Goal: Task Accomplishment & Management: Manage account settings

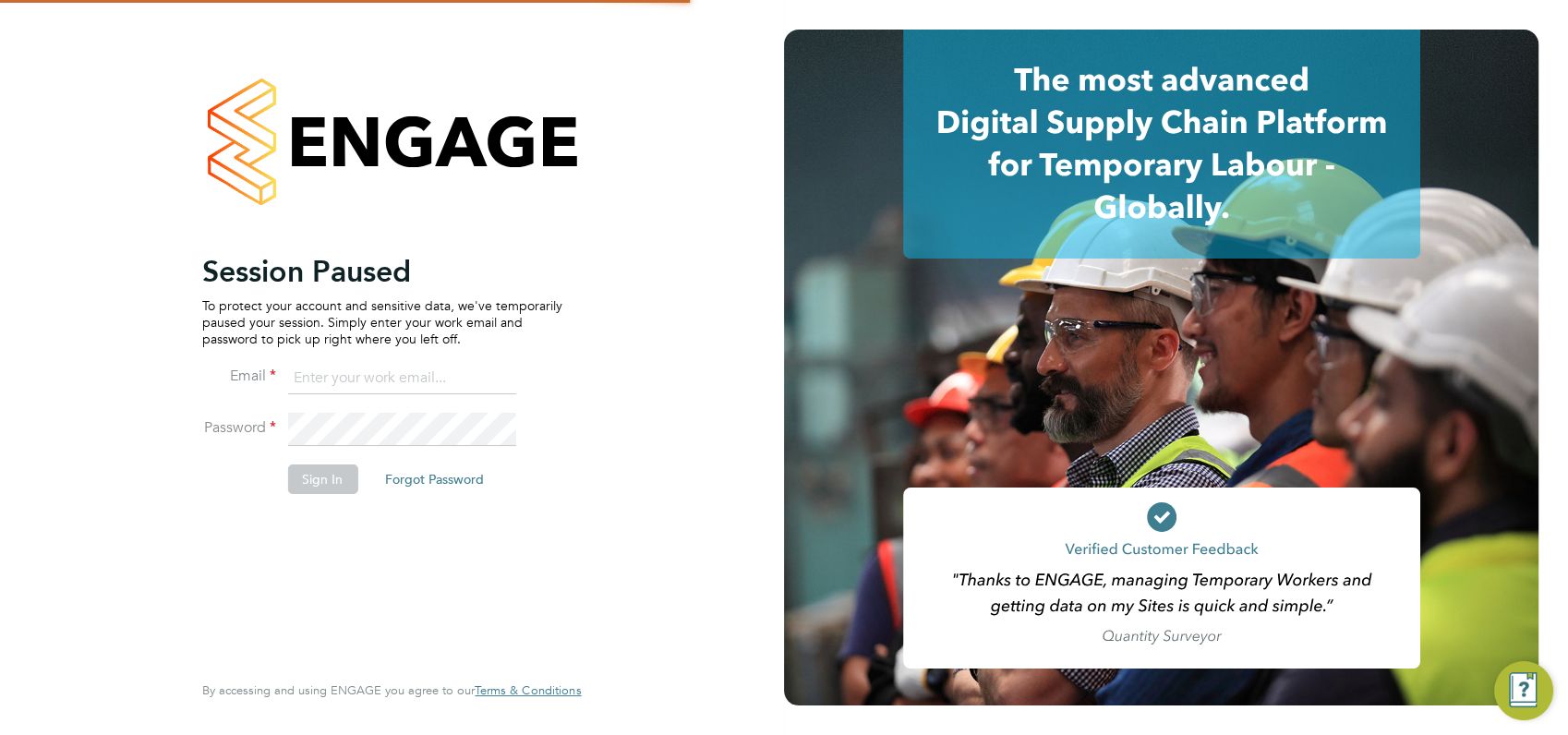
type input "angela@class1personnel.com"
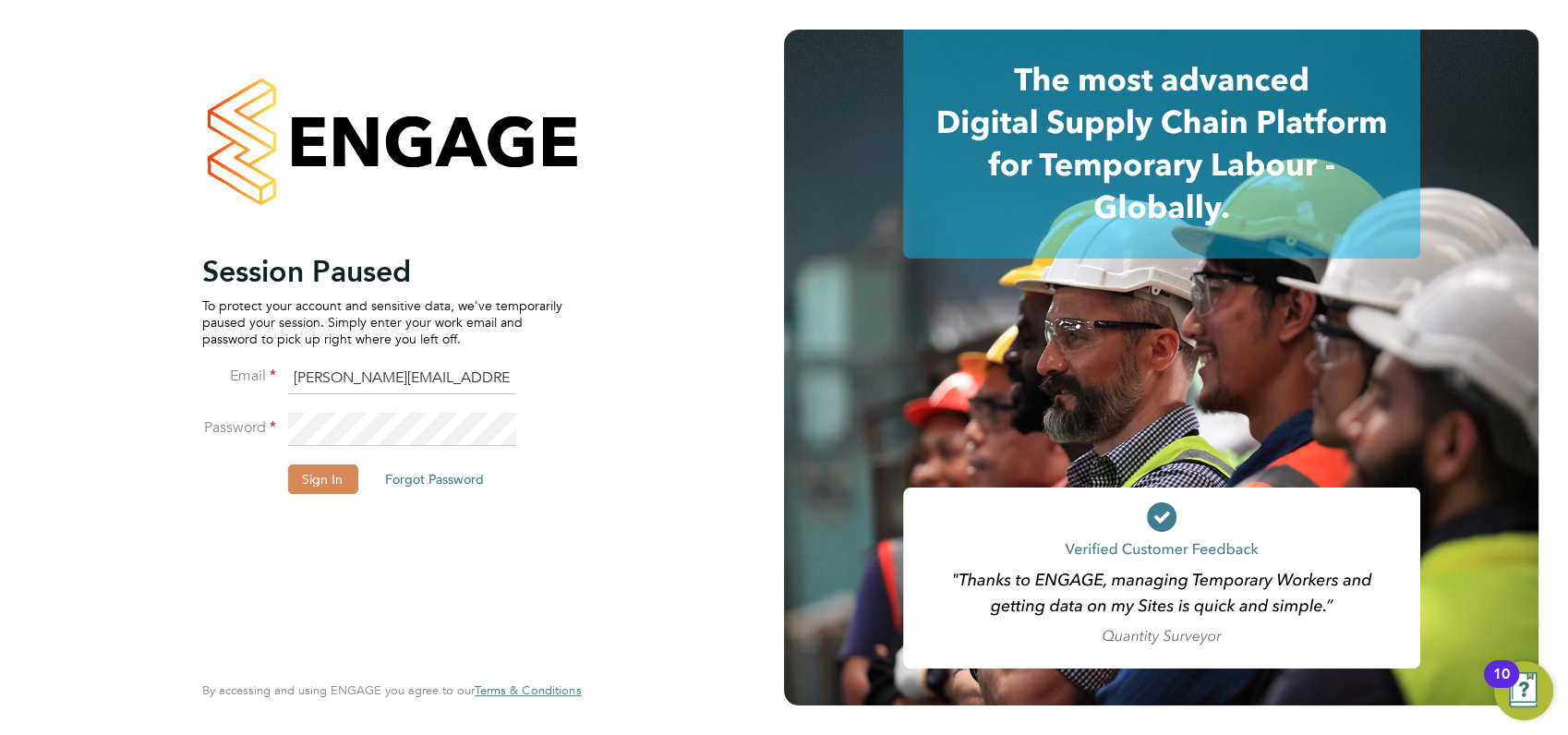
click at [319, 483] on button "Sign In" at bounding box center [322, 479] width 70 height 29
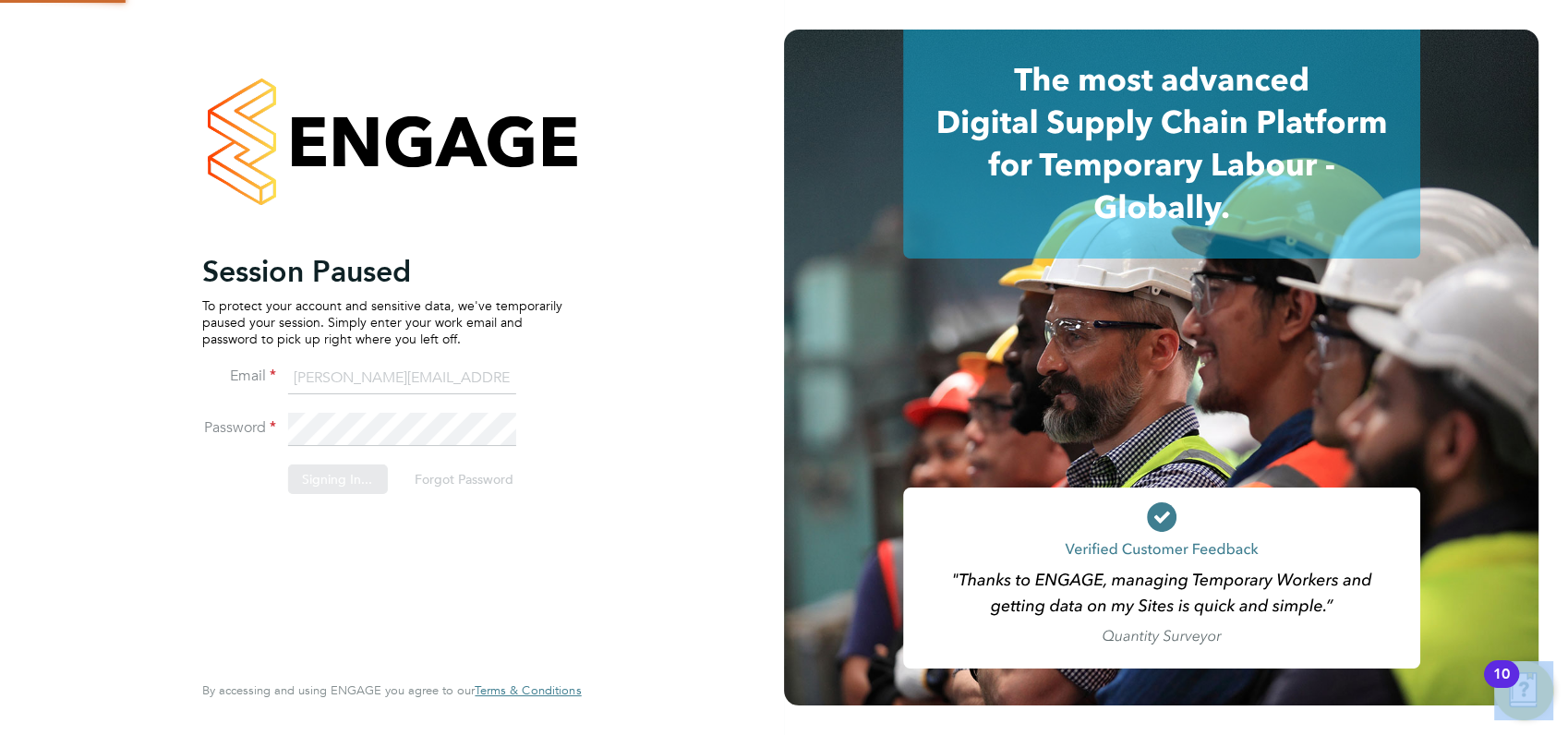
click at [319, 483] on div "Sorry, we are having problems connecting to our services." at bounding box center [392, 367] width 784 height 735
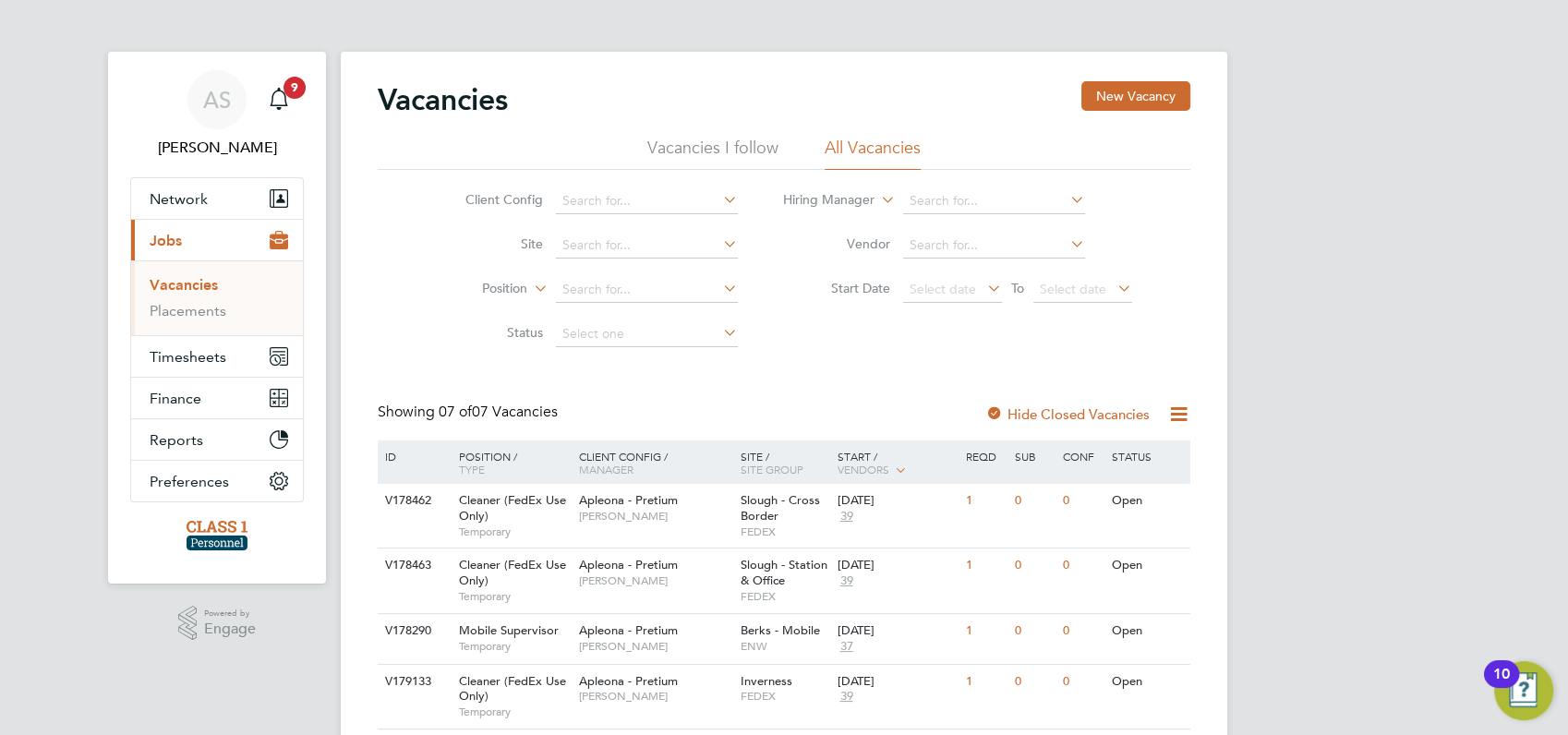
click at [1300, 381] on div "AS Angela Sabaroche Notifications 9 Applications: Network Businesses Sites Work…" at bounding box center [784, 534] width 1568 height 1069
click at [295, 89] on span "9" at bounding box center [295, 88] width 22 height 22
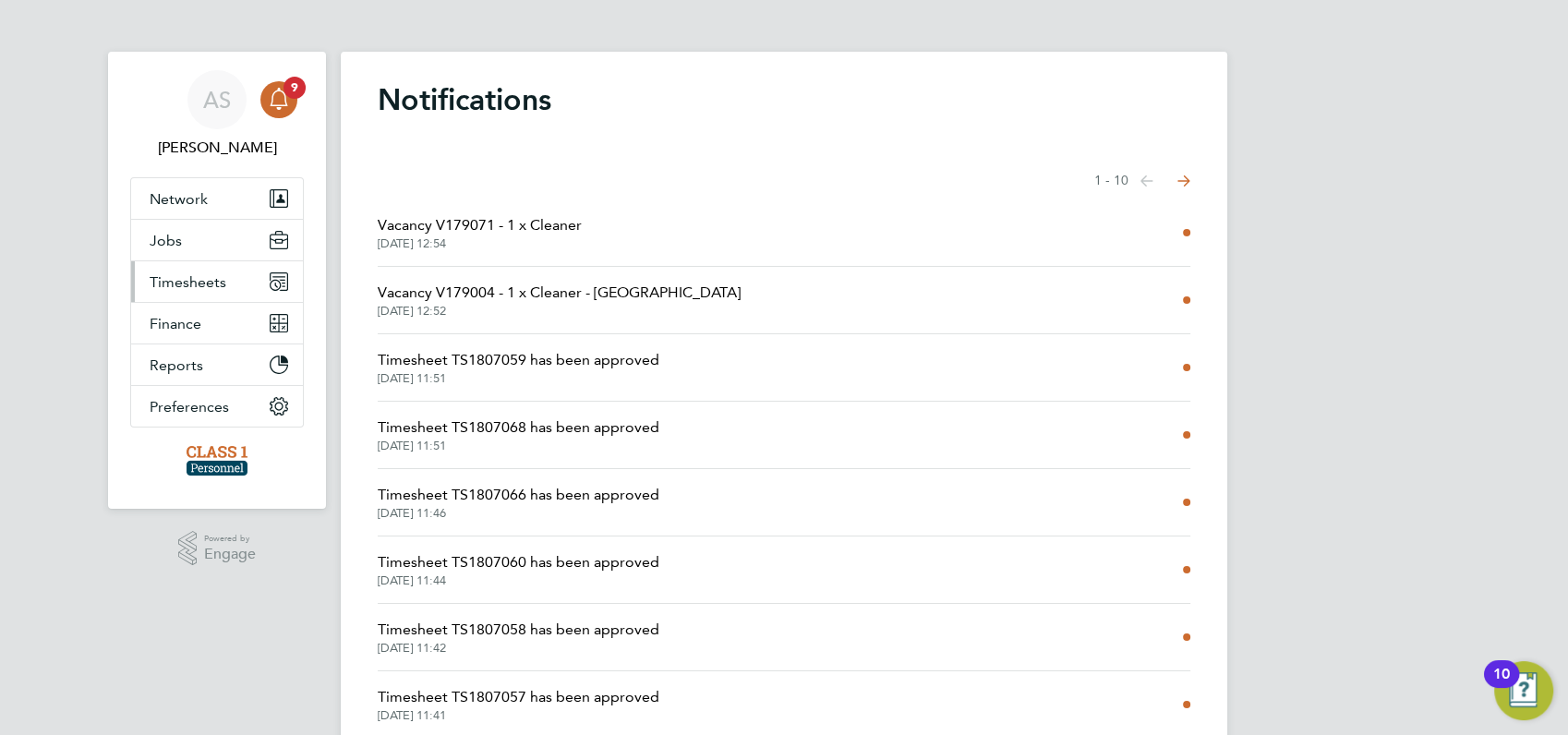
click at [191, 280] on span "Timesheets" at bounding box center [187, 282] width 77 height 18
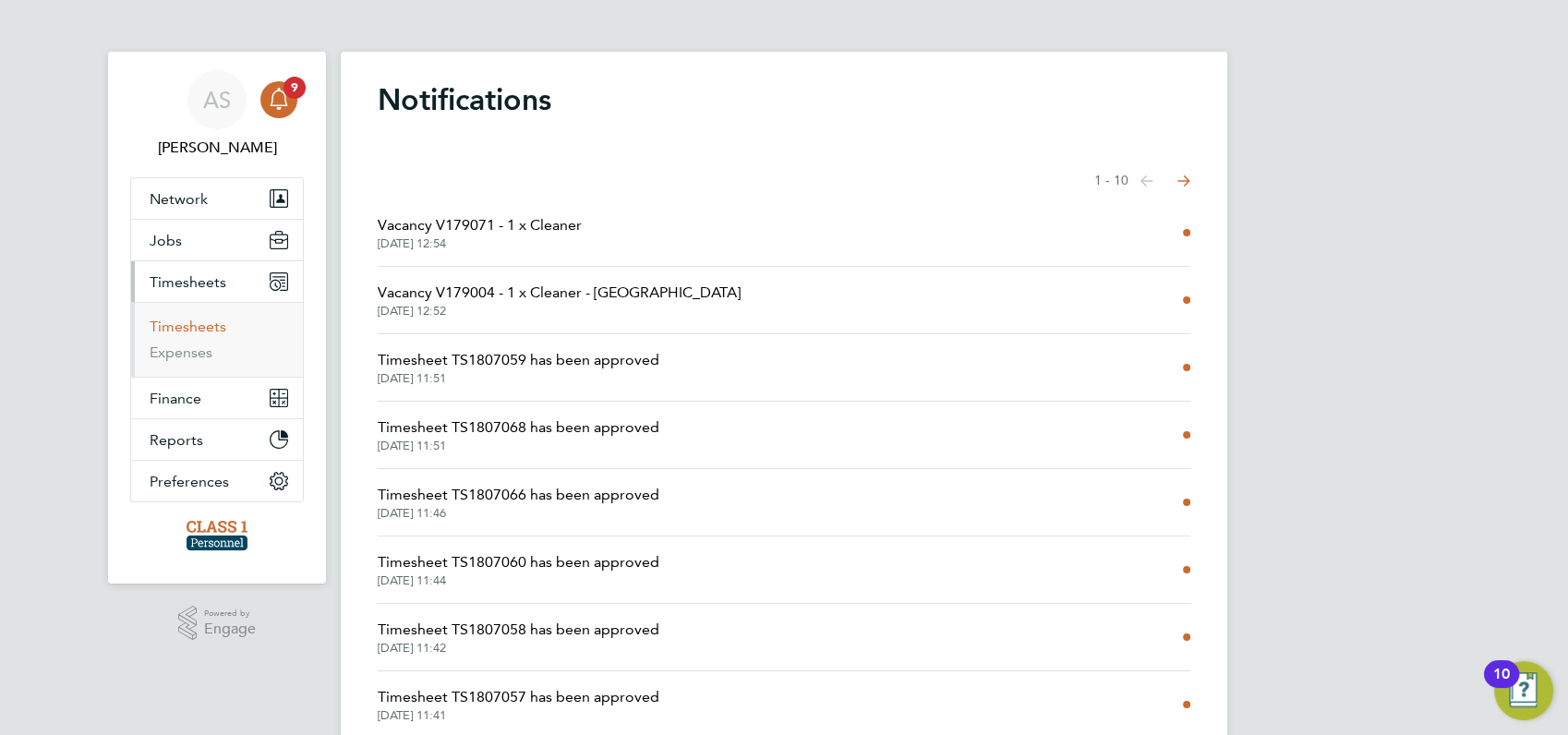
click at [190, 322] on link "Timesheets" at bounding box center [187, 327] width 77 height 18
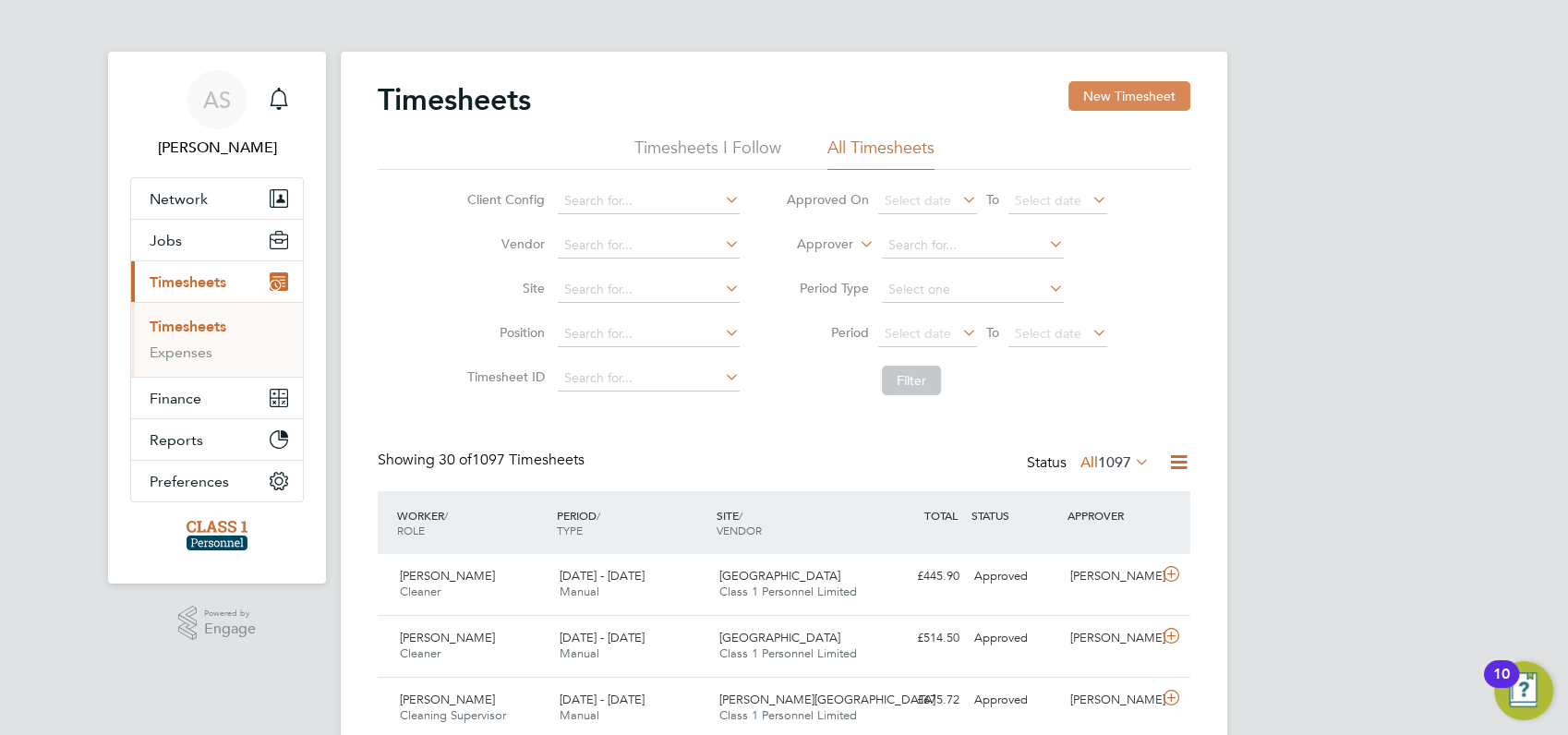
click at [1130, 98] on button "New Timesheet" at bounding box center [1129, 96] width 122 height 29
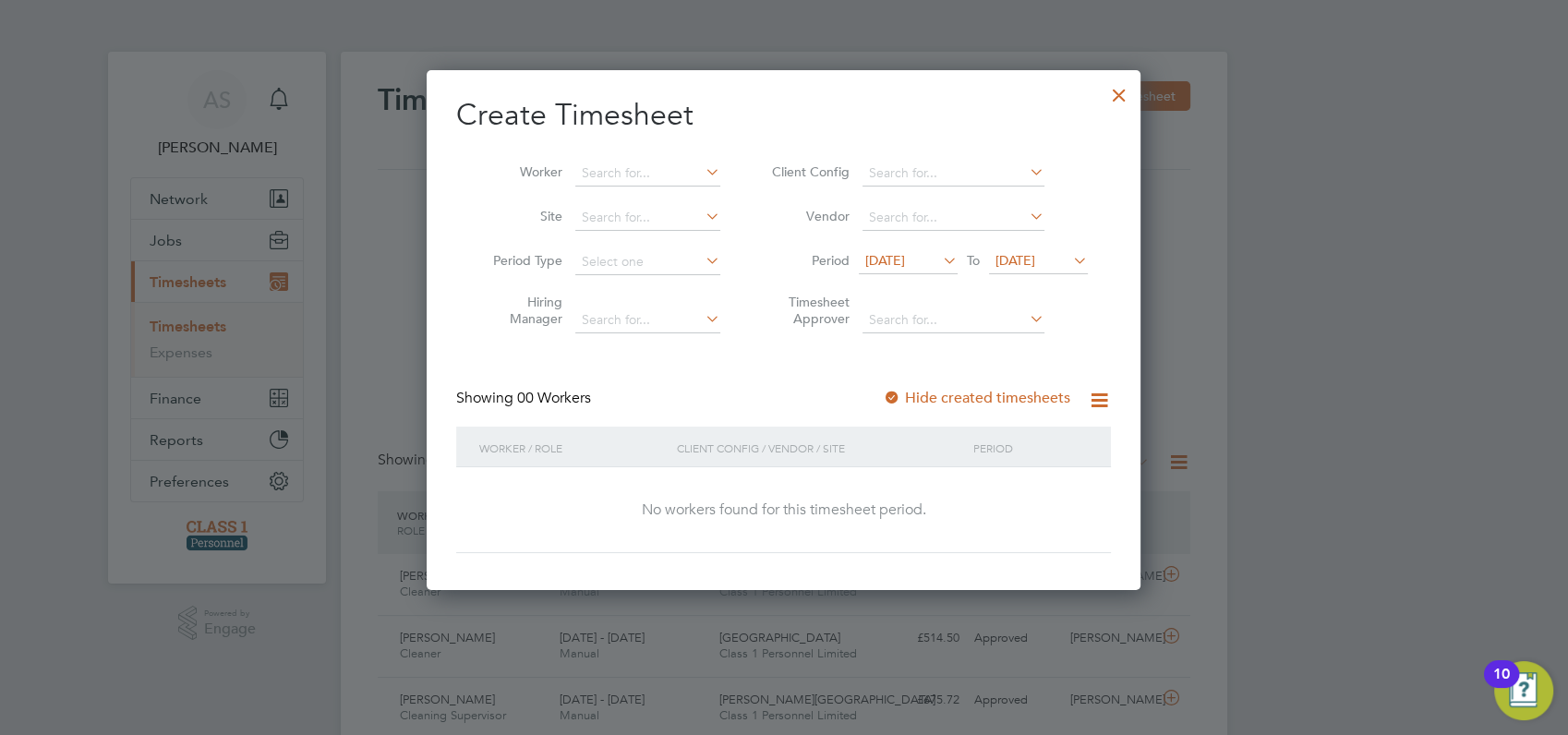
click at [879, 262] on span "12 Aug 2025" at bounding box center [885, 260] width 40 height 17
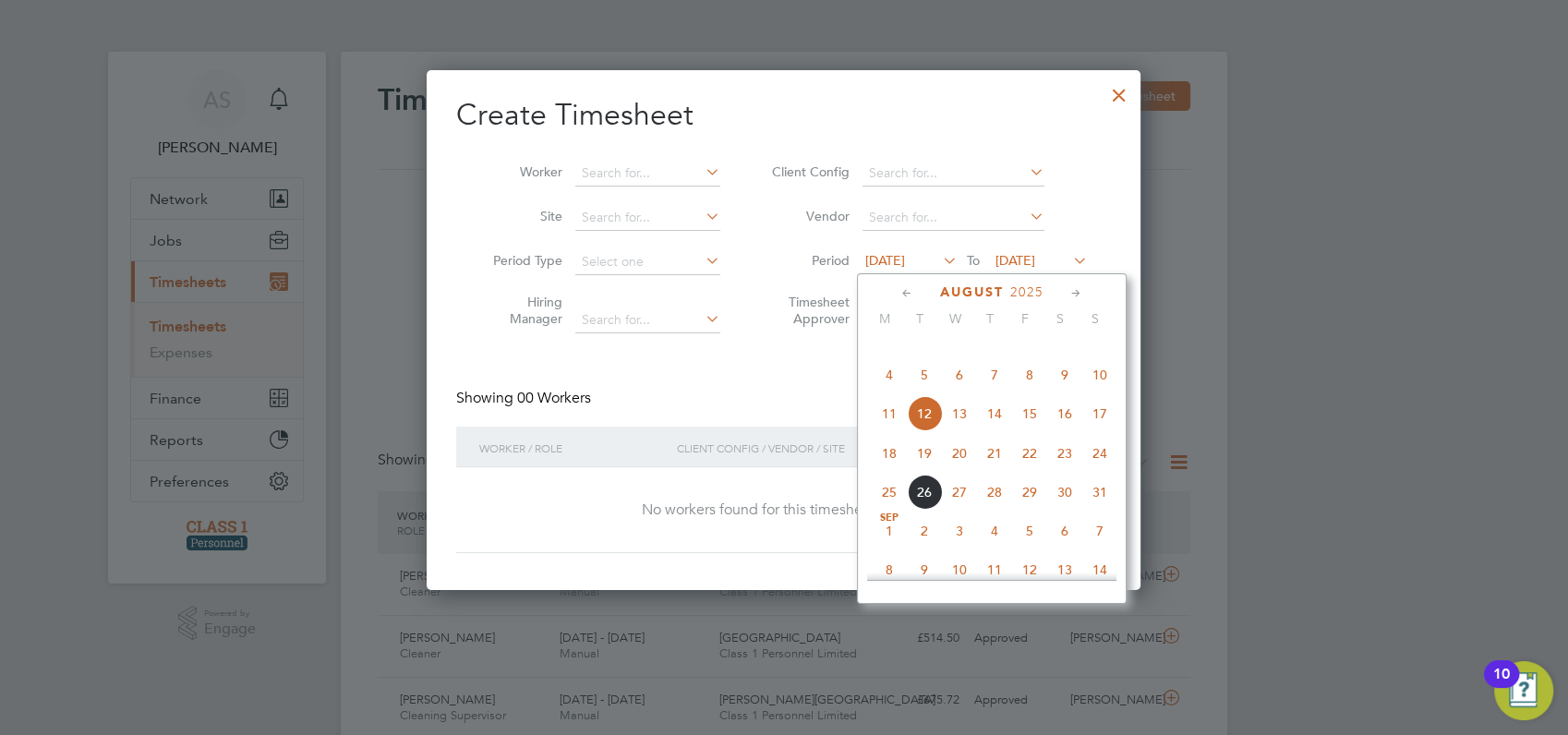
click at [920, 510] on span "26" at bounding box center [925, 493] width 35 height 35
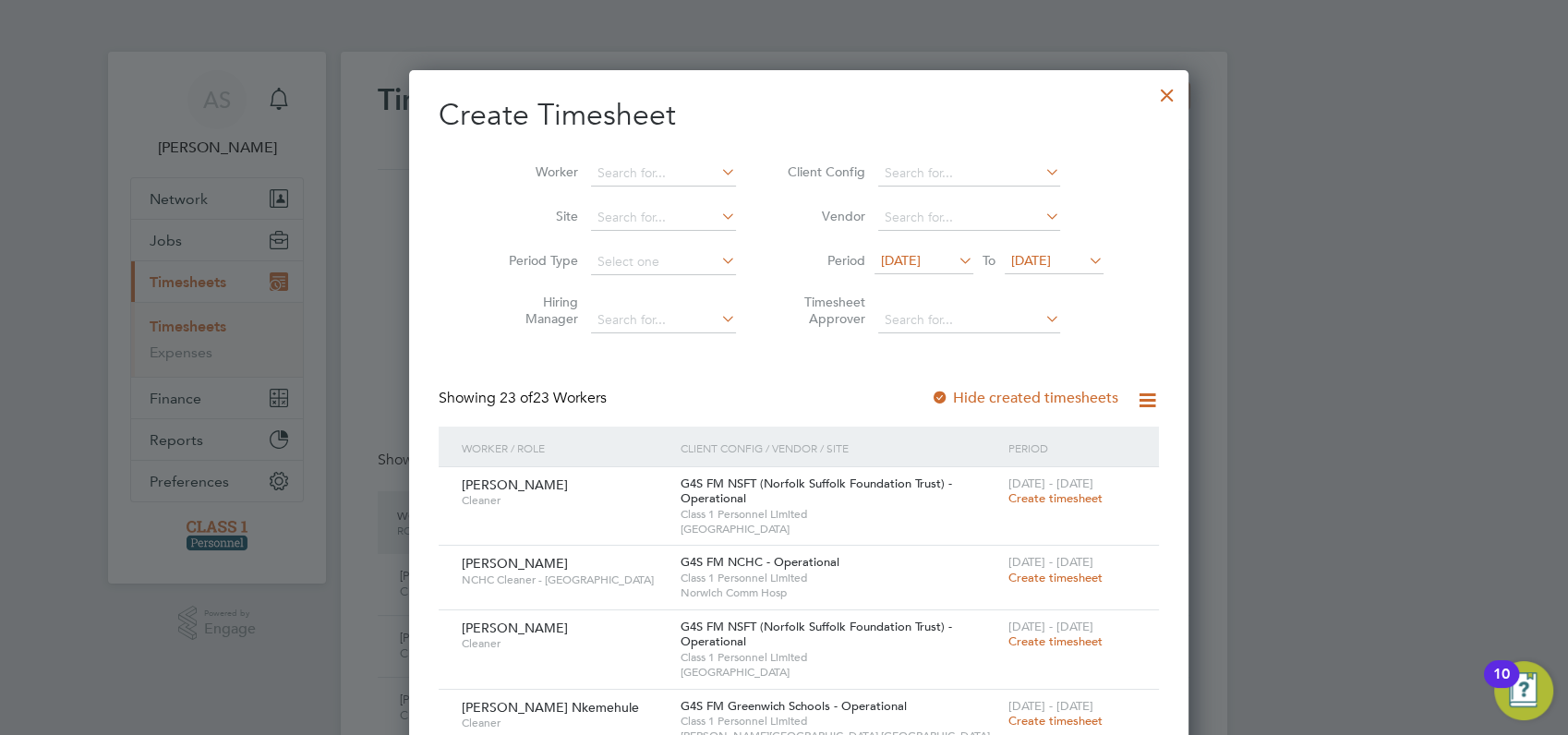
click at [1051, 259] on span "26 Aug 2025" at bounding box center [1031, 260] width 40 height 17
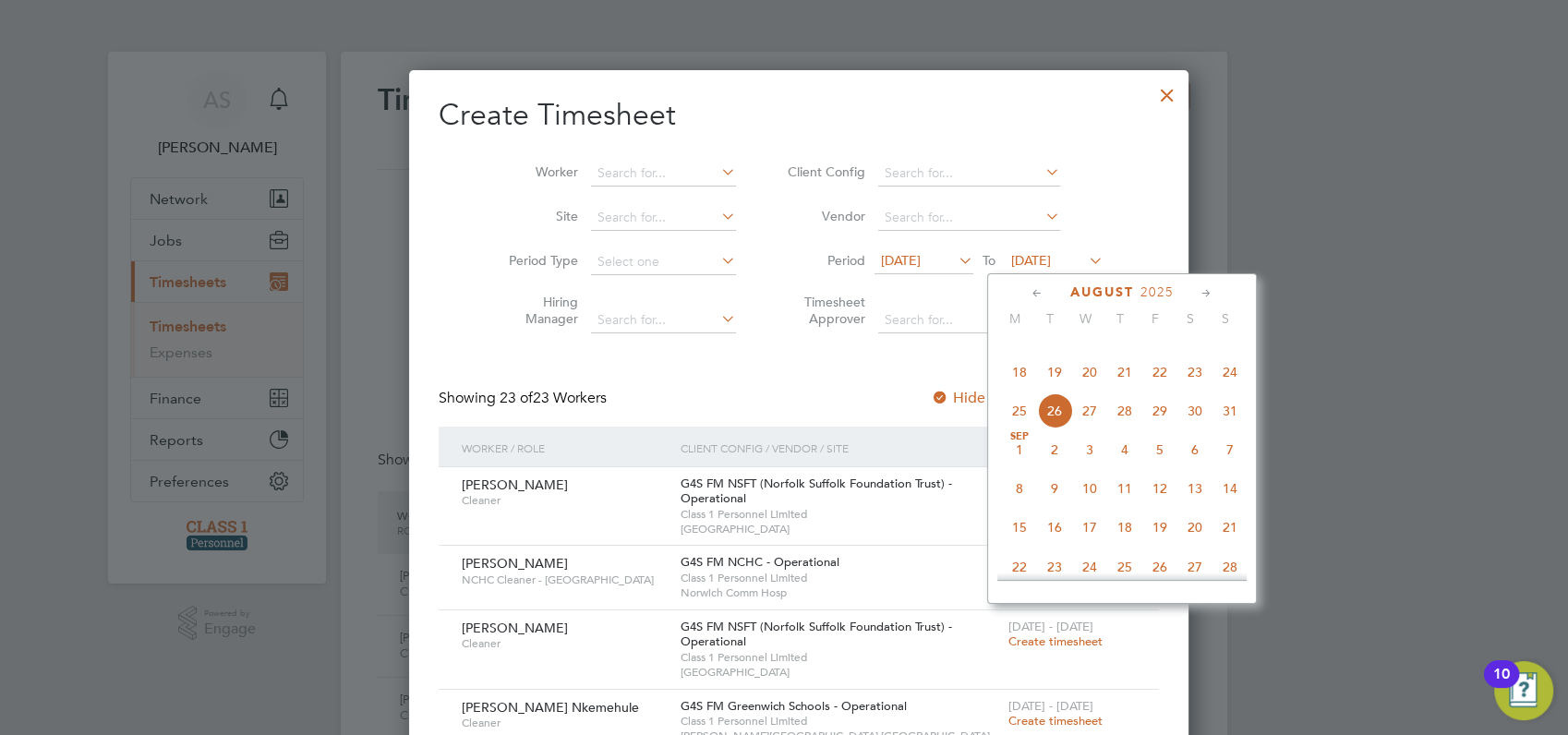
click at [1232, 429] on span "31" at bounding box center [1230, 411] width 35 height 35
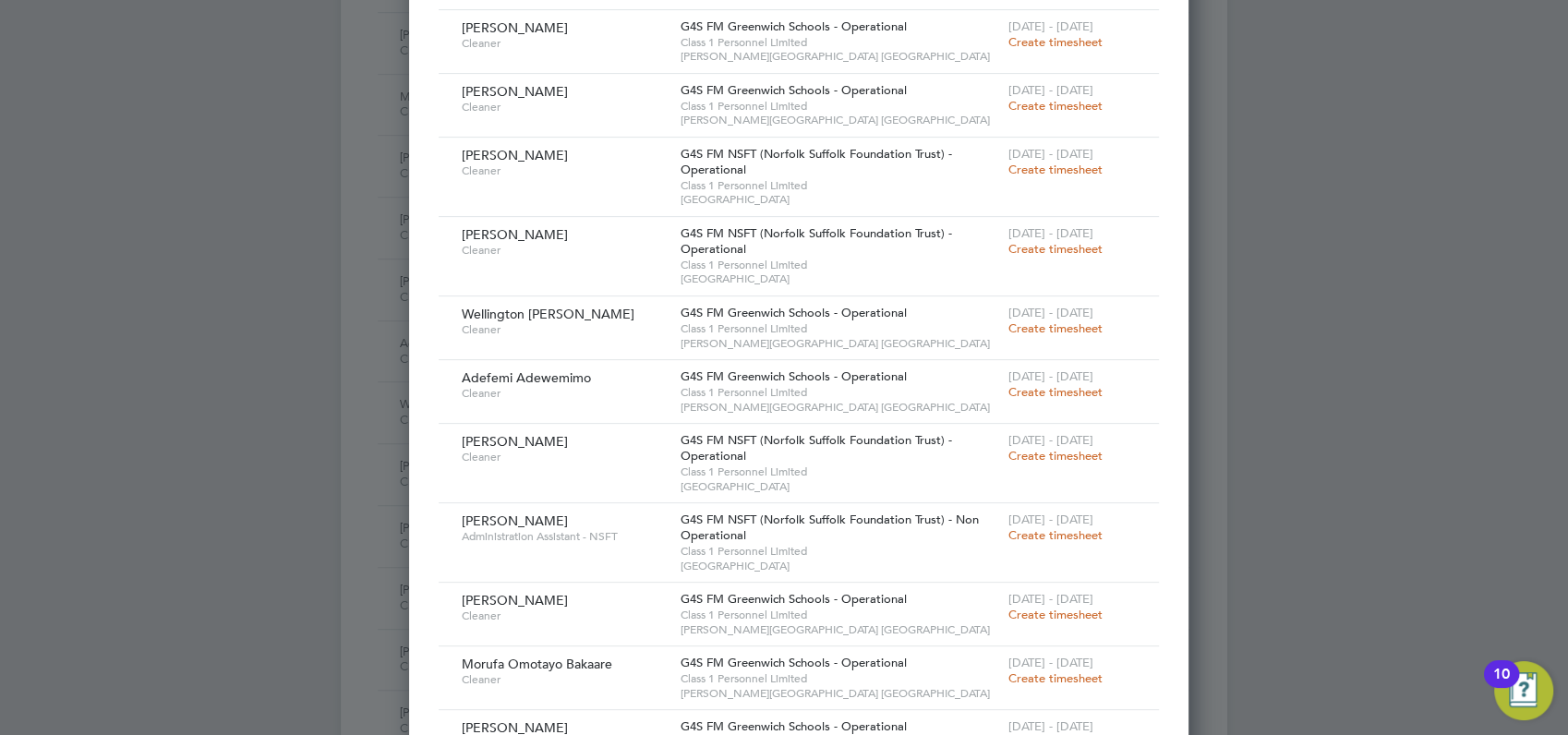
scroll to position [1109, 0]
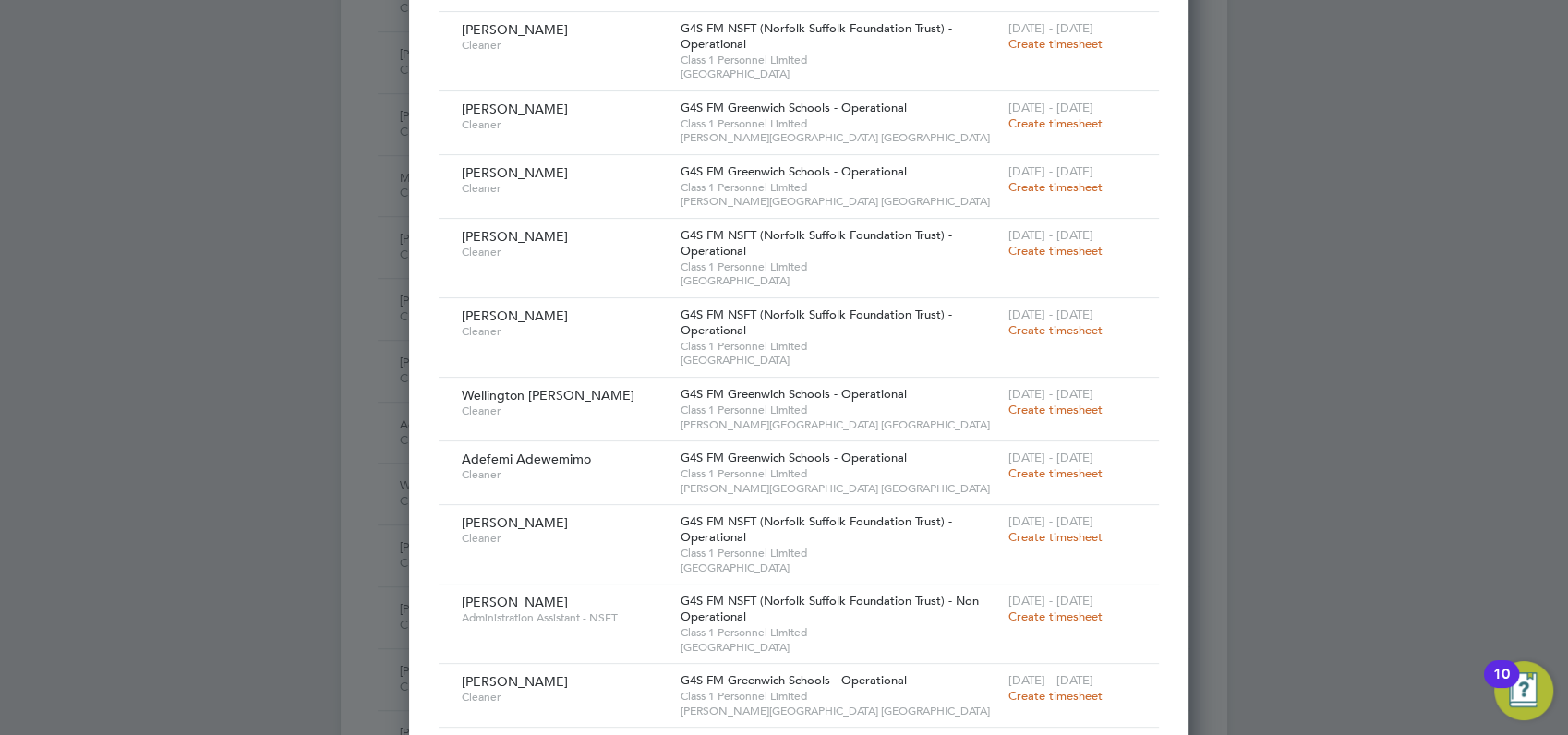
click at [1409, 282] on div at bounding box center [784, 367] width 1568 height 735
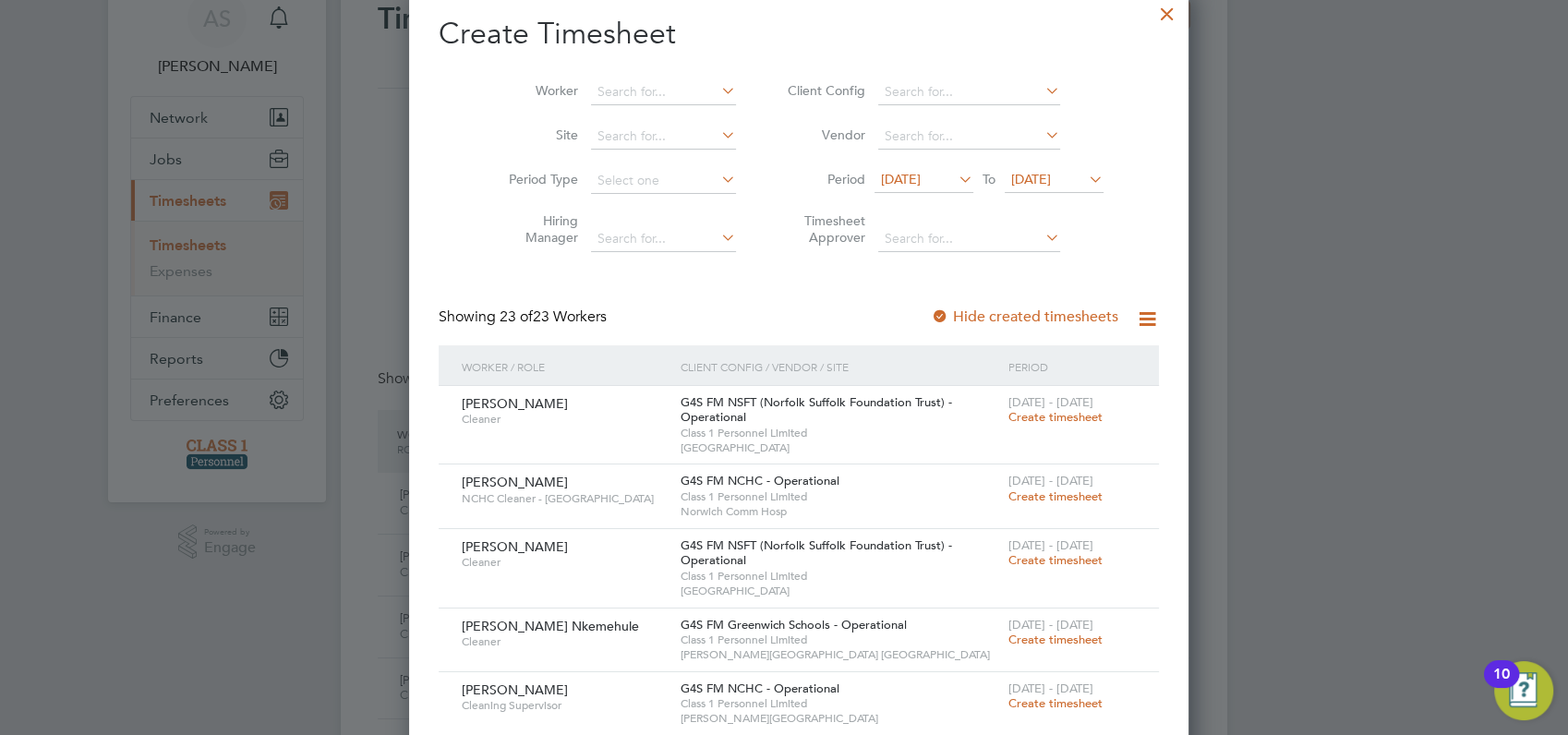
scroll to position [0, 0]
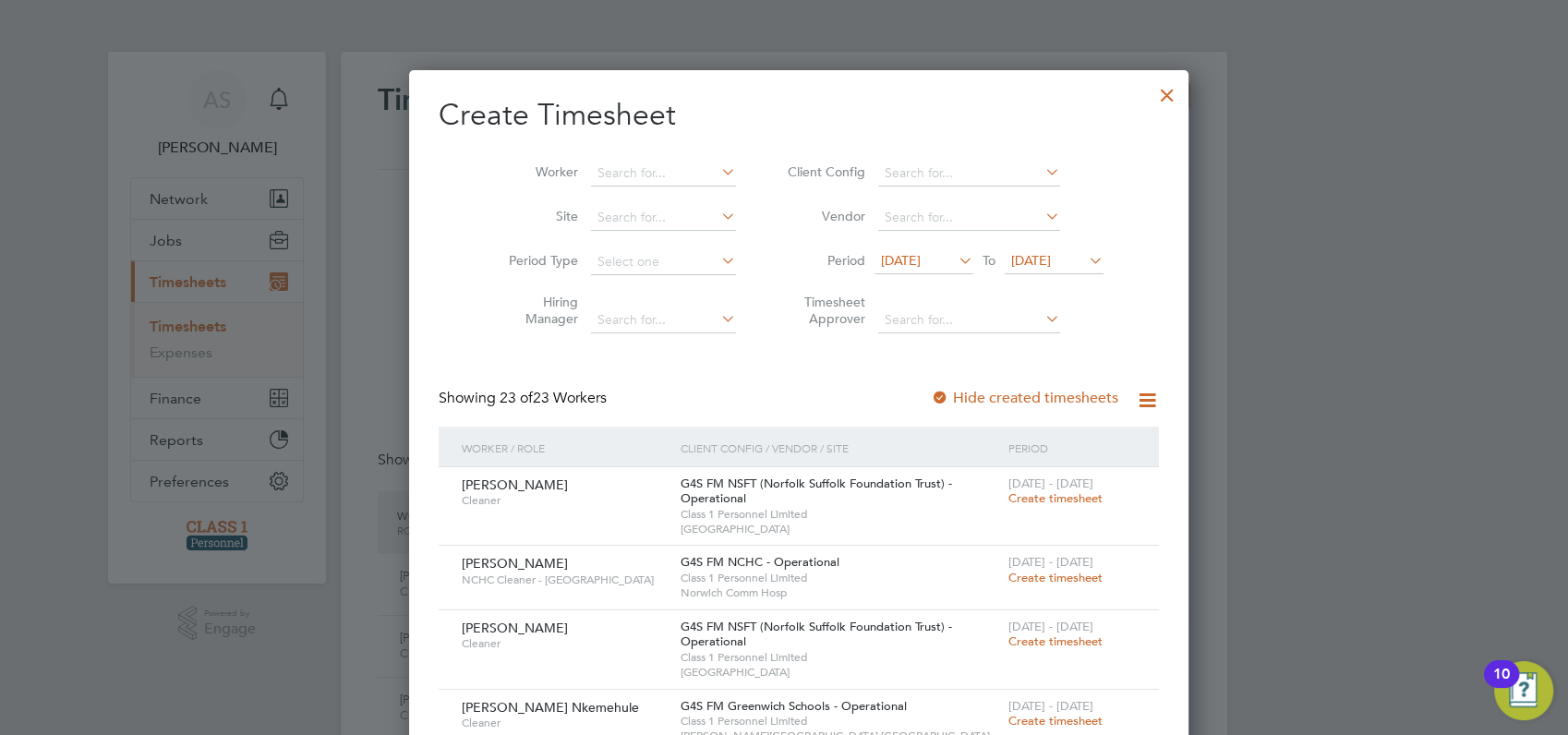
click at [1150, 90] on div at bounding box center [1167, 91] width 33 height 33
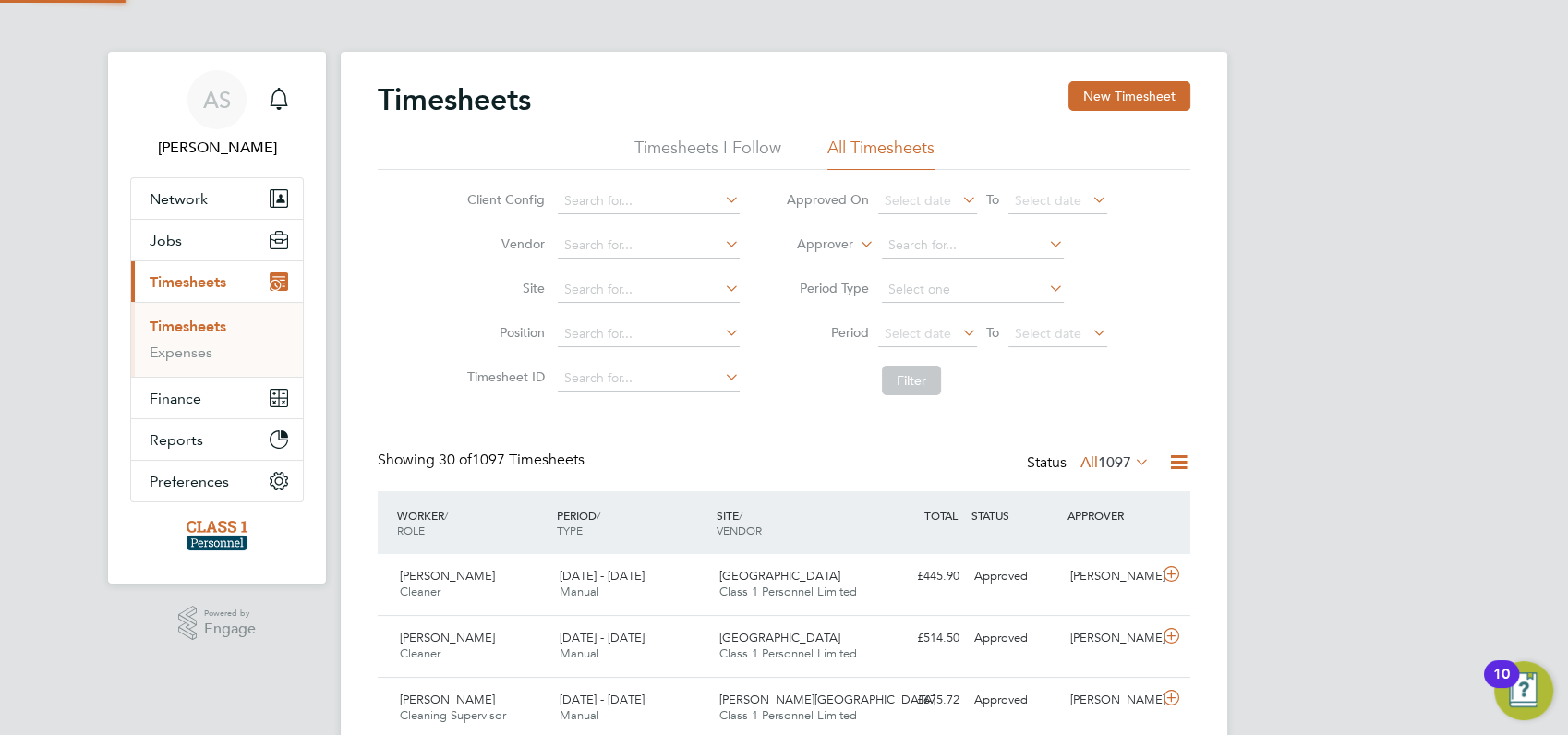
scroll to position [46, 160]
click at [181, 235] on button "Jobs" at bounding box center [217, 240] width 172 height 41
click at [186, 285] on link "Vacancies" at bounding box center [181, 285] width 65 height 18
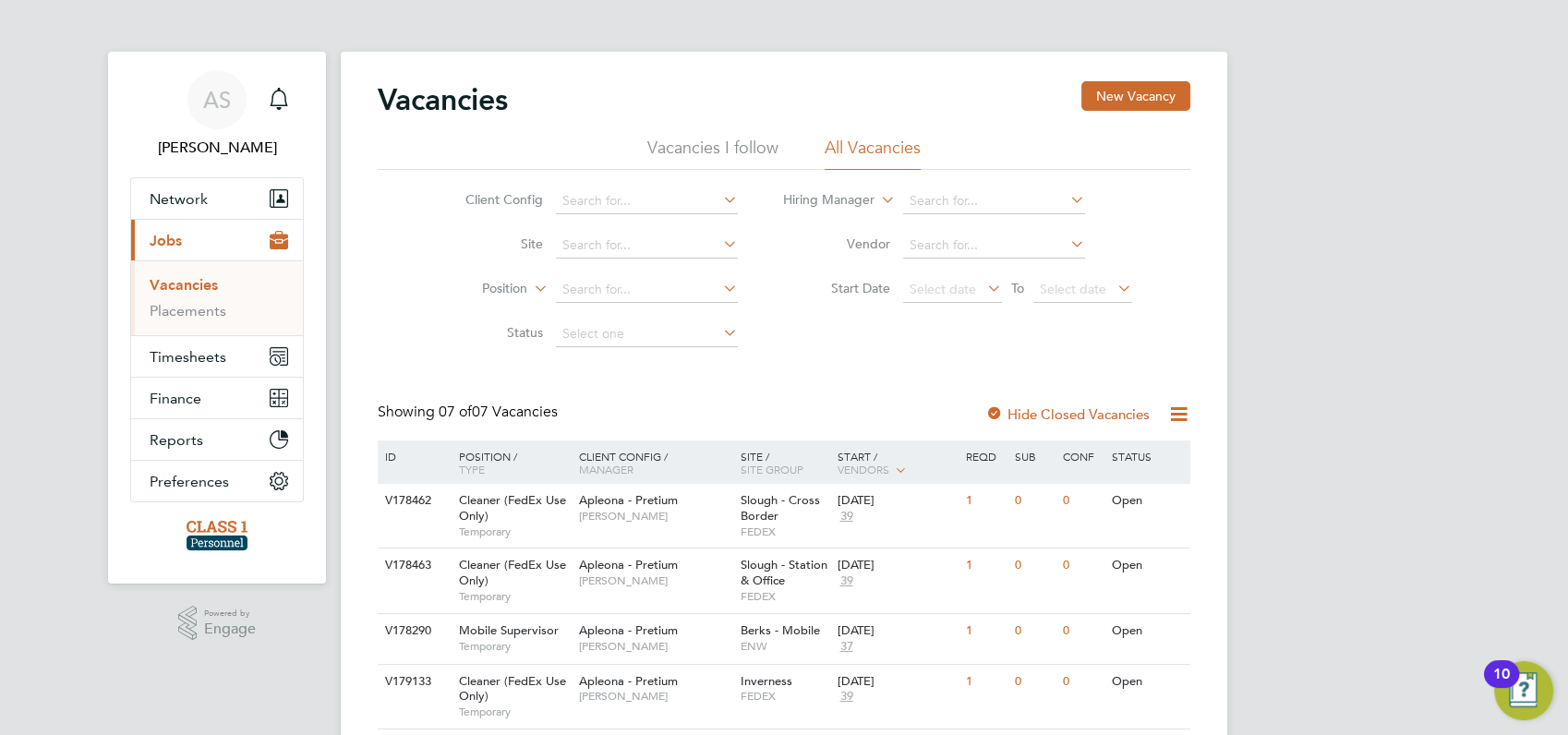
click at [1323, 324] on div "AS Angela Sabaroche Notifications Applications: Network Businesses Sites Worker…" at bounding box center [784, 534] width 1568 height 1069
click at [277, 99] on icon "Main navigation" at bounding box center [279, 99] width 22 height 22
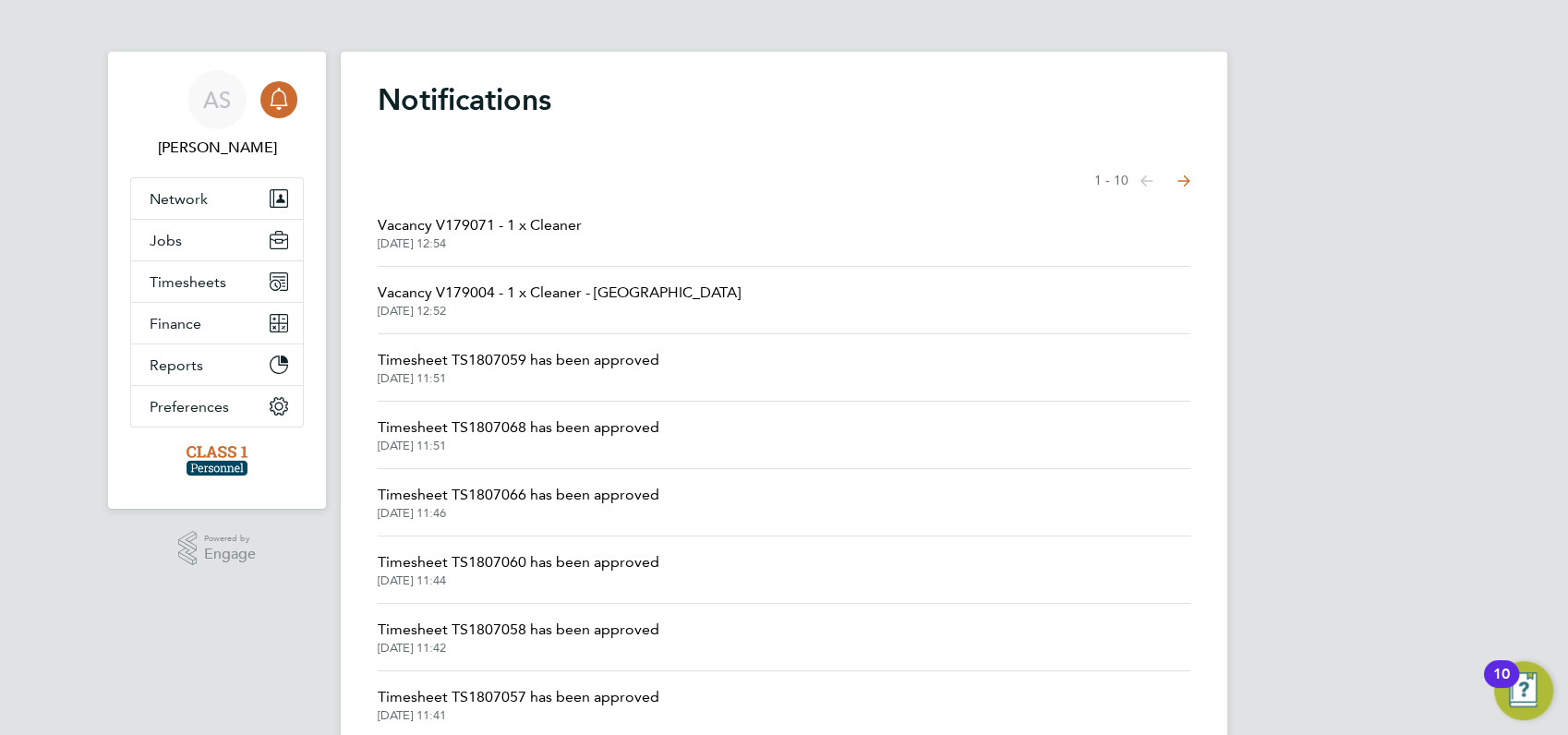
click at [428, 232] on span "Vacancy V179071 - 1 x Cleaner" at bounding box center [479, 225] width 204 height 22
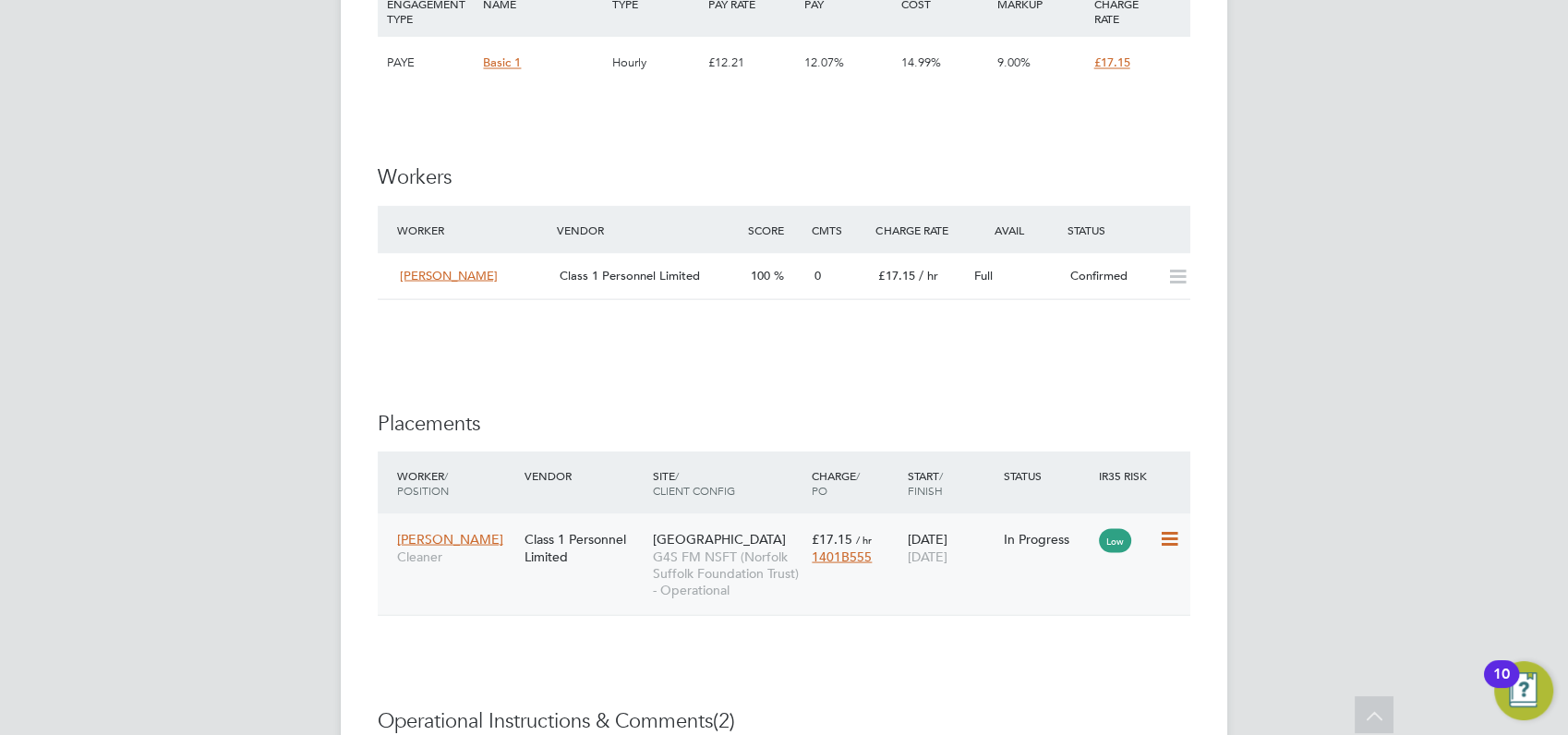
click at [1168, 540] on icon at bounding box center [1167, 539] width 19 height 22
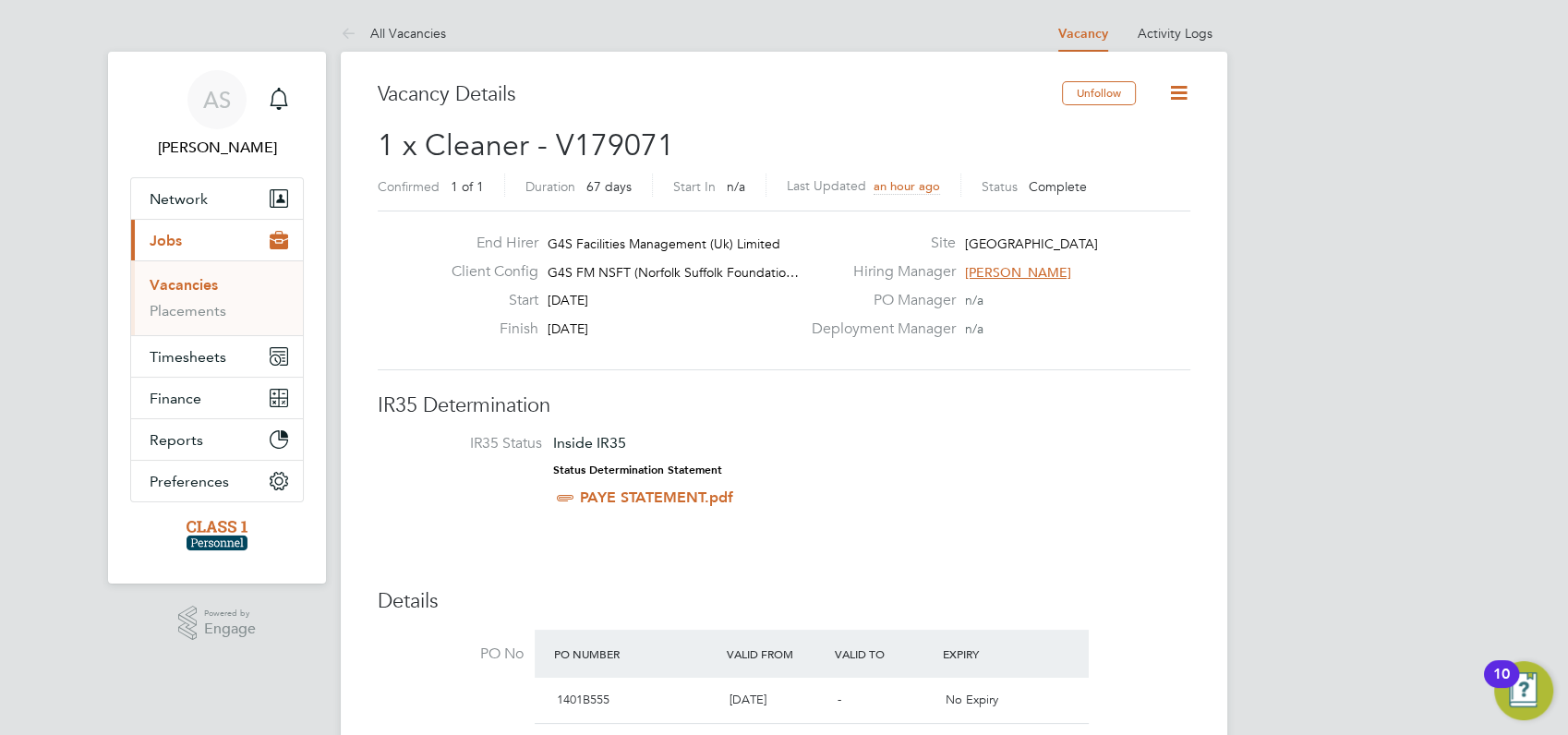
click at [199, 281] on link "Vacancies" at bounding box center [183, 285] width 68 height 18
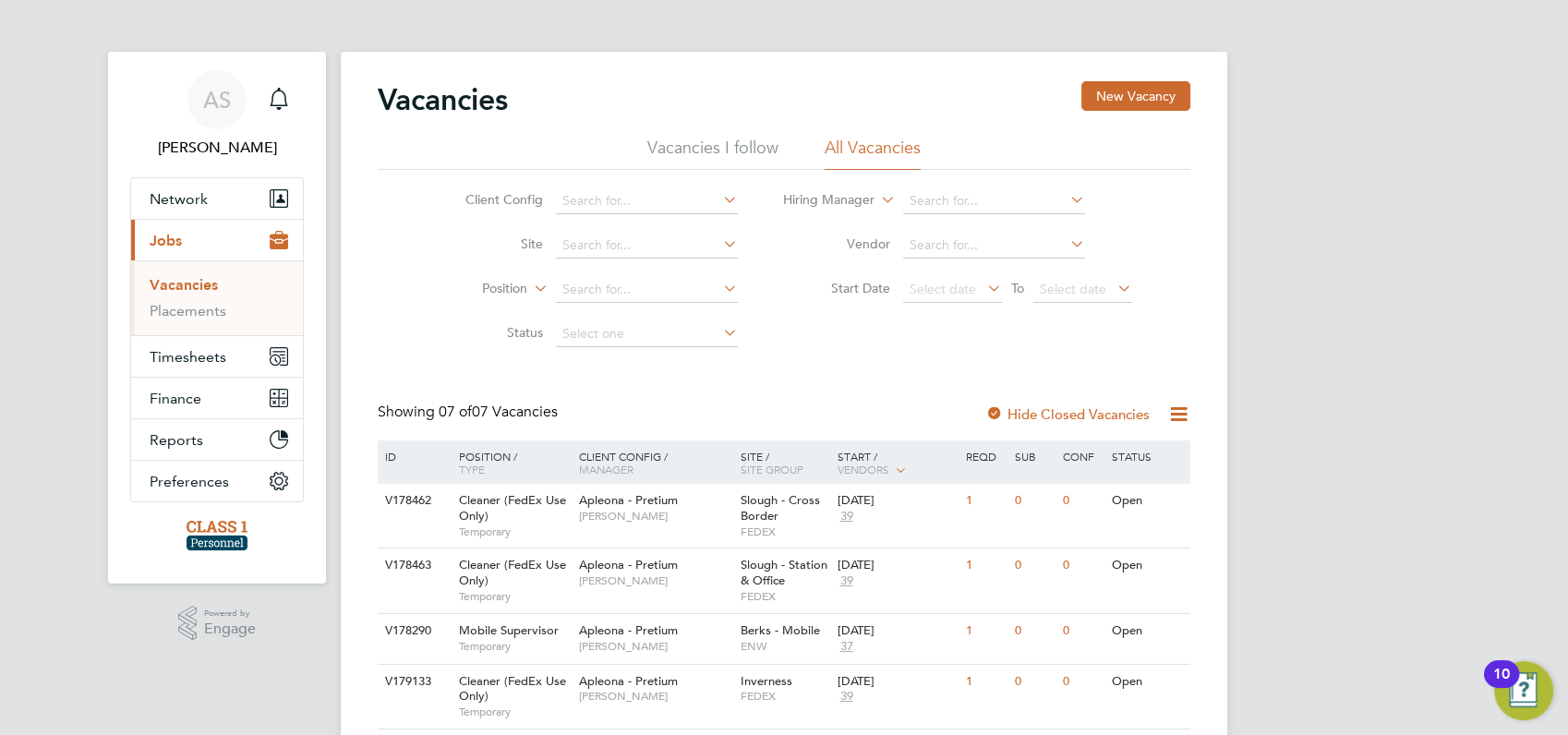
click at [176, 281] on link "Vacancies" at bounding box center [183, 285] width 68 height 18
click at [181, 285] on link "Vacancies" at bounding box center [183, 285] width 68 height 18
click at [187, 285] on link "Vacancies" at bounding box center [183, 285] width 68 height 18
click at [171, 241] on span "Jobs" at bounding box center [165, 241] width 32 height 18
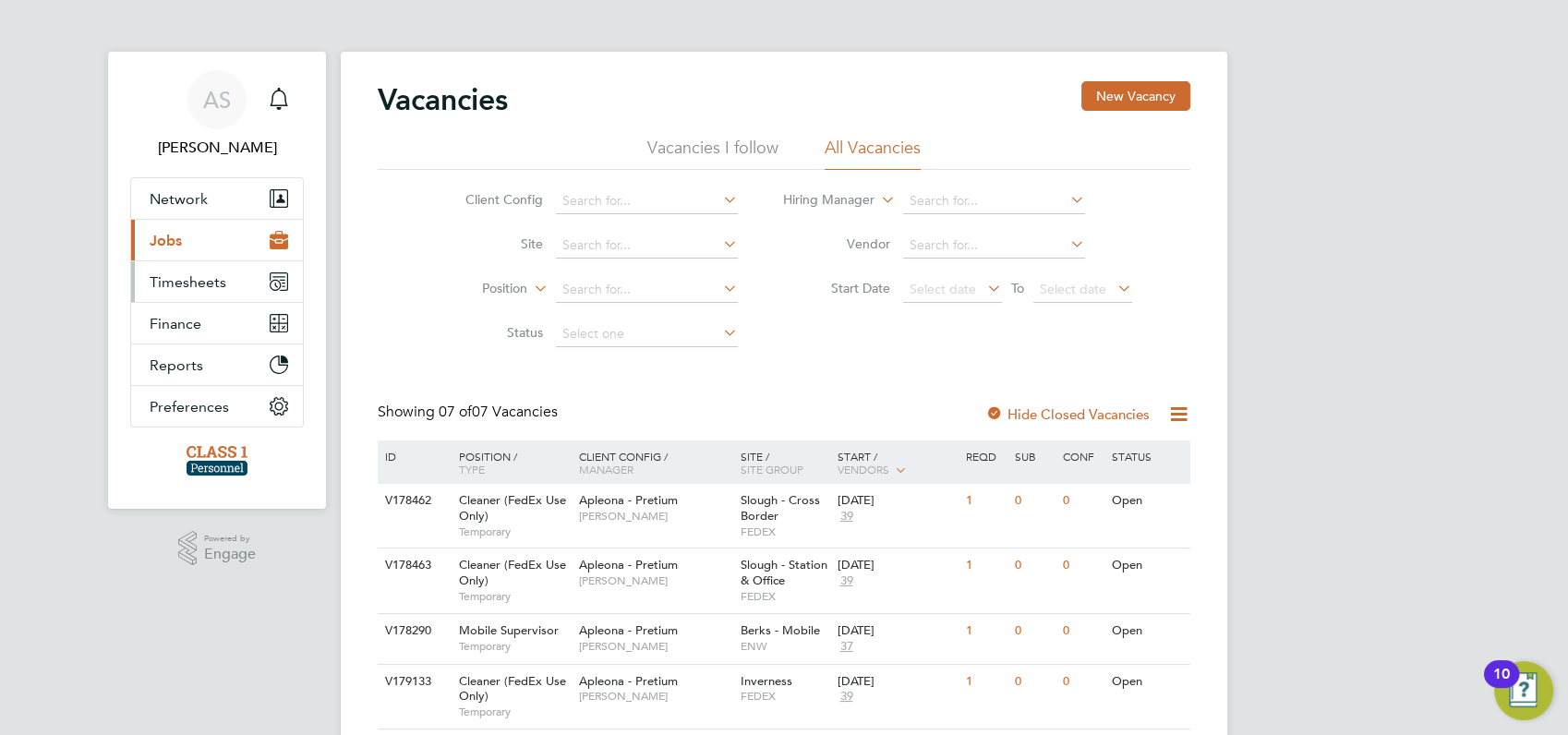
click at [191, 279] on span "Timesheets" at bounding box center [187, 282] width 77 height 18
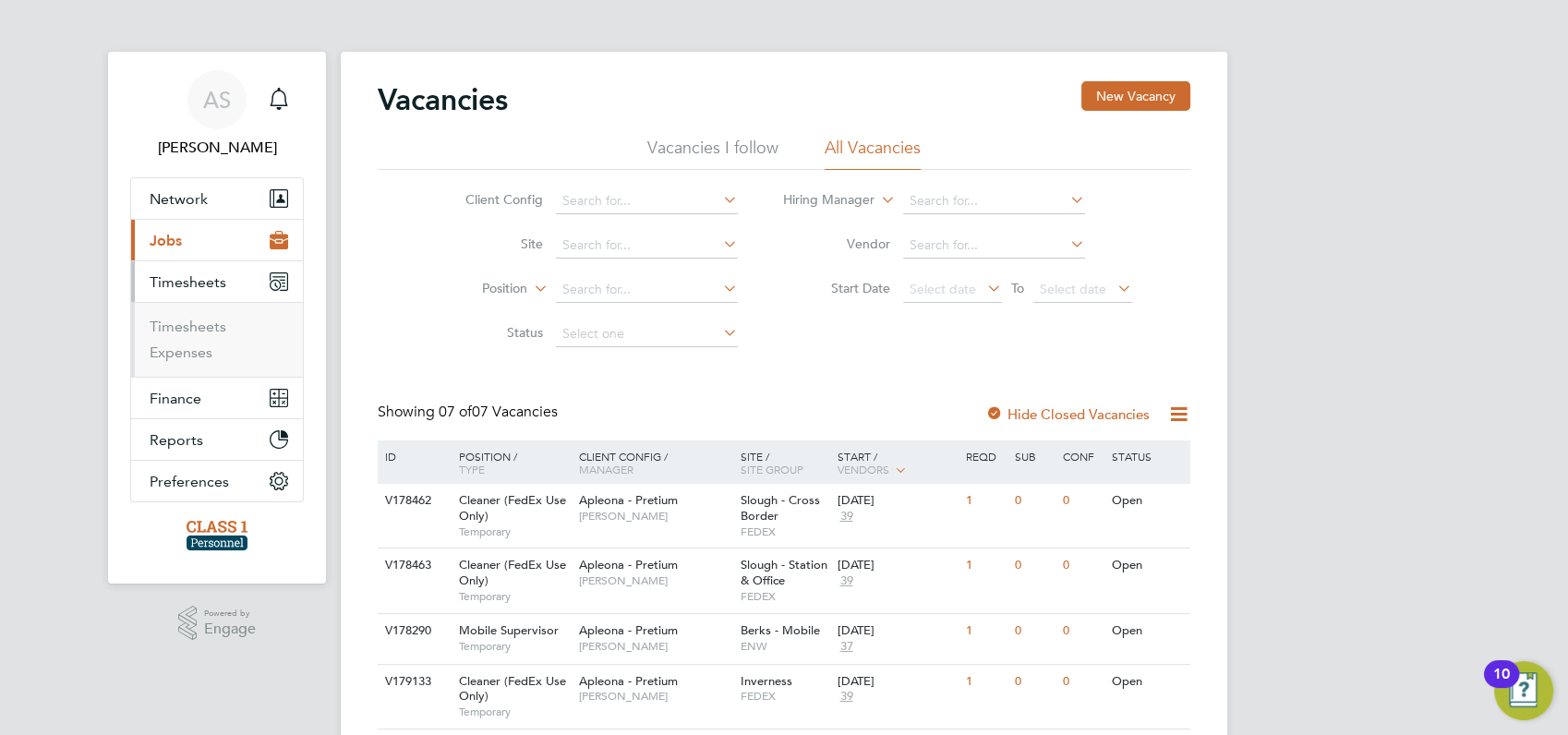
click at [169, 237] on span "Jobs" at bounding box center [165, 241] width 32 height 18
click at [193, 281] on link "Vacancies" at bounding box center [183, 285] width 68 height 18
click at [1325, 272] on div "AS Angela Sabaroche Notifications Applications: Network Businesses Sites Worker…" at bounding box center [784, 534] width 1568 height 1069
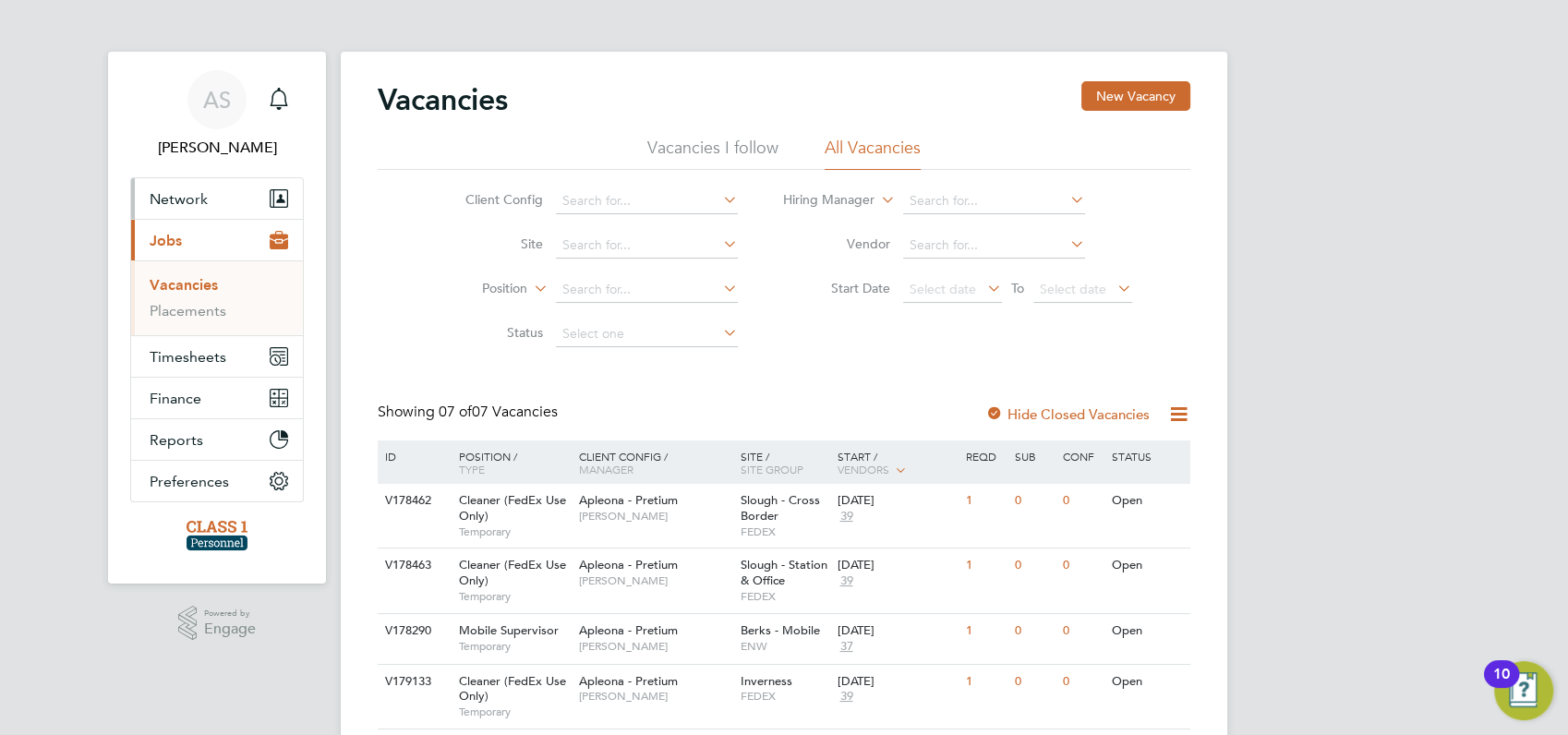
click at [186, 199] on span "Network" at bounding box center [179, 199] width 59 height 18
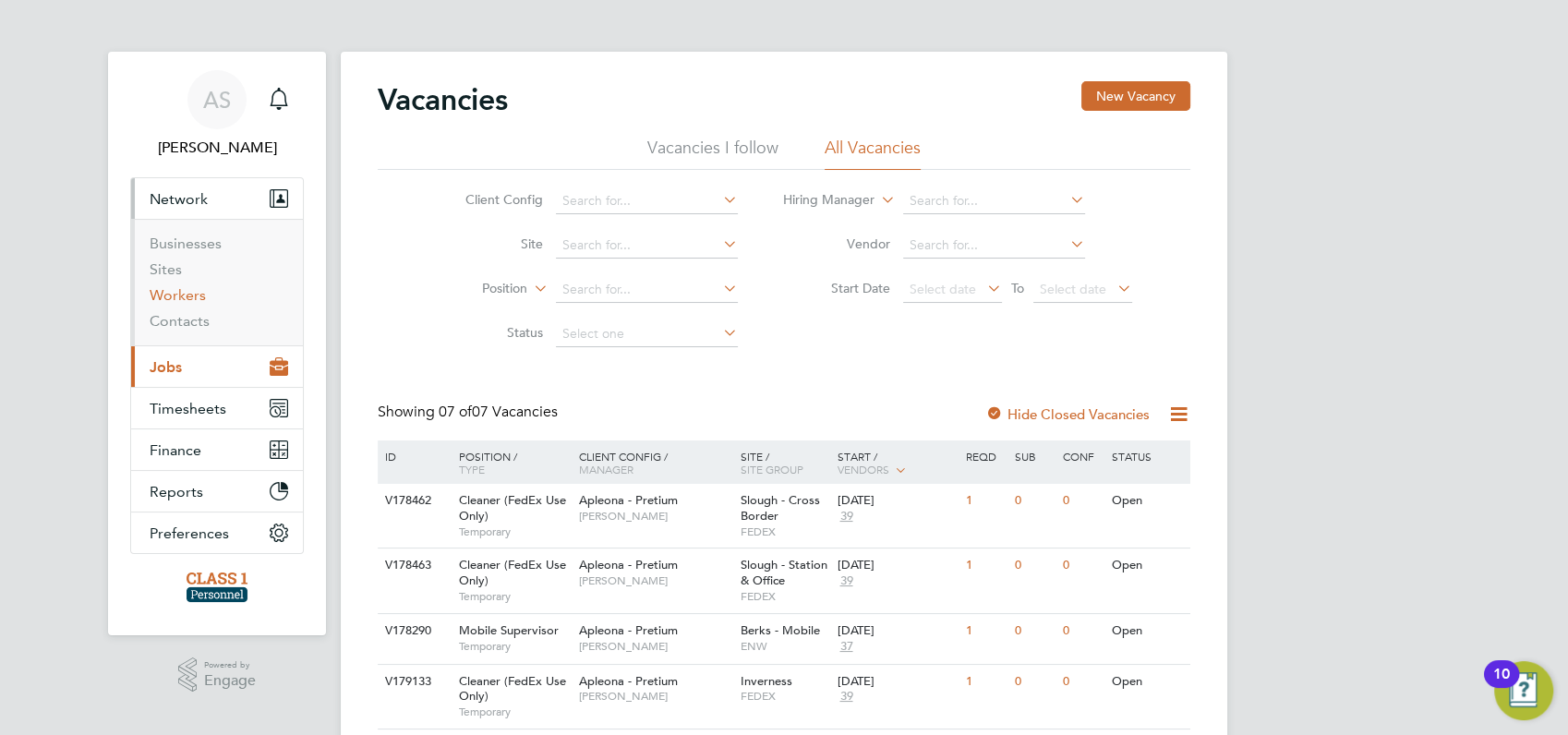
click at [175, 295] on link "Workers" at bounding box center [178, 295] width 57 height 18
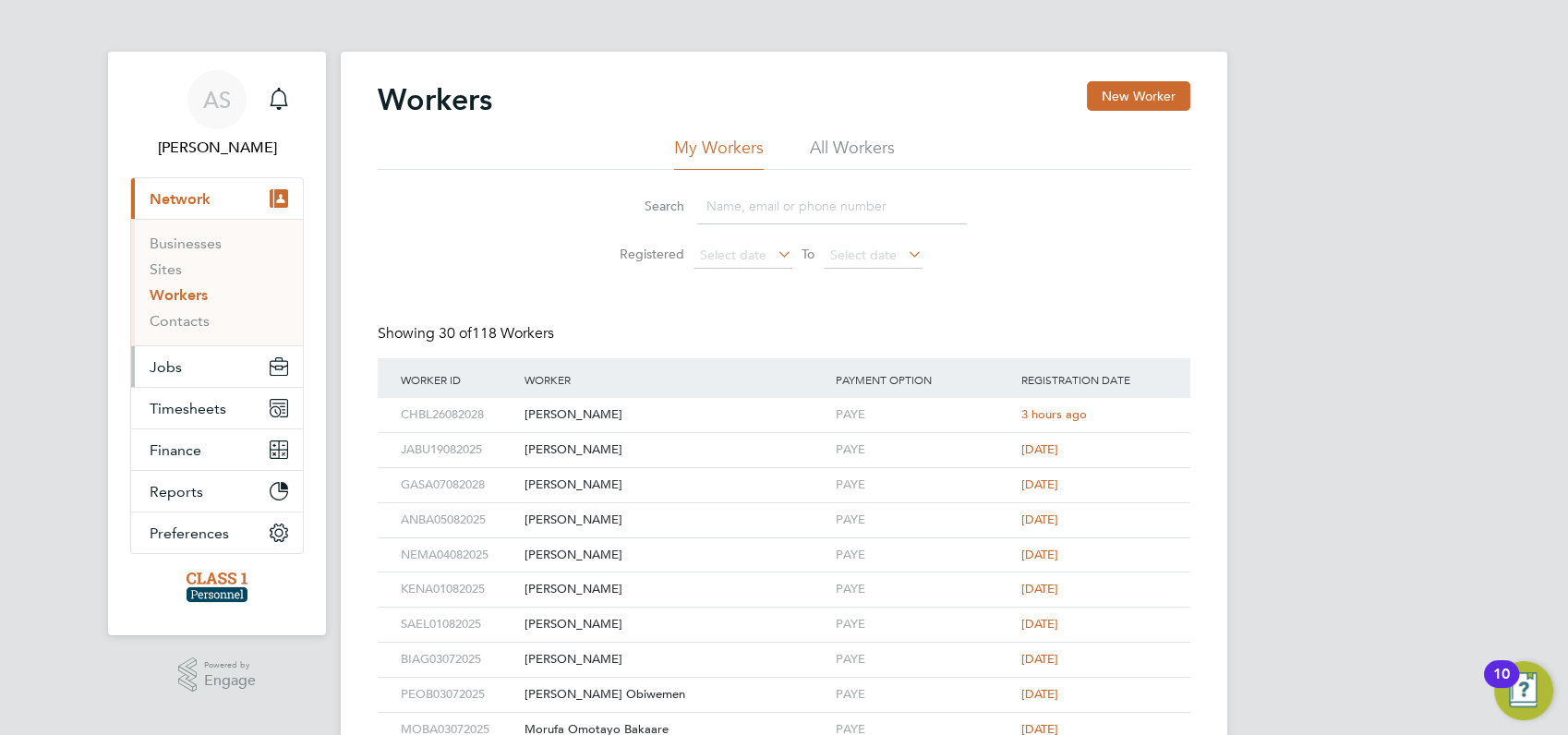
click at [159, 369] on span "Jobs" at bounding box center [165, 367] width 32 height 18
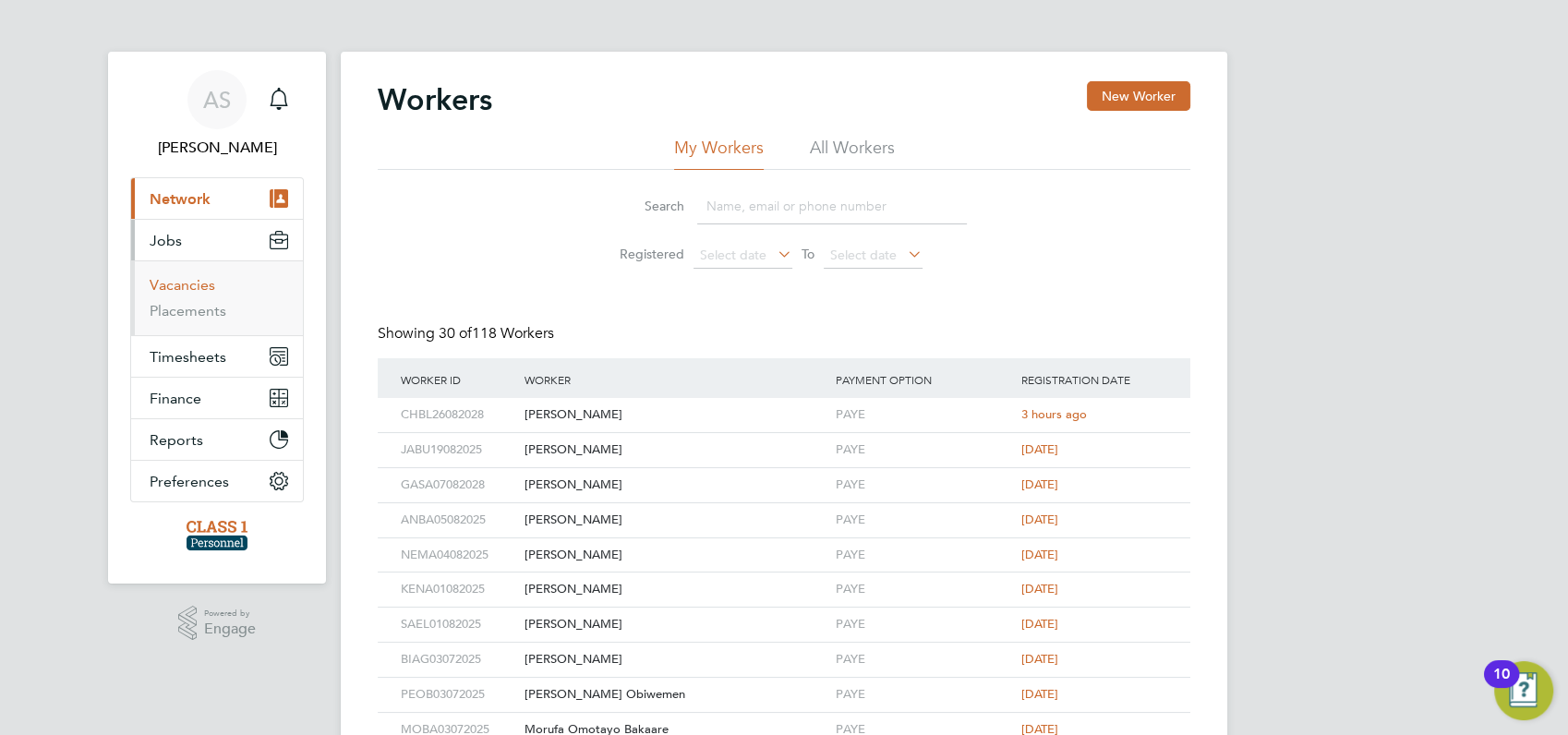
click at [181, 285] on link "Vacancies" at bounding box center [181, 285] width 65 height 18
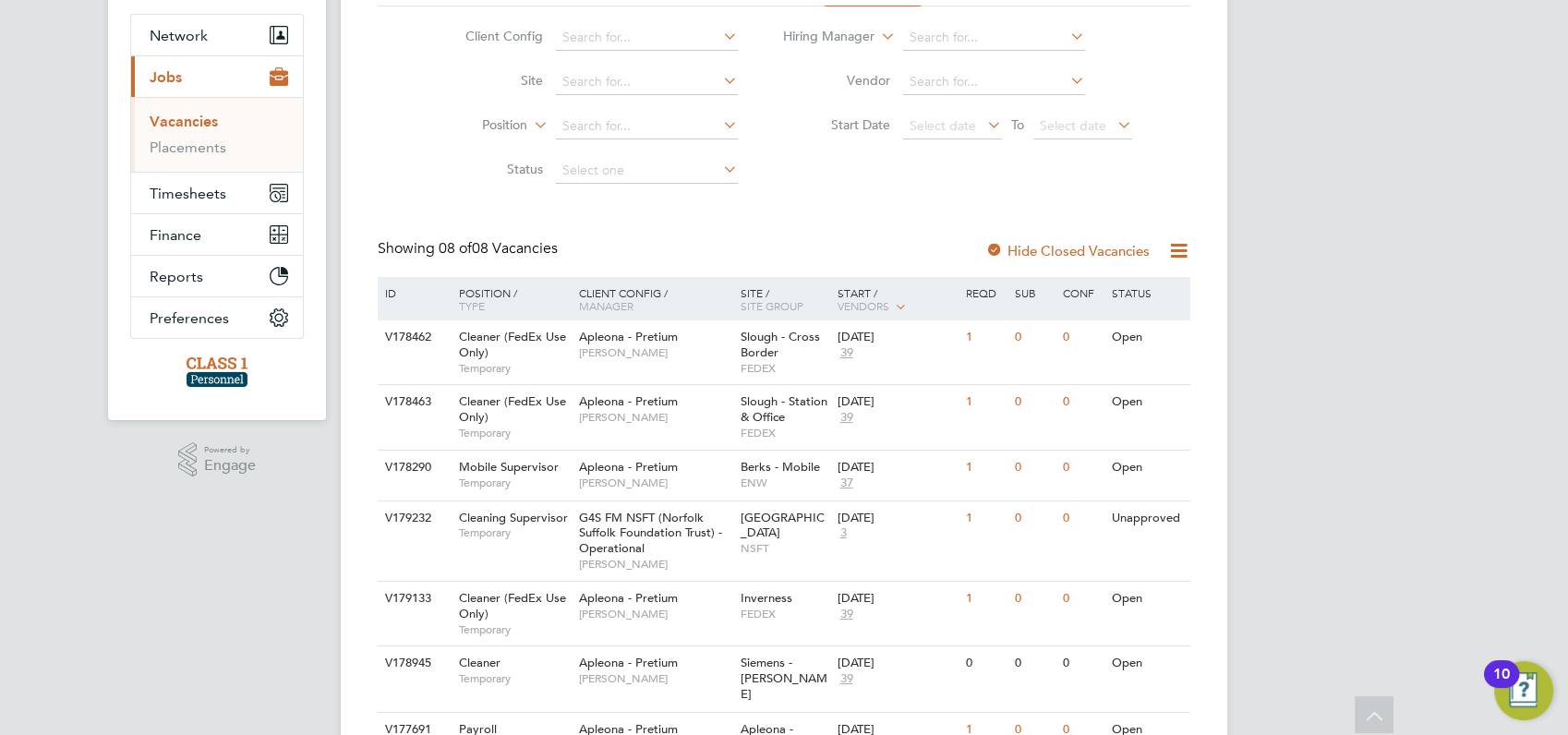
scroll to position [205, 0]
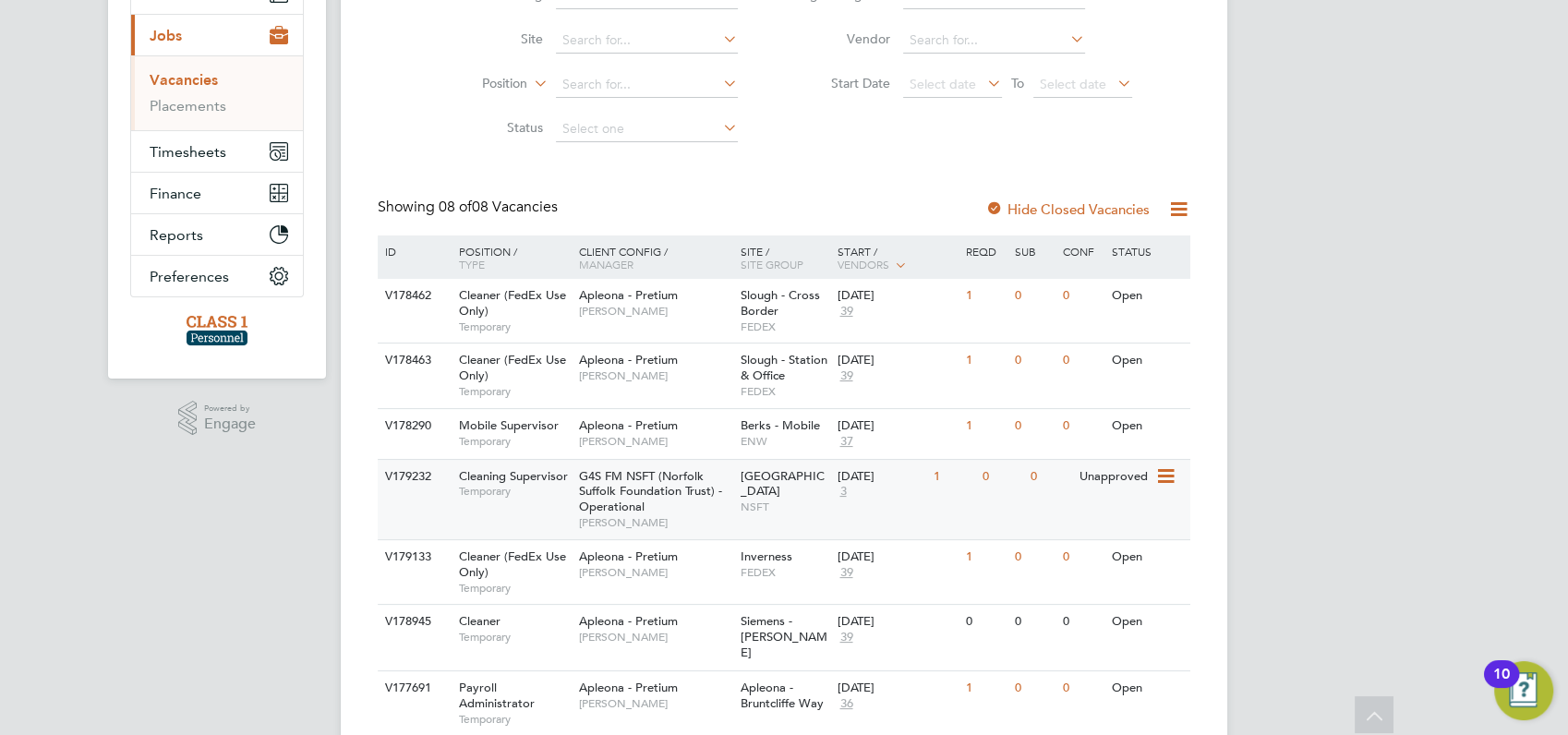
click at [407, 473] on div "V179232" at bounding box center [413, 476] width 64 height 34
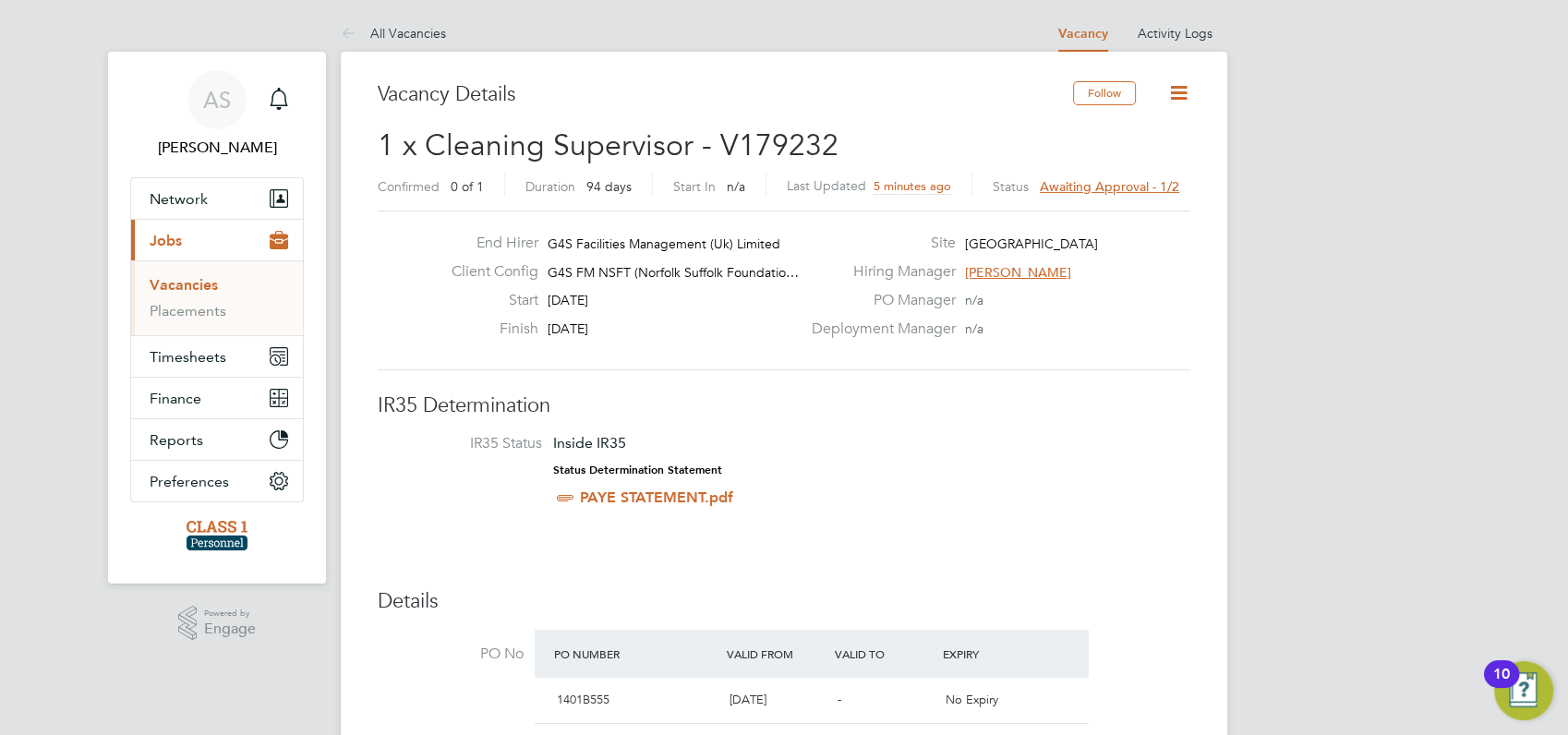
click at [186, 285] on link "Vacancies" at bounding box center [183, 285] width 68 height 18
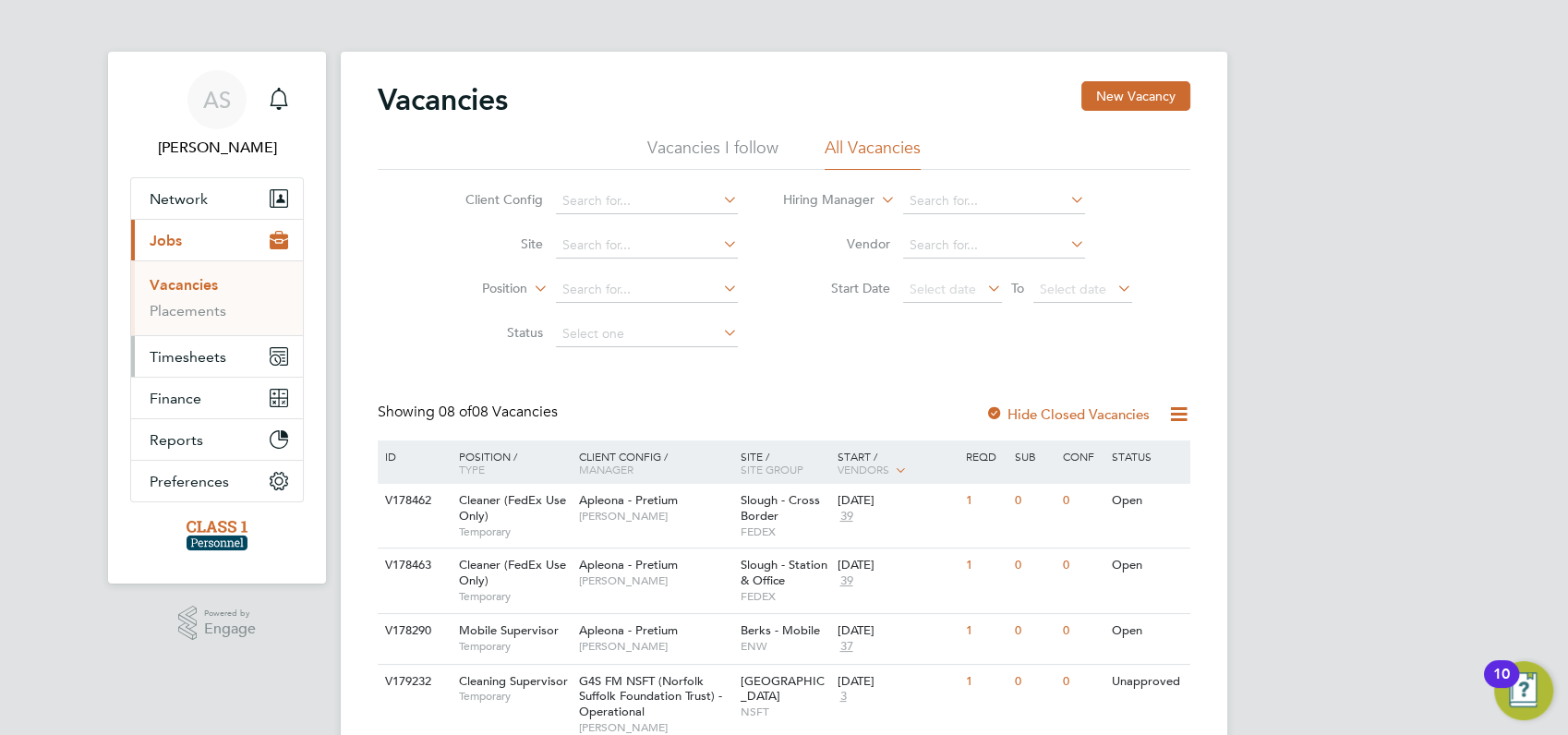
click at [187, 355] on span "Timesheets" at bounding box center [187, 357] width 77 height 18
click at [184, 324] on link "Timesheets" at bounding box center [187, 327] width 77 height 18
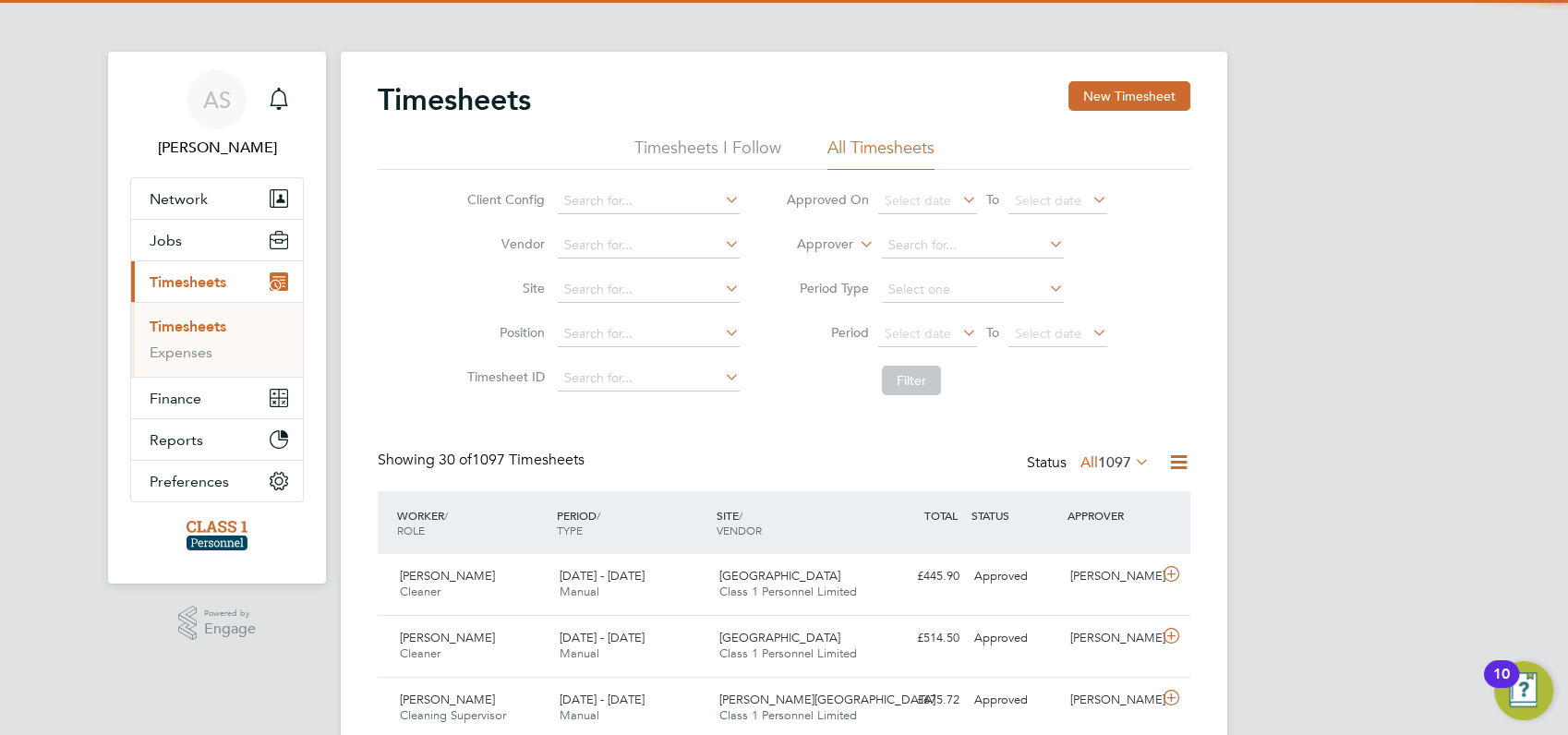
scroll to position [46, 160]
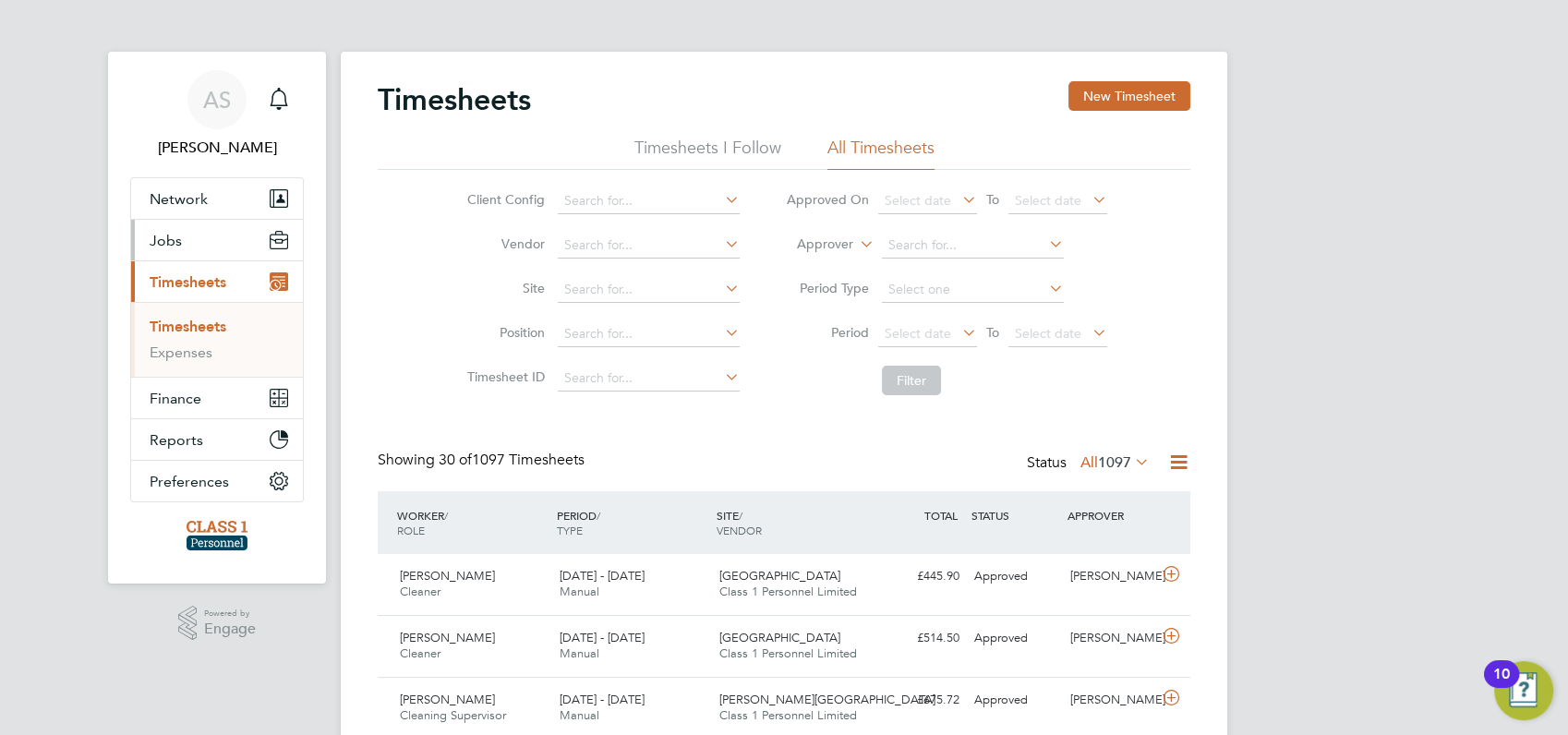
click at [165, 241] on span "Jobs" at bounding box center [165, 241] width 32 height 18
click at [195, 287] on link "Vacancies" at bounding box center [181, 285] width 65 height 18
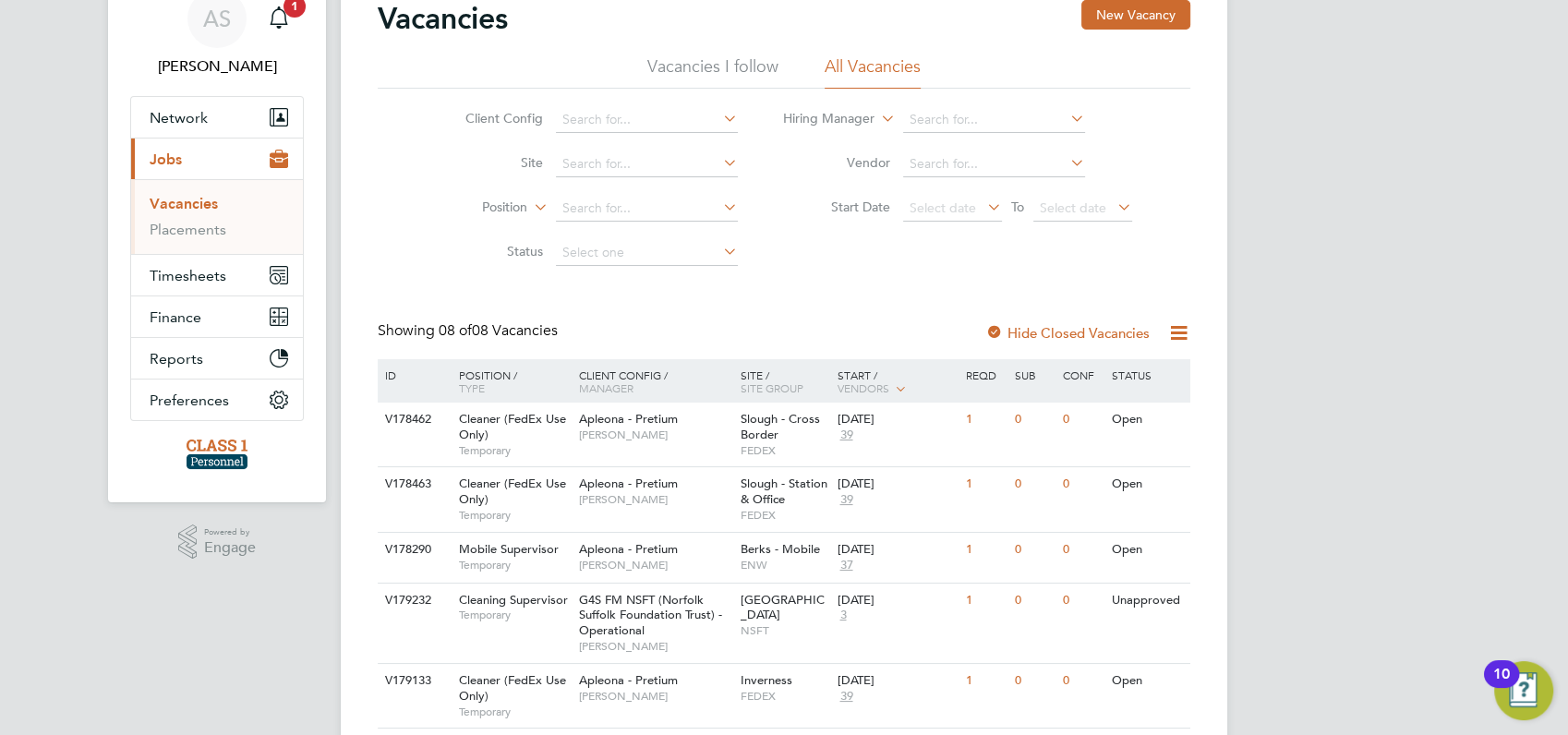
click at [175, 154] on span "Jobs" at bounding box center [165, 159] width 32 height 18
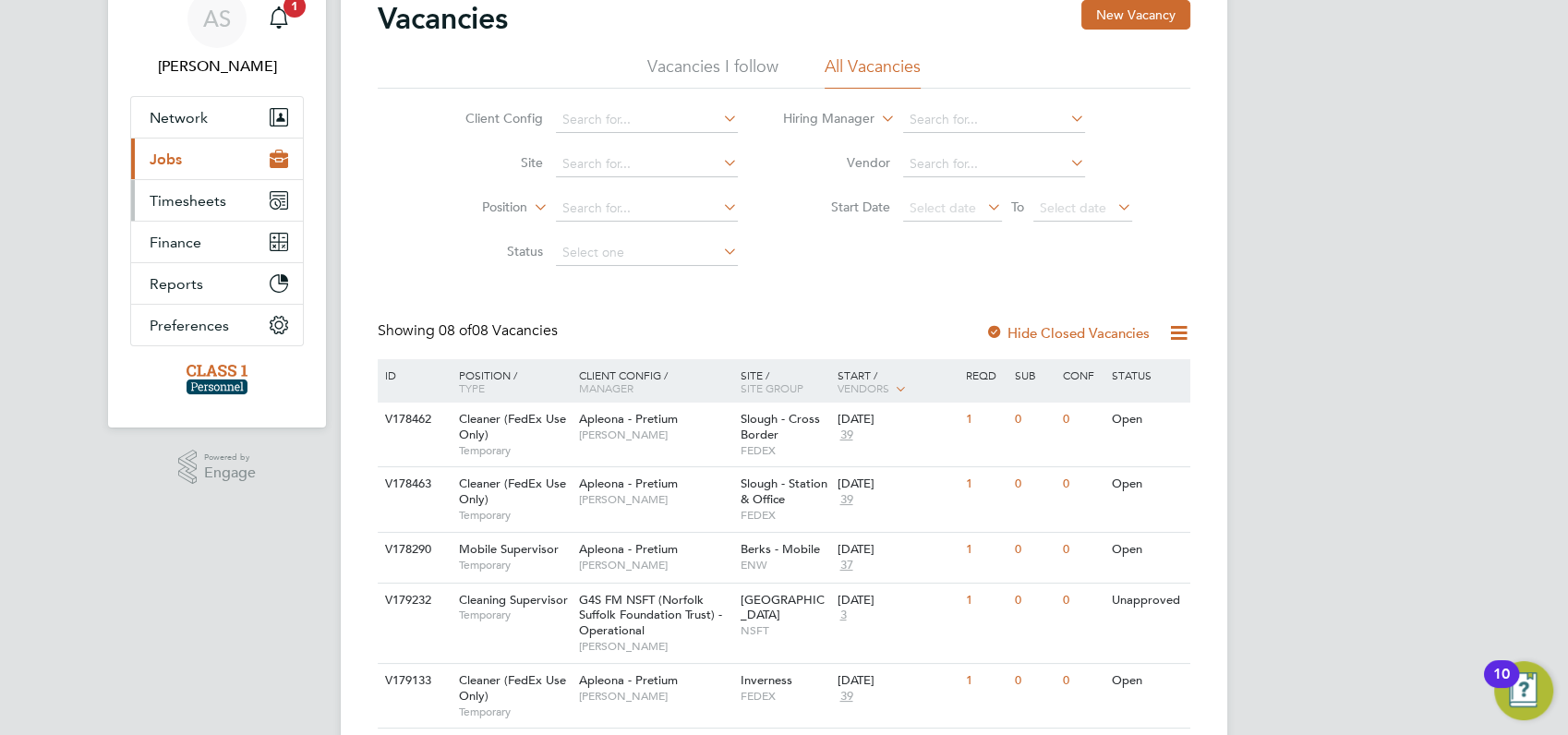
click at [179, 195] on span "Timesheets" at bounding box center [187, 201] width 77 height 18
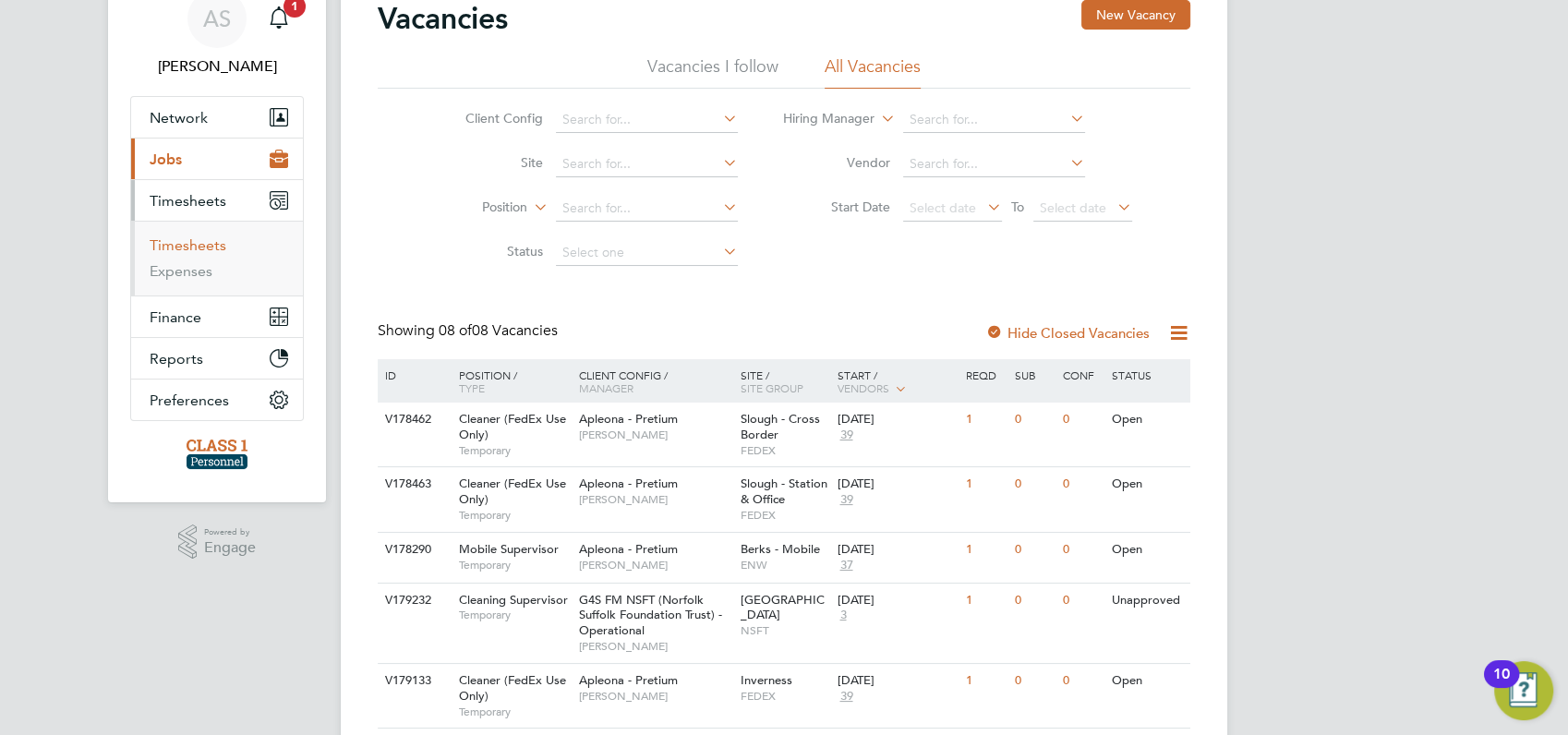
click at [181, 251] on link "Timesheets" at bounding box center [187, 245] width 77 height 18
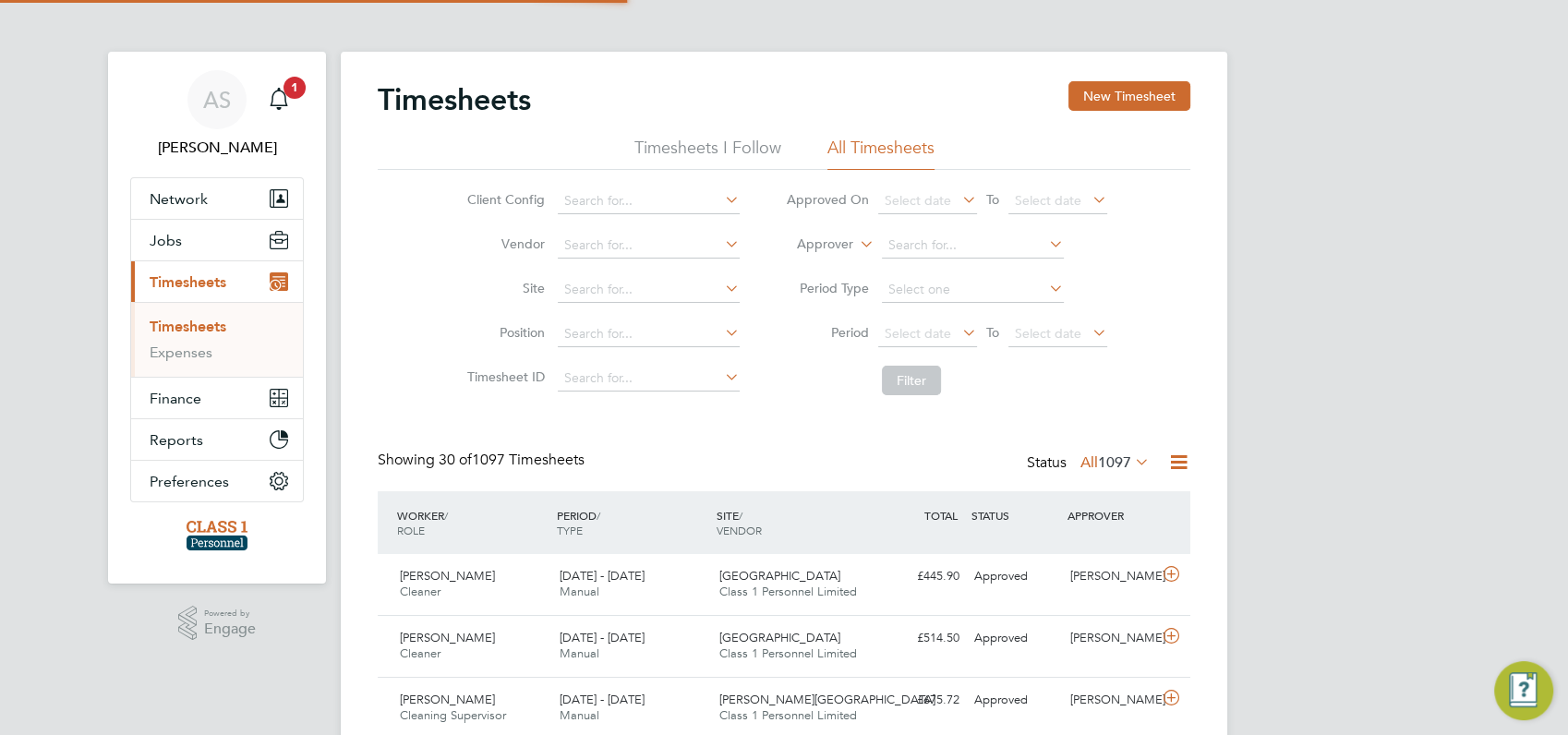
scroll to position [9, 9]
click at [288, 84] on span "1" at bounding box center [295, 88] width 22 height 22
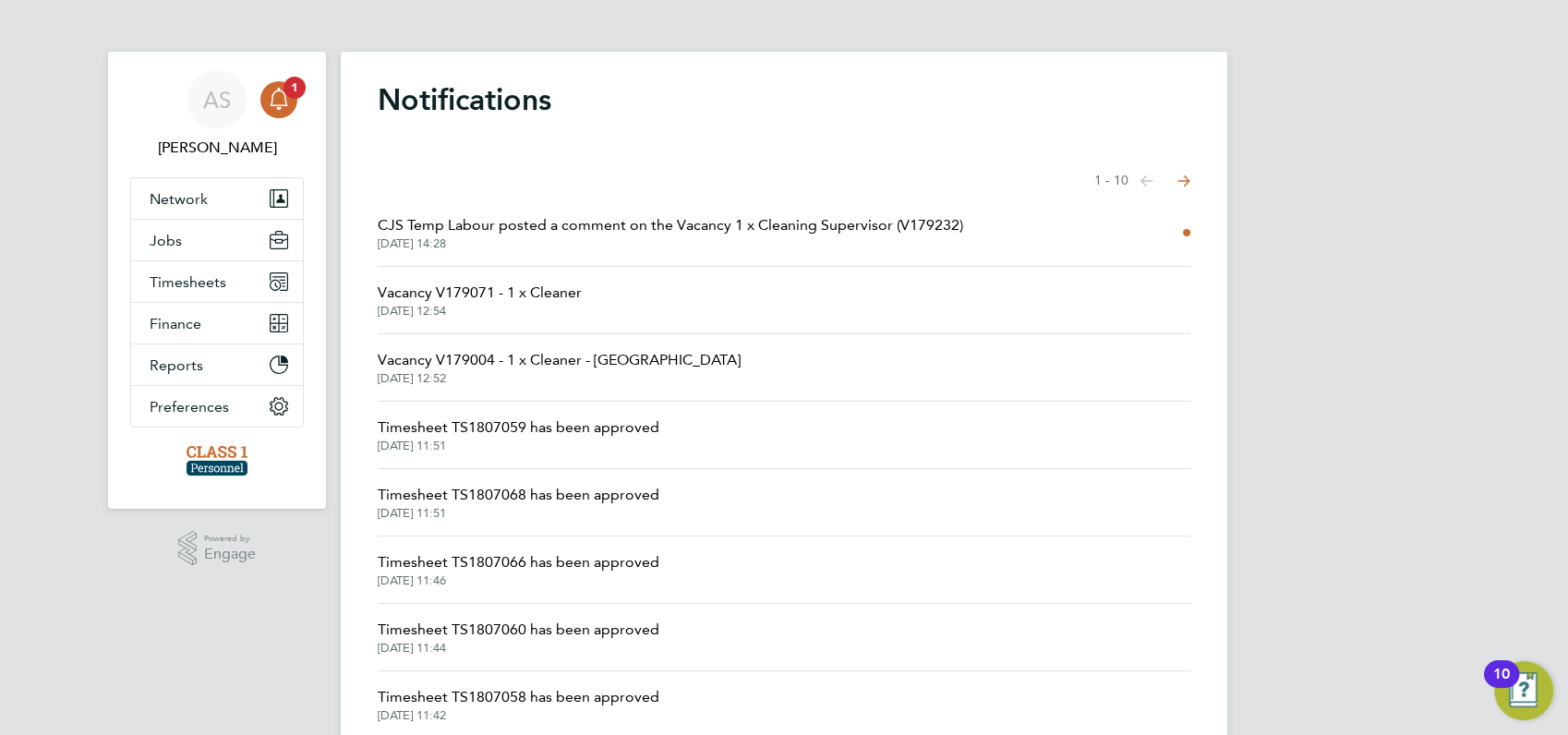
click at [465, 226] on span "CJS Temp Labour posted a comment on the Vacancy 1 x Cleaning Supervisor (V17923…" at bounding box center [670, 225] width 585 height 22
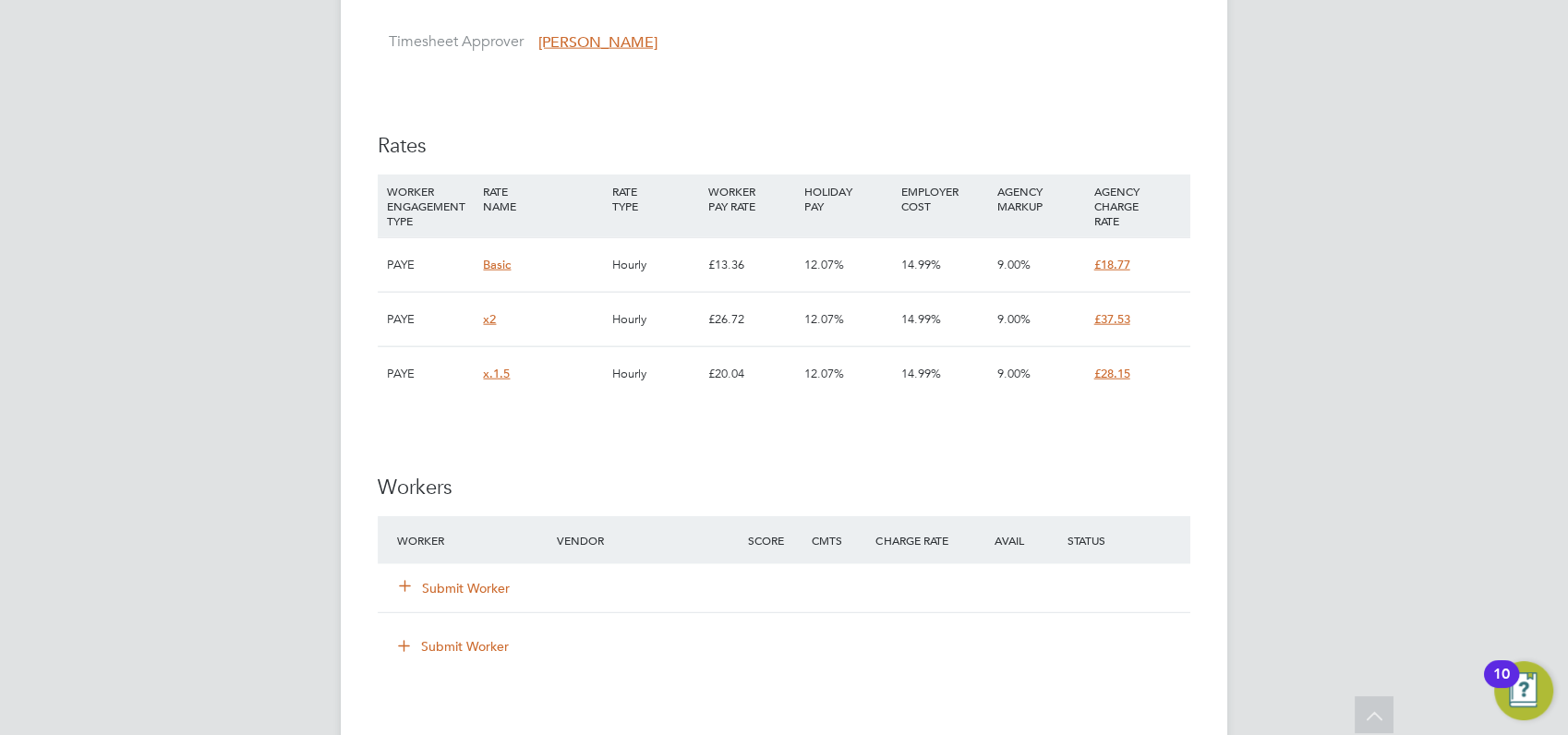
click at [467, 580] on button "Submit Worker" at bounding box center [456, 589] width 111 height 19
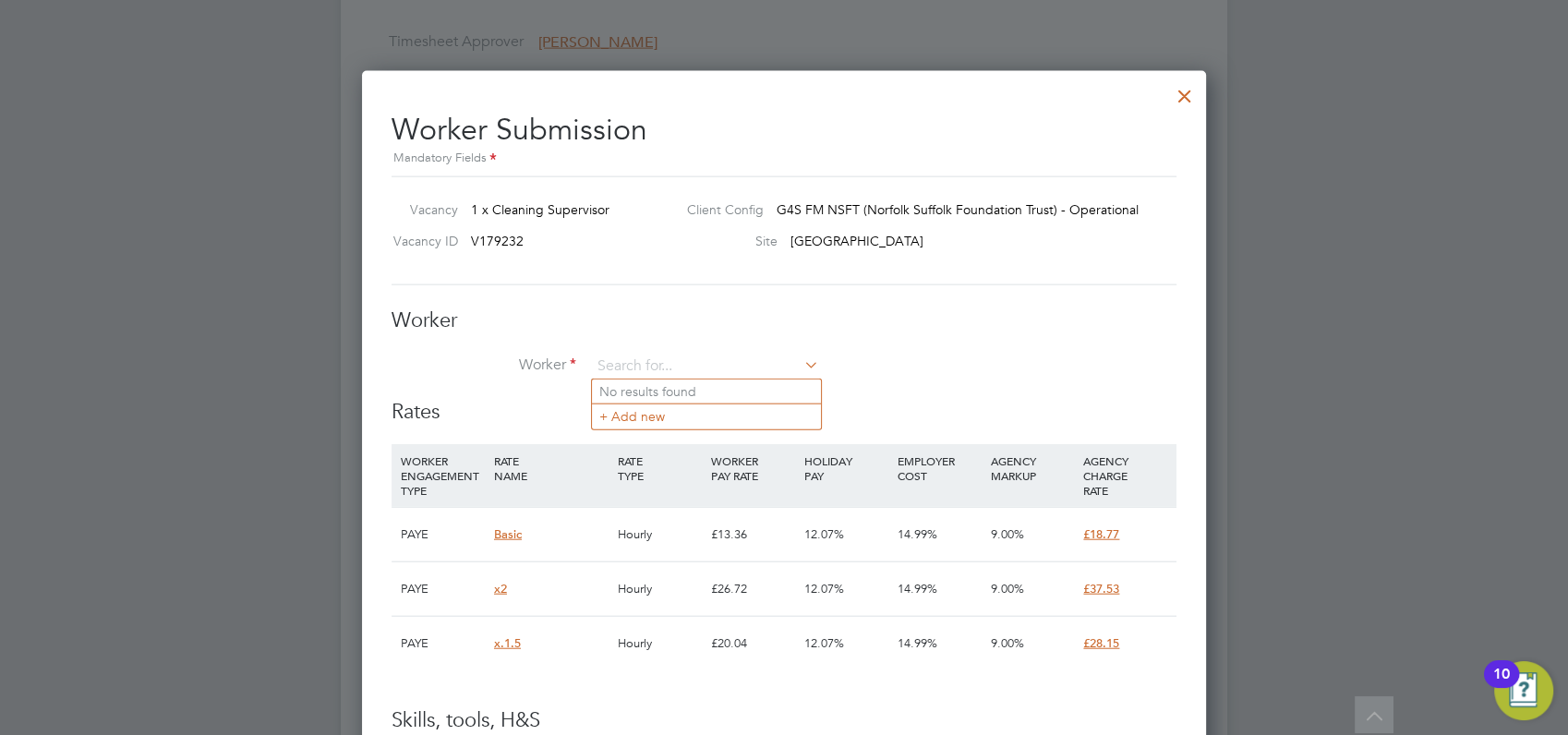
click at [467, 564] on div "PAYE" at bounding box center [443, 589] width 94 height 54
click at [608, 359] on input at bounding box center [705, 367] width 228 height 27
click at [646, 391] on li "Chri stopher Blanch (CHBL26082028)" at bounding box center [717, 392] width 250 height 25
type input "Christopher Blanch (CHBL26082028)"
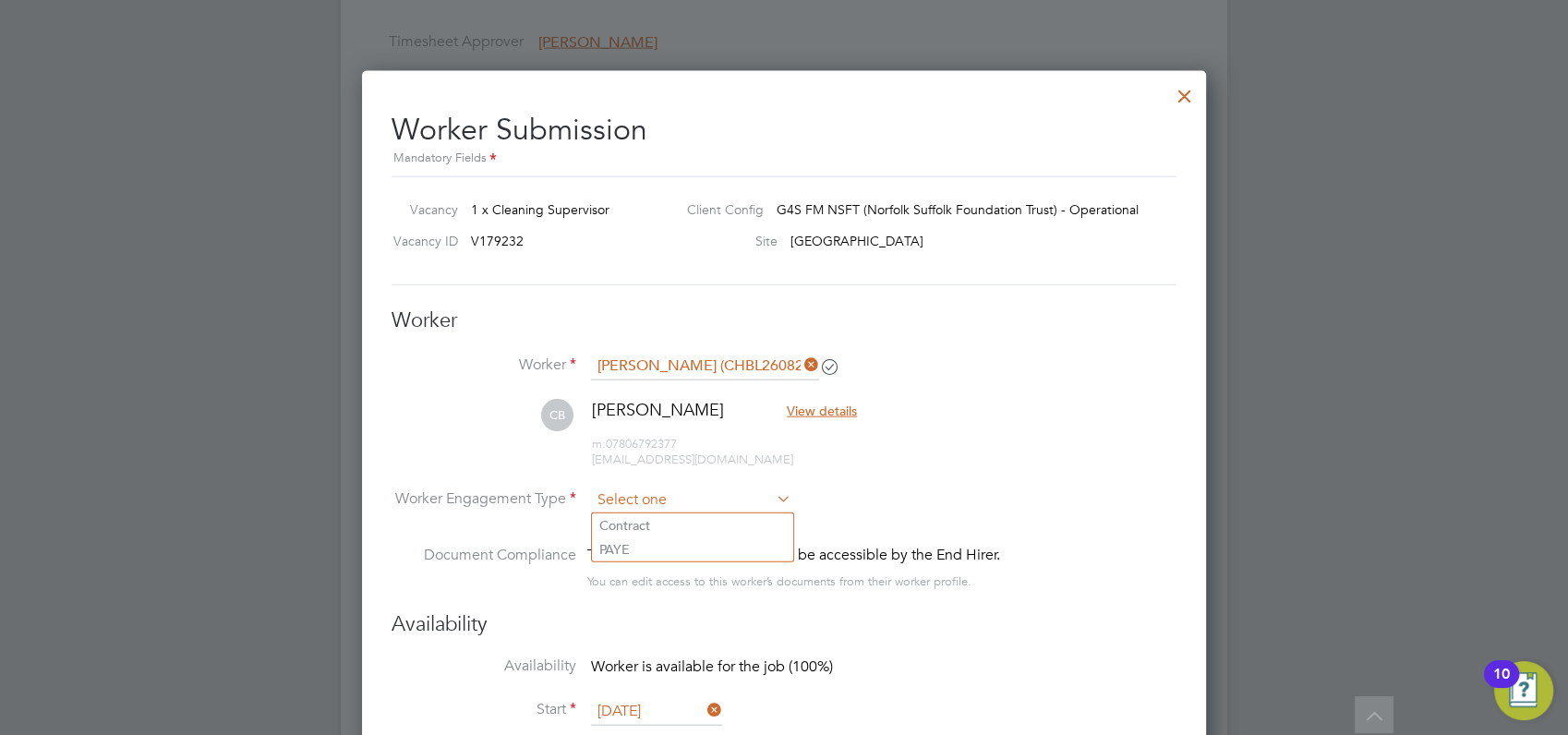
click at [653, 501] on input at bounding box center [691, 501] width 200 height 27
click at [630, 545] on li "PAYE" at bounding box center [693, 550] width 201 height 24
type input "PAYE"
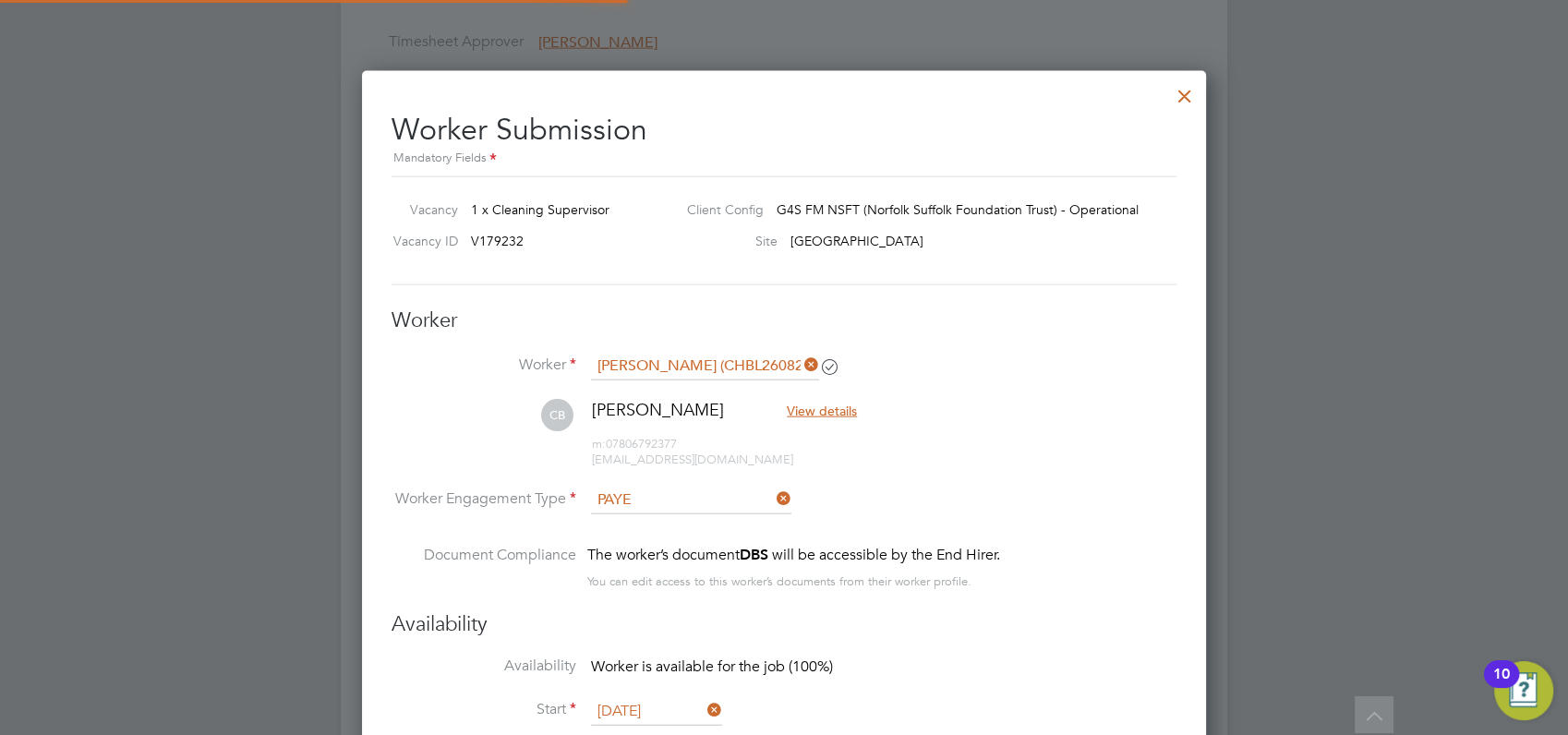
click at [1248, 513] on div at bounding box center [784, 367] width 1568 height 735
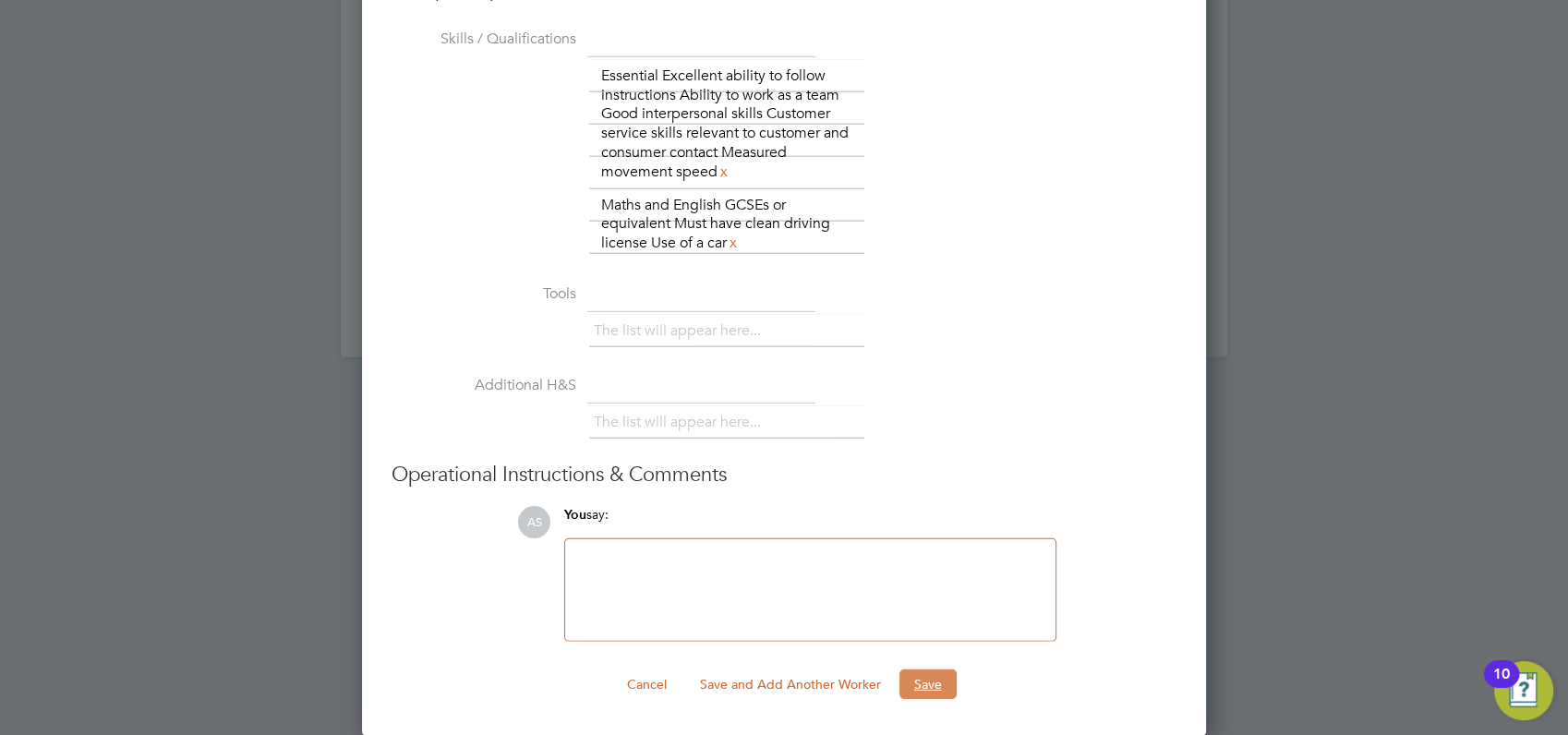
click at [926, 680] on button "Save" at bounding box center [928, 684] width 58 height 29
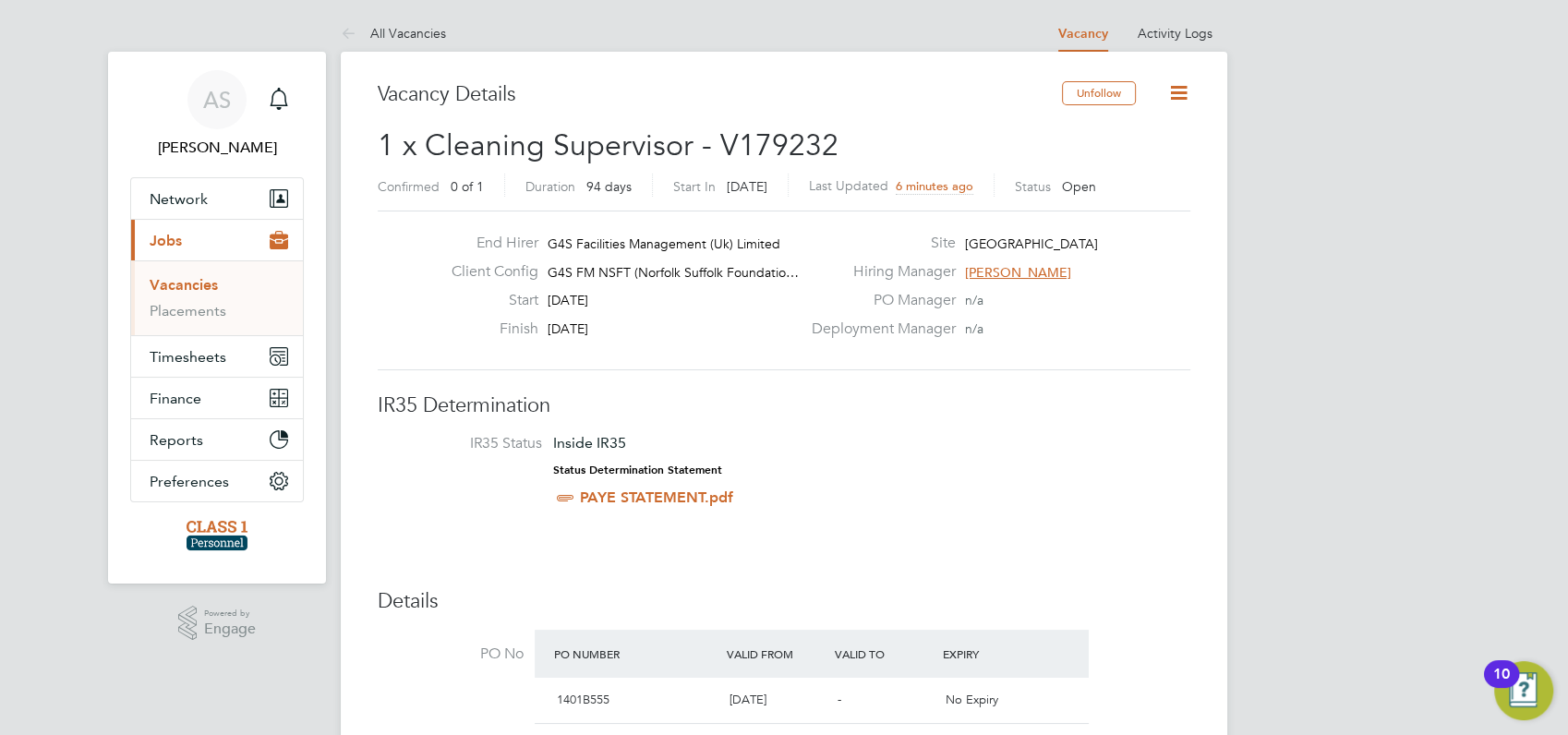
click at [190, 286] on link "Vacancies" at bounding box center [183, 285] width 68 height 18
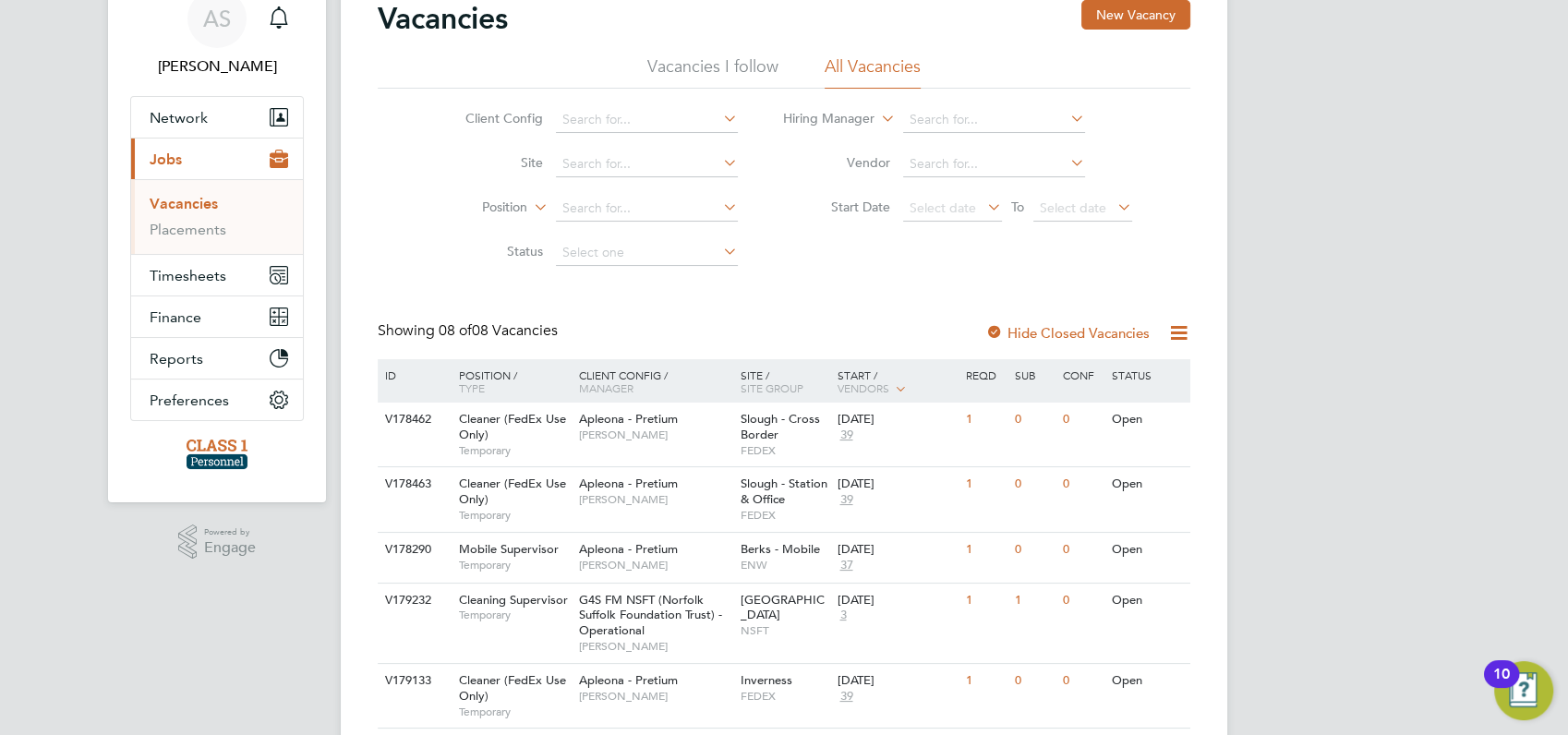
scroll to position [123, 0]
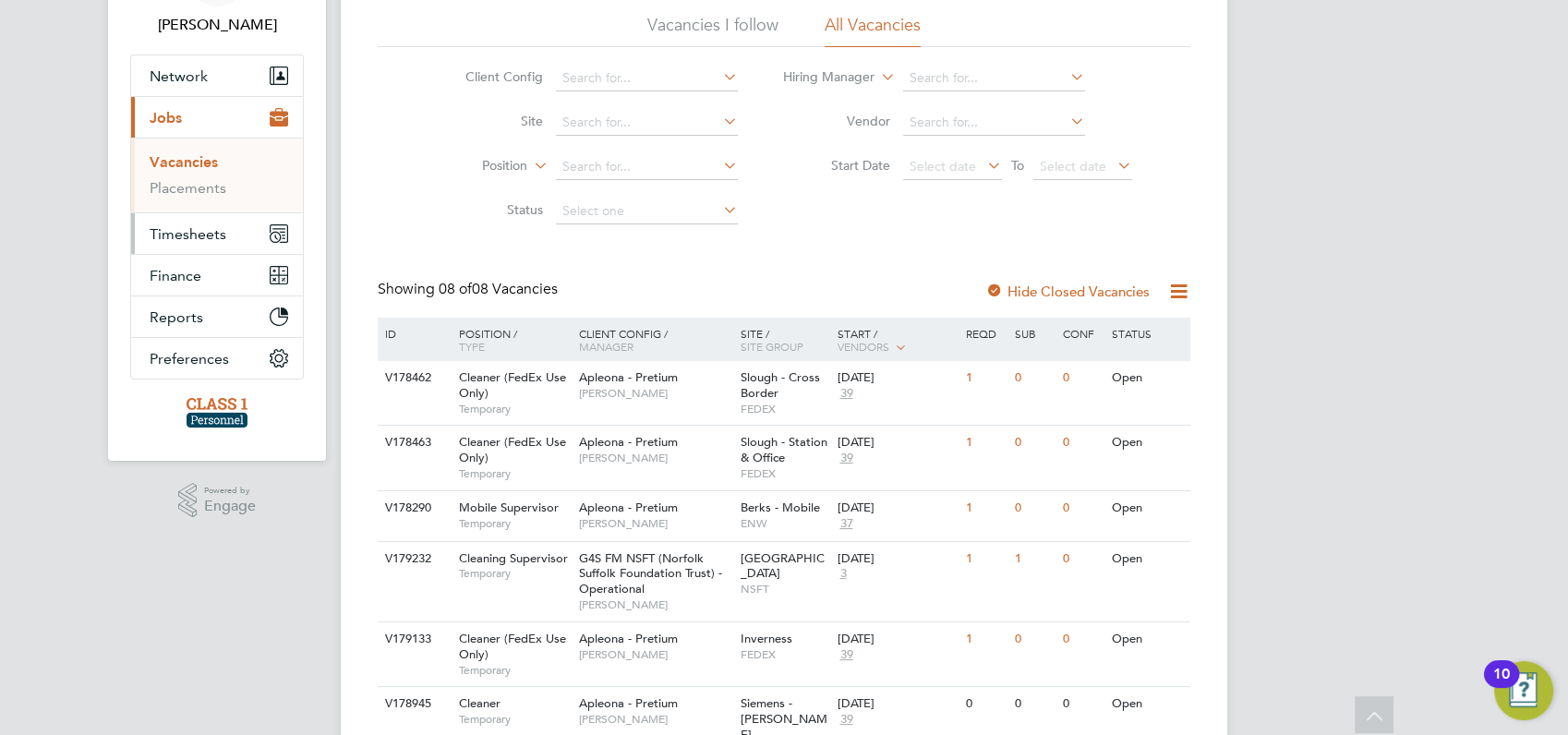
click at [170, 235] on span "Timesheets" at bounding box center [187, 234] width 77 height 18
click at [183, 199] on link "Timesheets" at bounding box center [187, 204] width 77 height 18
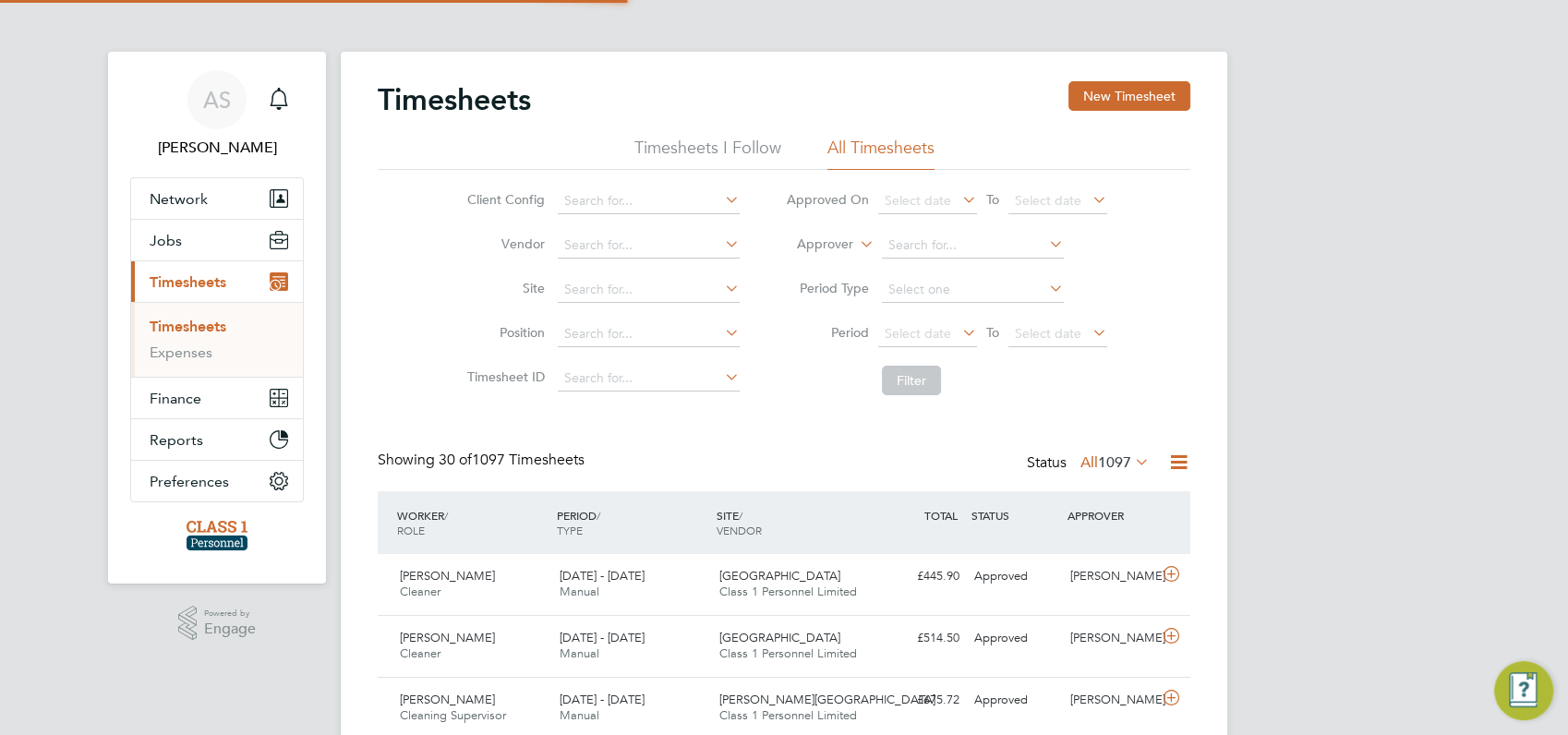
scroll to position [9, 9]
click at [1122, 459] on span "1097" at bounding box center [1115, 463] width 33 height 19
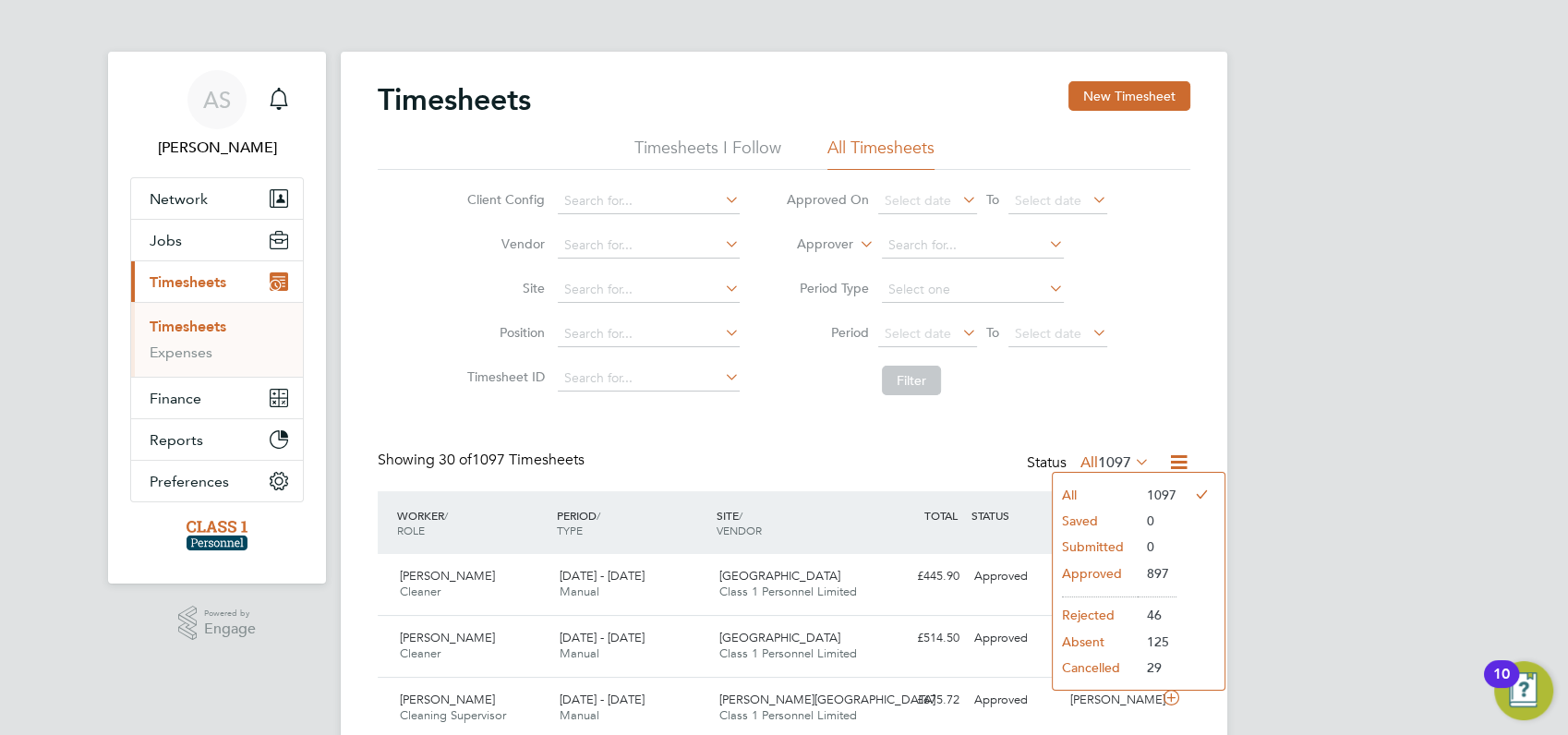
click at [1113, 570] on li "Approved" at bounding box center [1095, 574] width 85 height 26
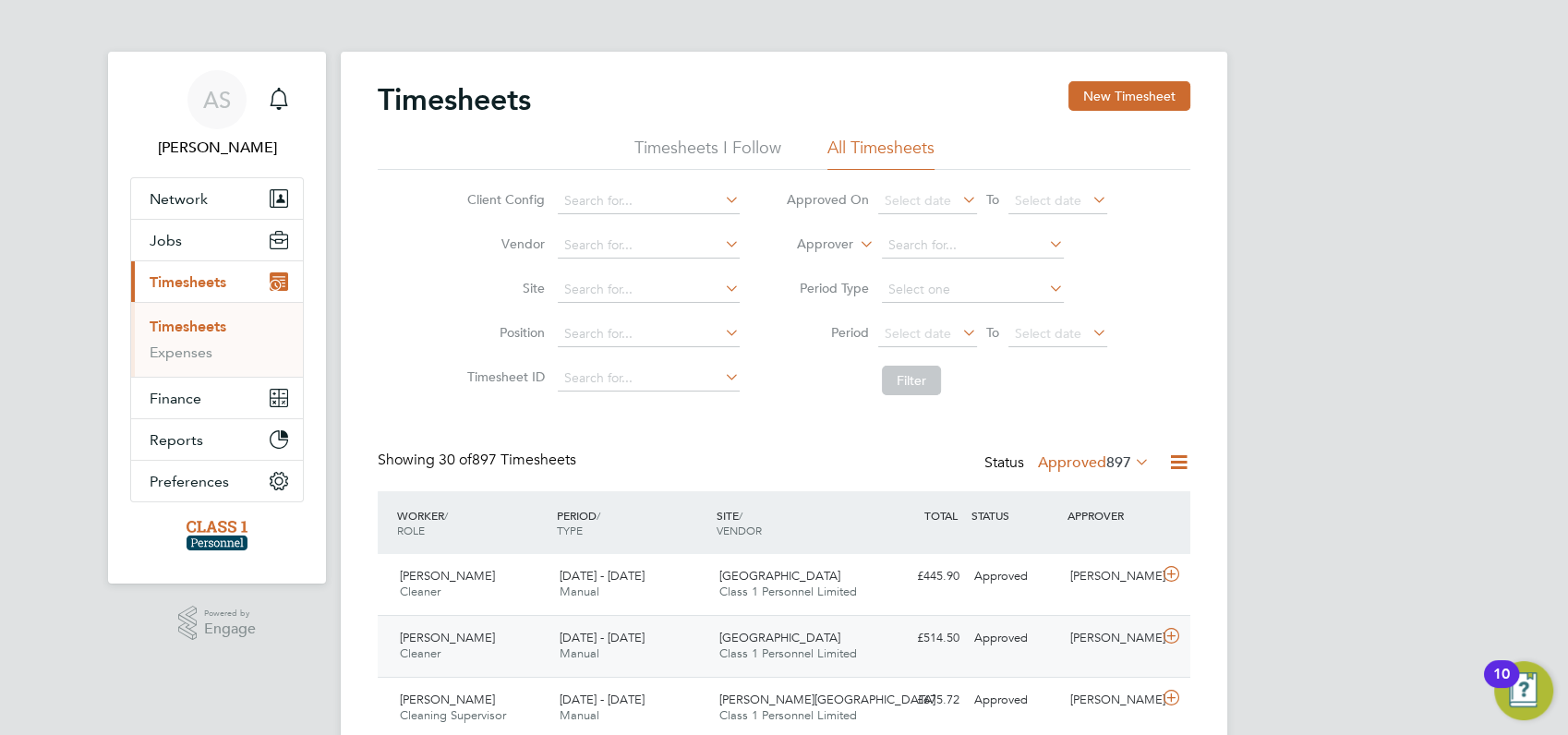
click at [462, 635] on span "[PERSON_NAME]" at bounding box center [447, 638] width 95 height 16
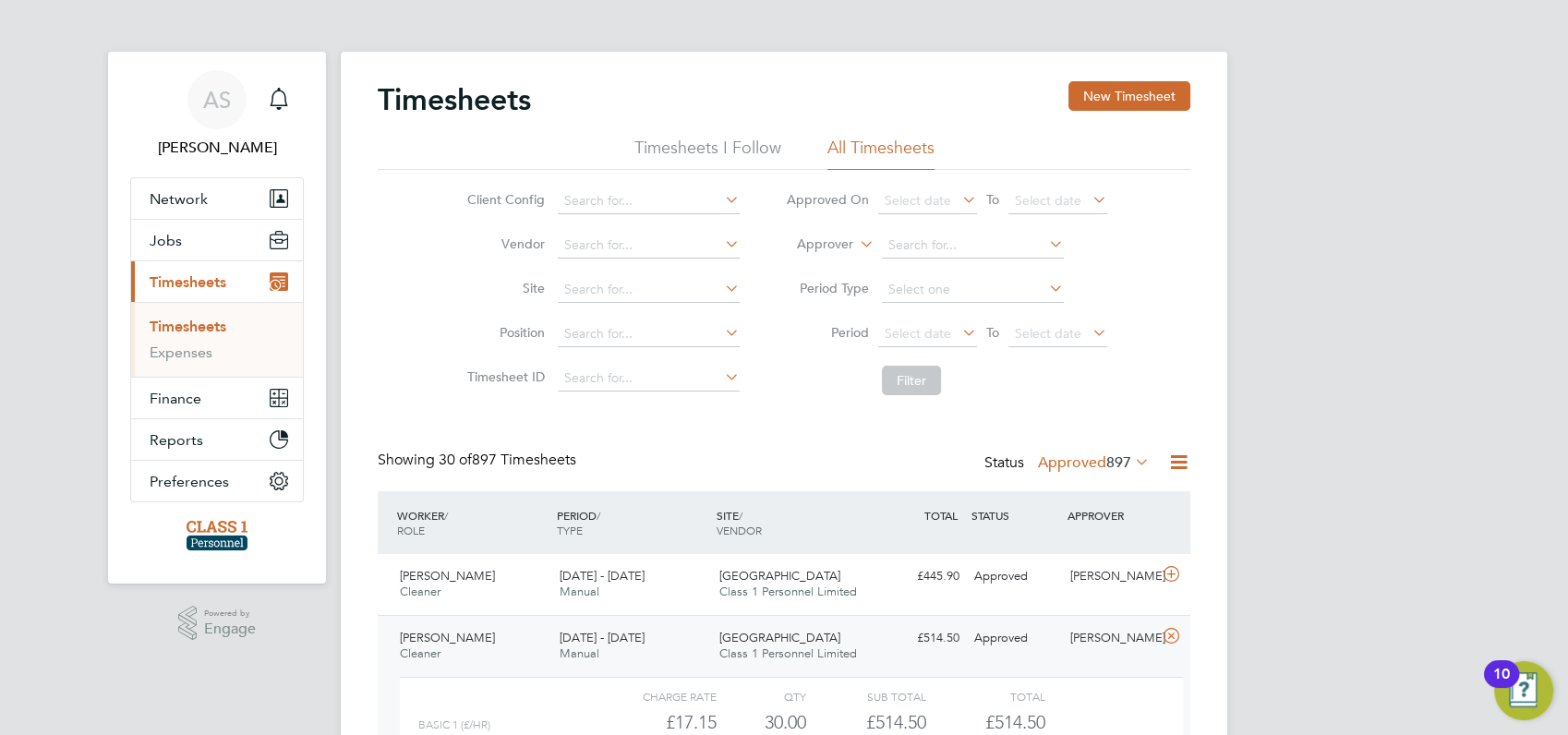
click at [1132, 459] on icon at bounding box center [1132, 462] width 0 height 26
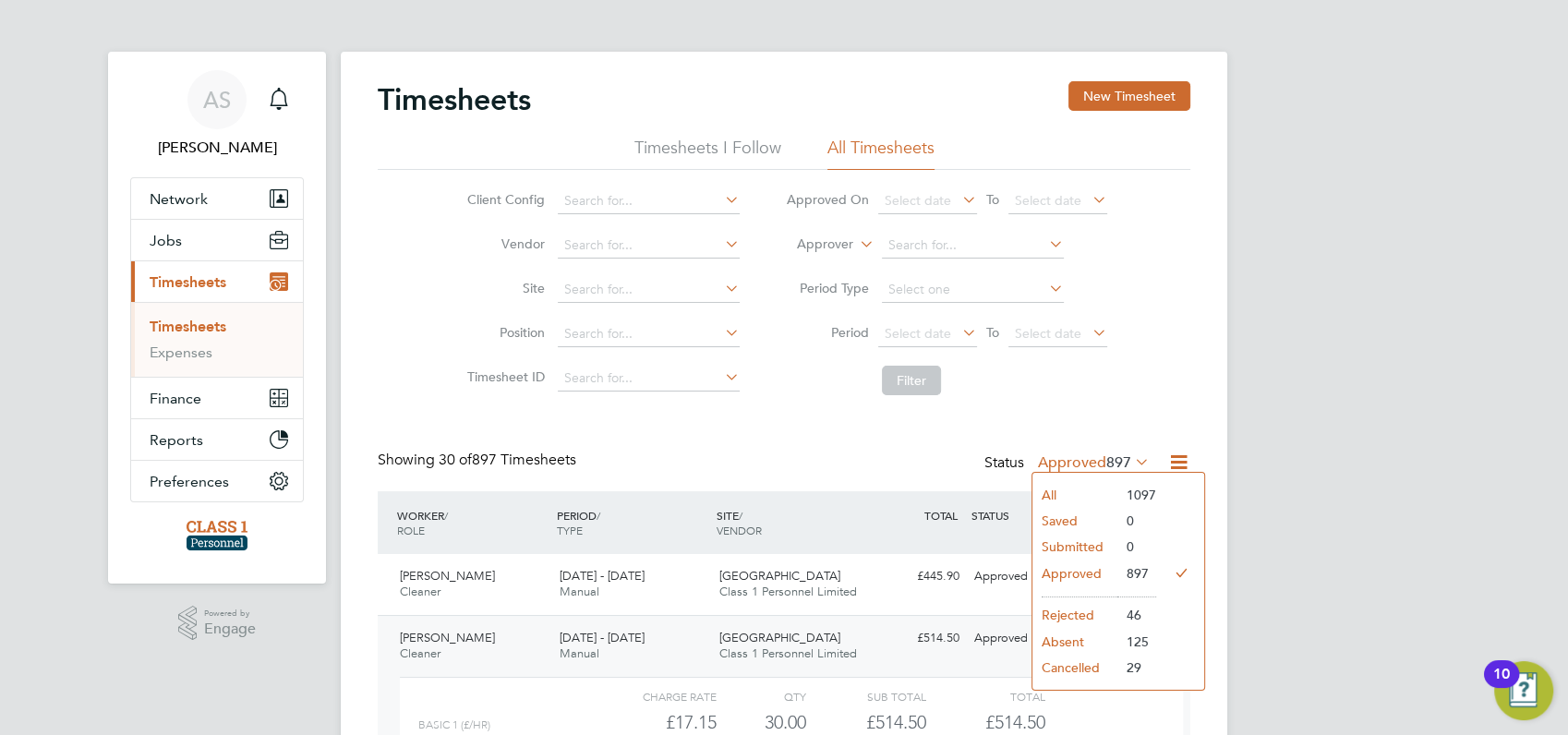
click at [1049, 492] on li "All" at bounding box center [1074, 495] width 85 height 26
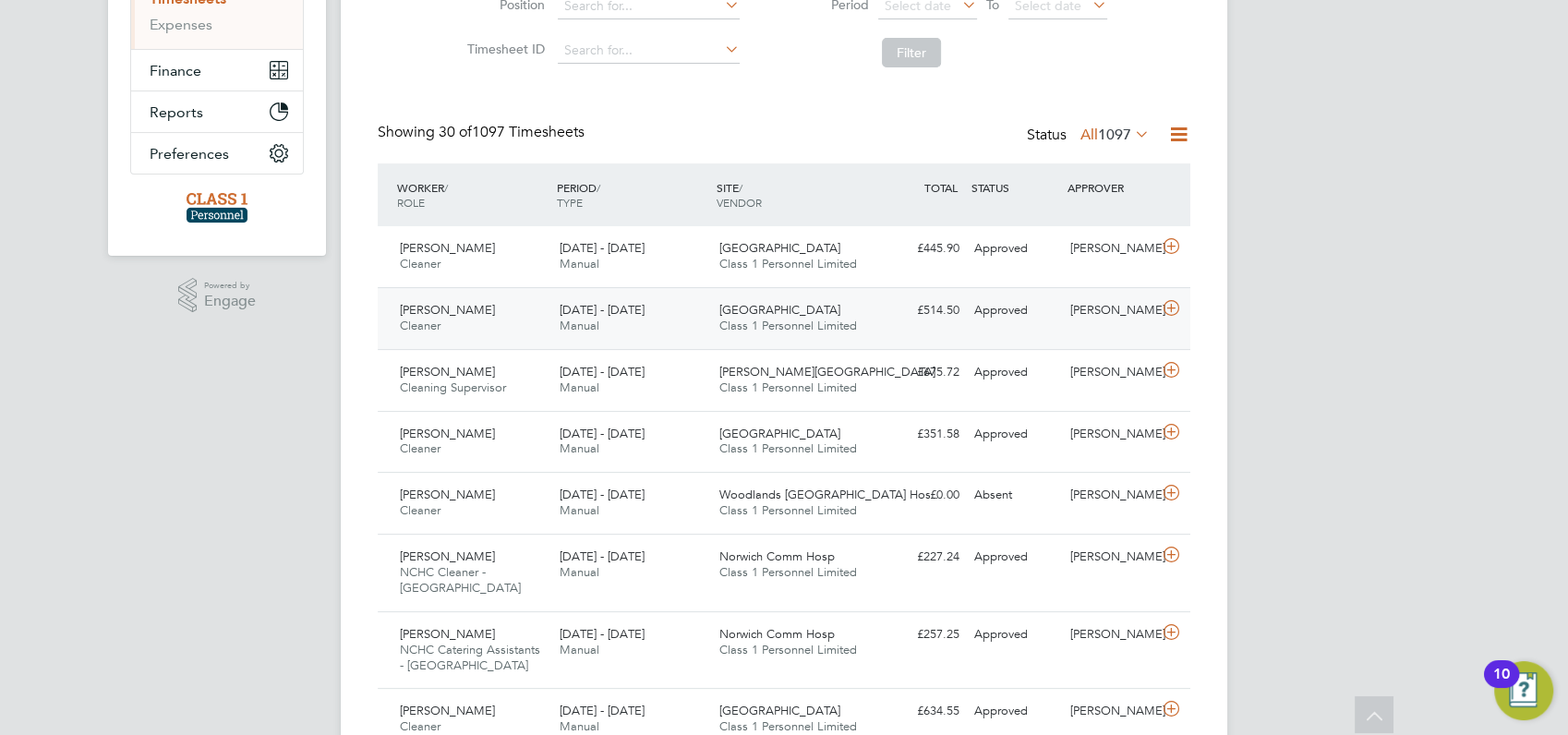
click at [478, 313] on span "[PERSON_NAME]" at bounding box center [447, 310] width 95 height 16
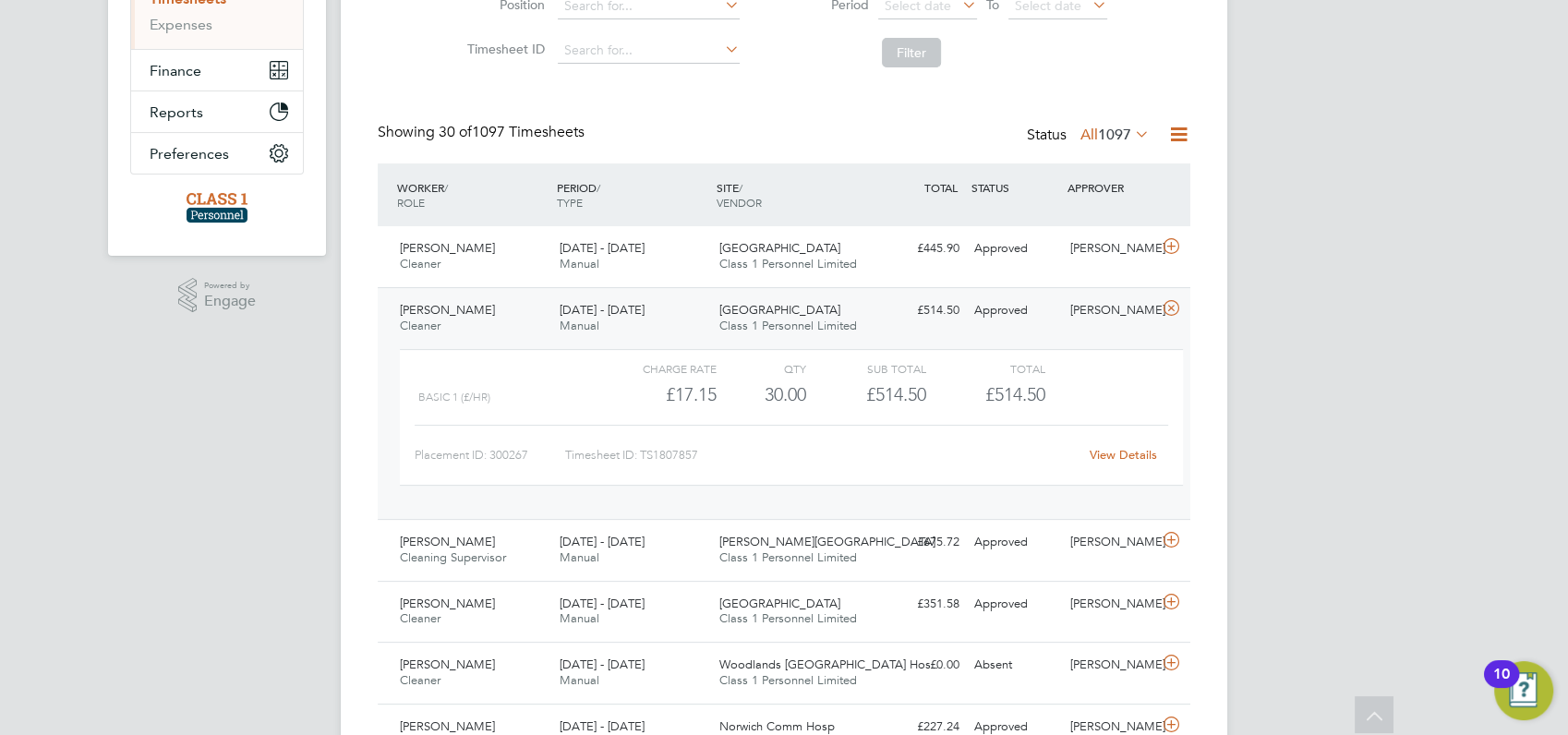
click at [1127, 453] on link "View Details" at bounding box center [1123, 455] width 67 height 16
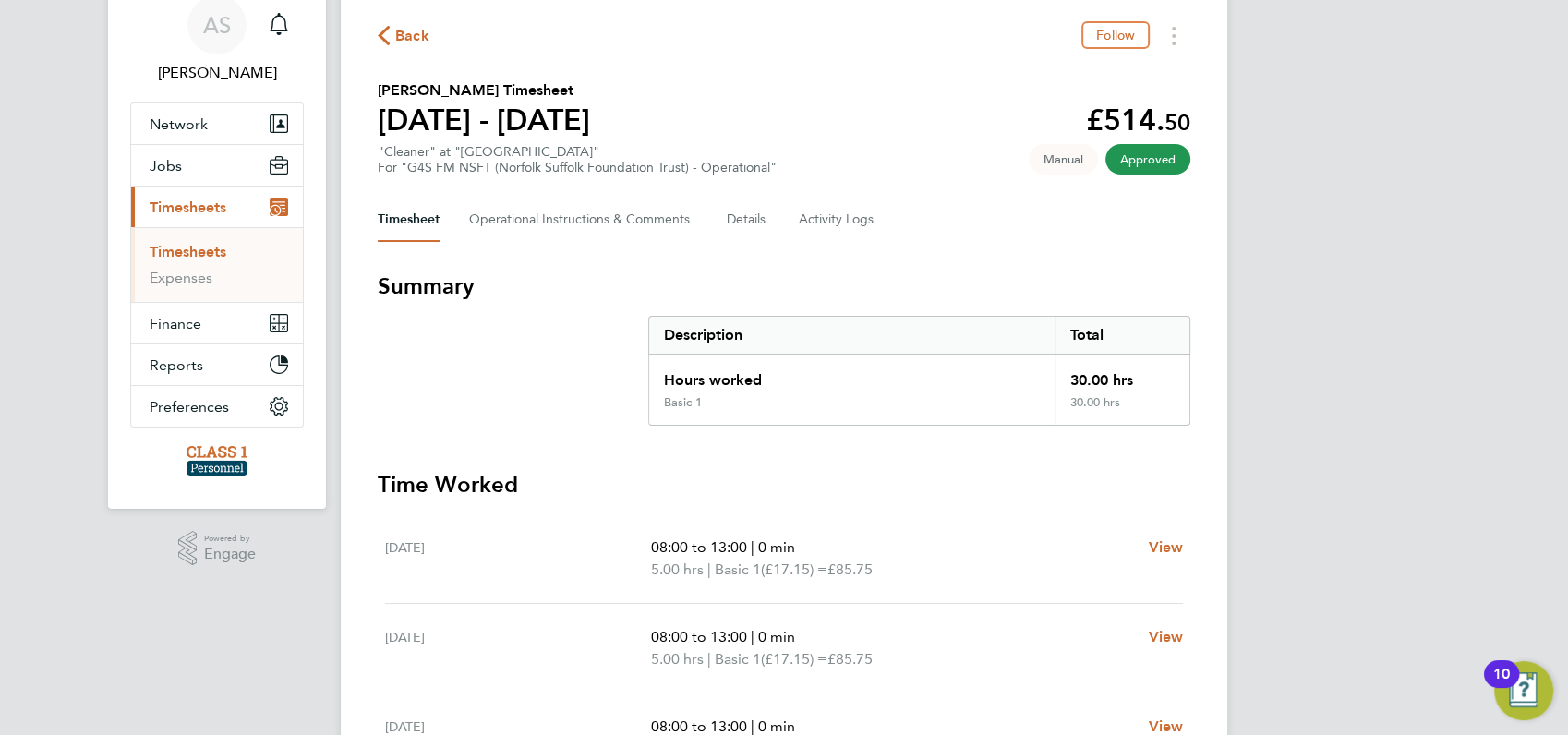
scroll to position [34, 0]
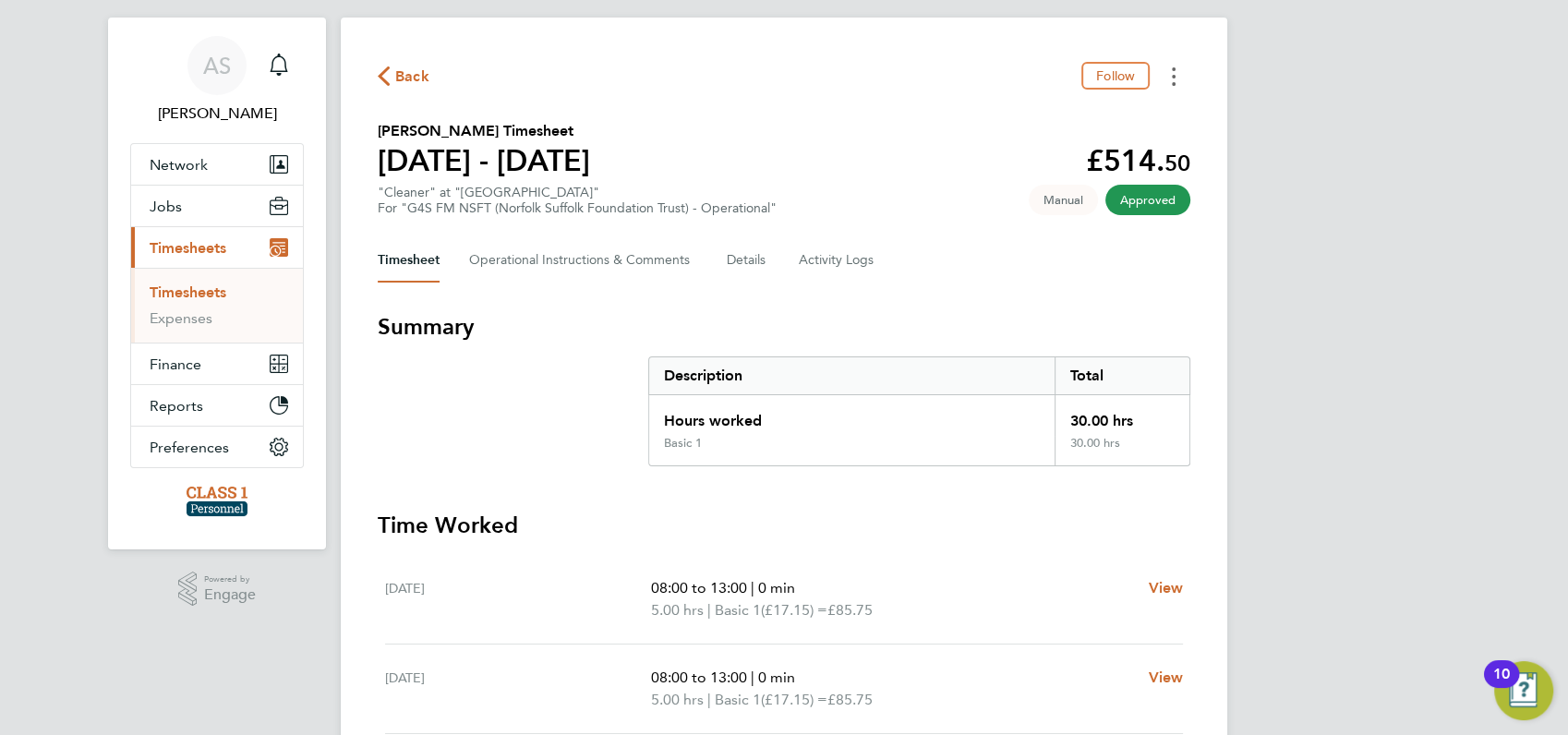
click at [1176, 83] on button "Timesheets Menu" at bounding box center [1174, 75] width 33 height 28
click at [1345, 112] on div "AS [PERSON_NAME] Notifications Applications: Network Businesses Sites Workers C…" at bounding box center [784, 619] width 1568 height 1306
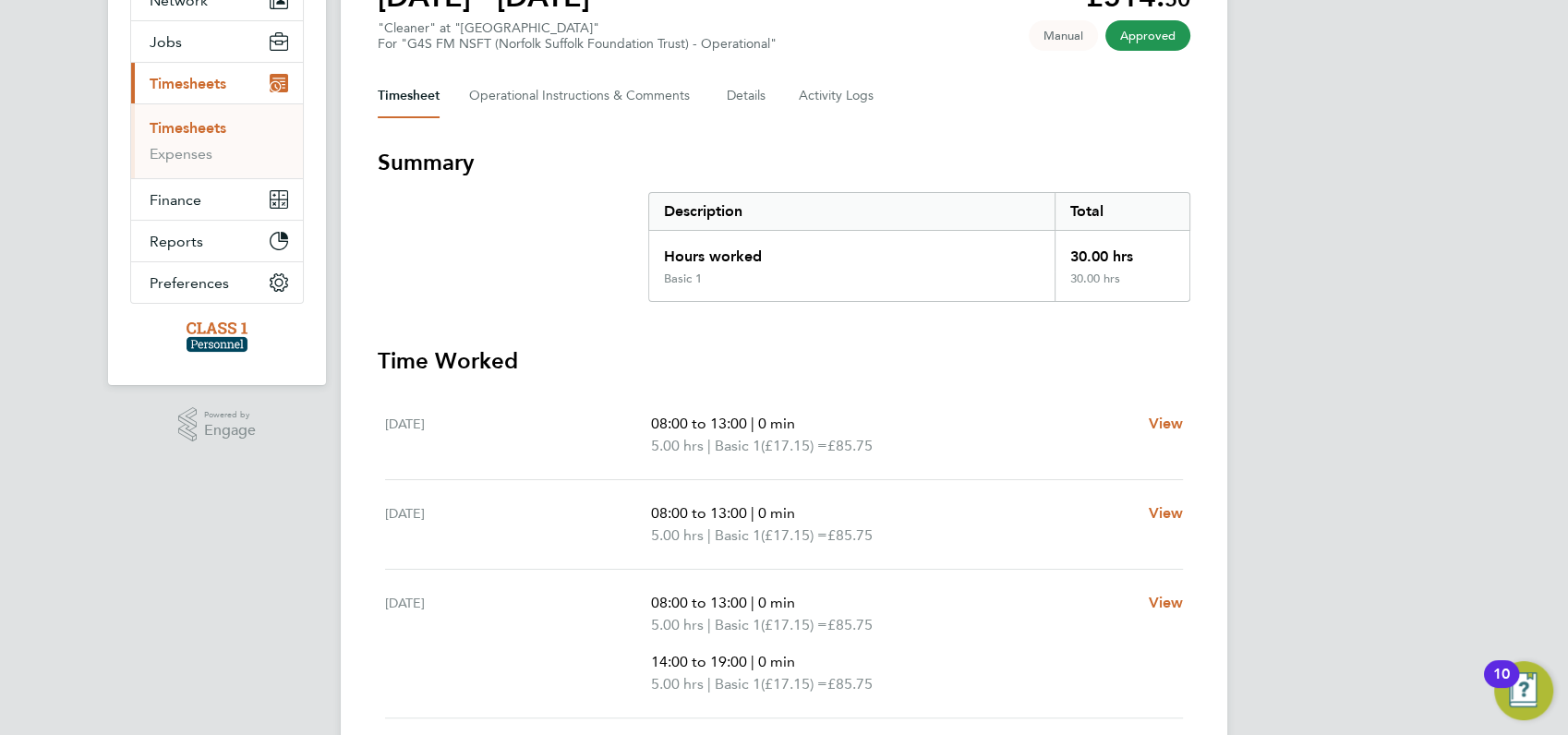
scroll to position [0, 0]
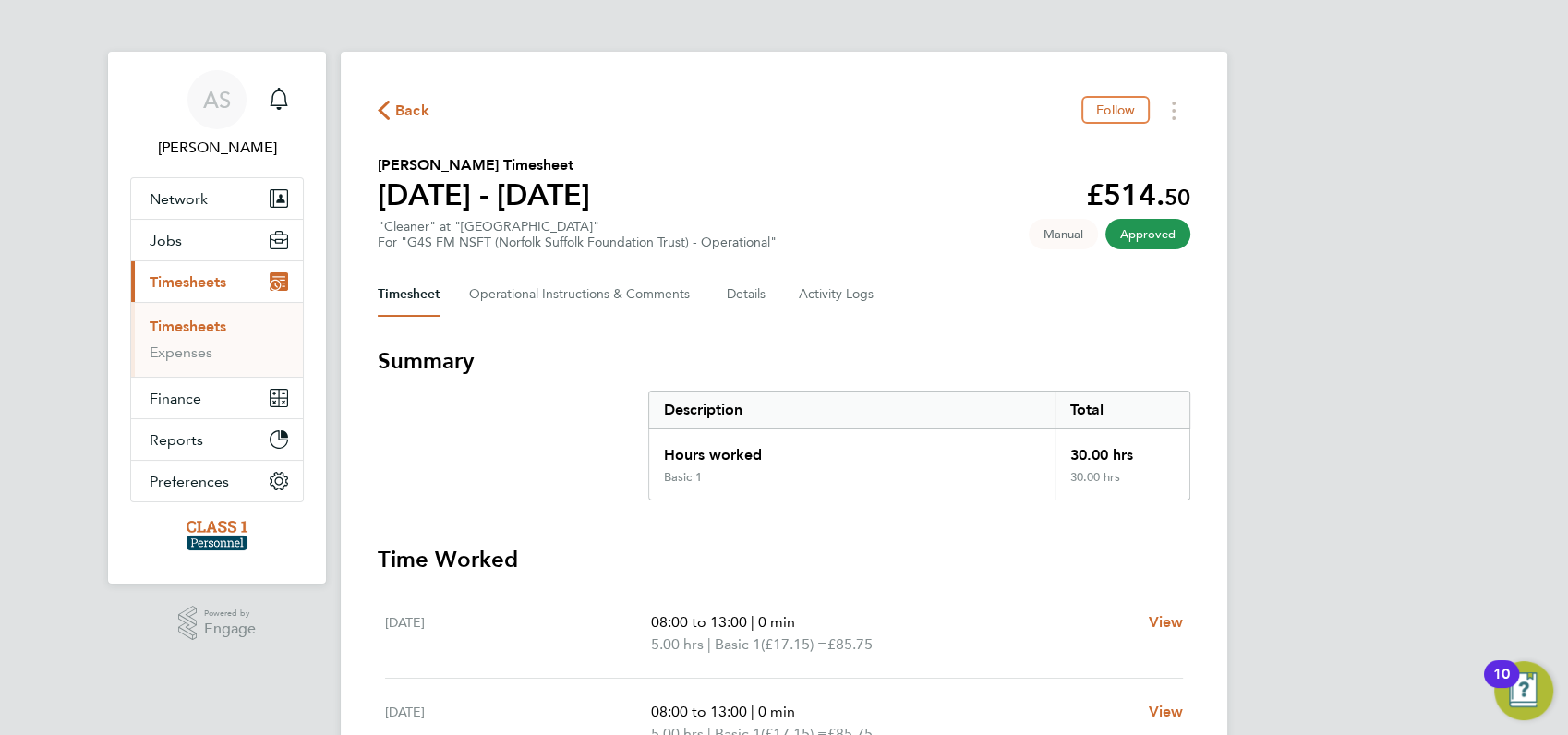
click at [407, 103] on span "Back" at bounding box center [412, 110] width 34 height 22
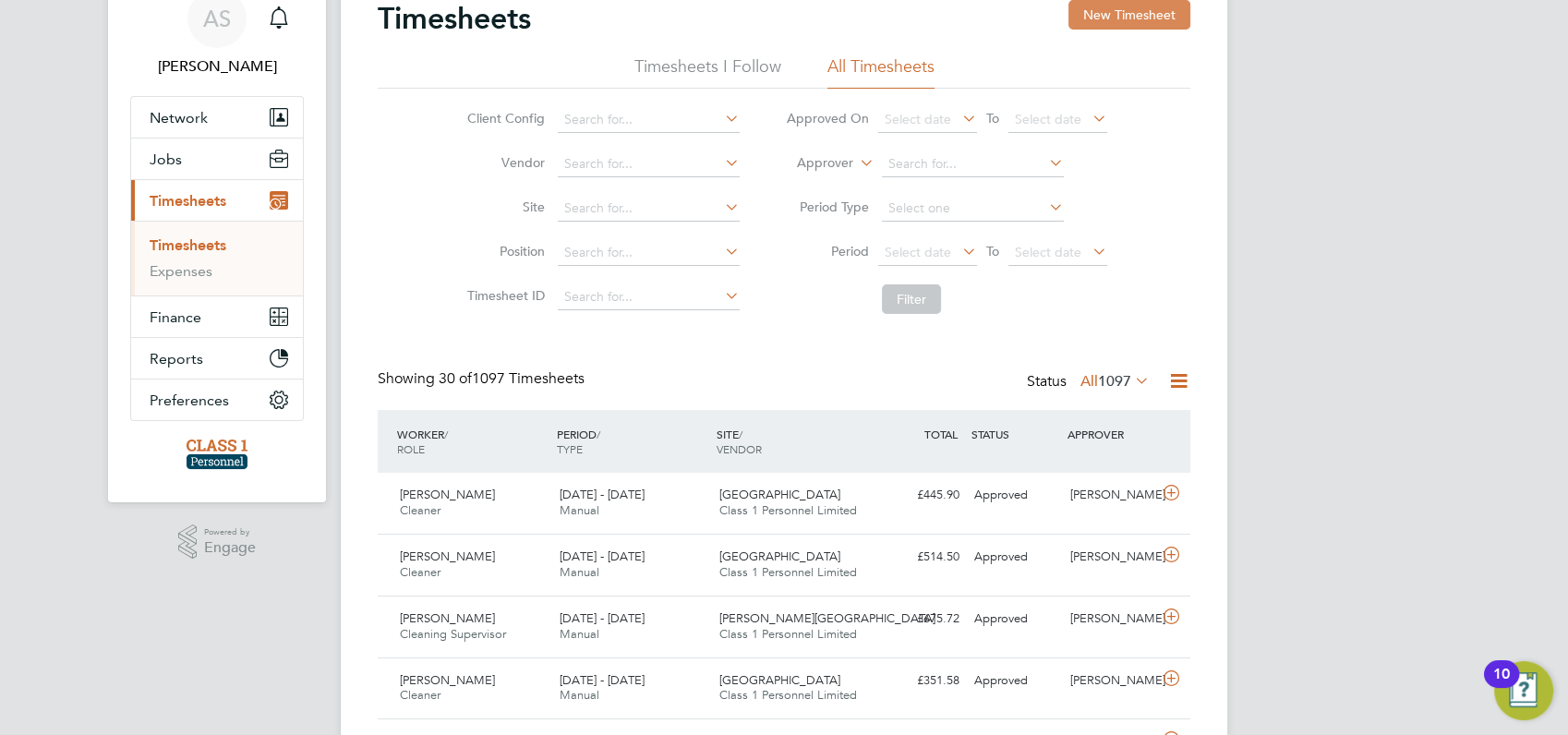
click at [1140, 9] on button "New Timesheet" at bounding box center [1129, 15] width 122 height 29
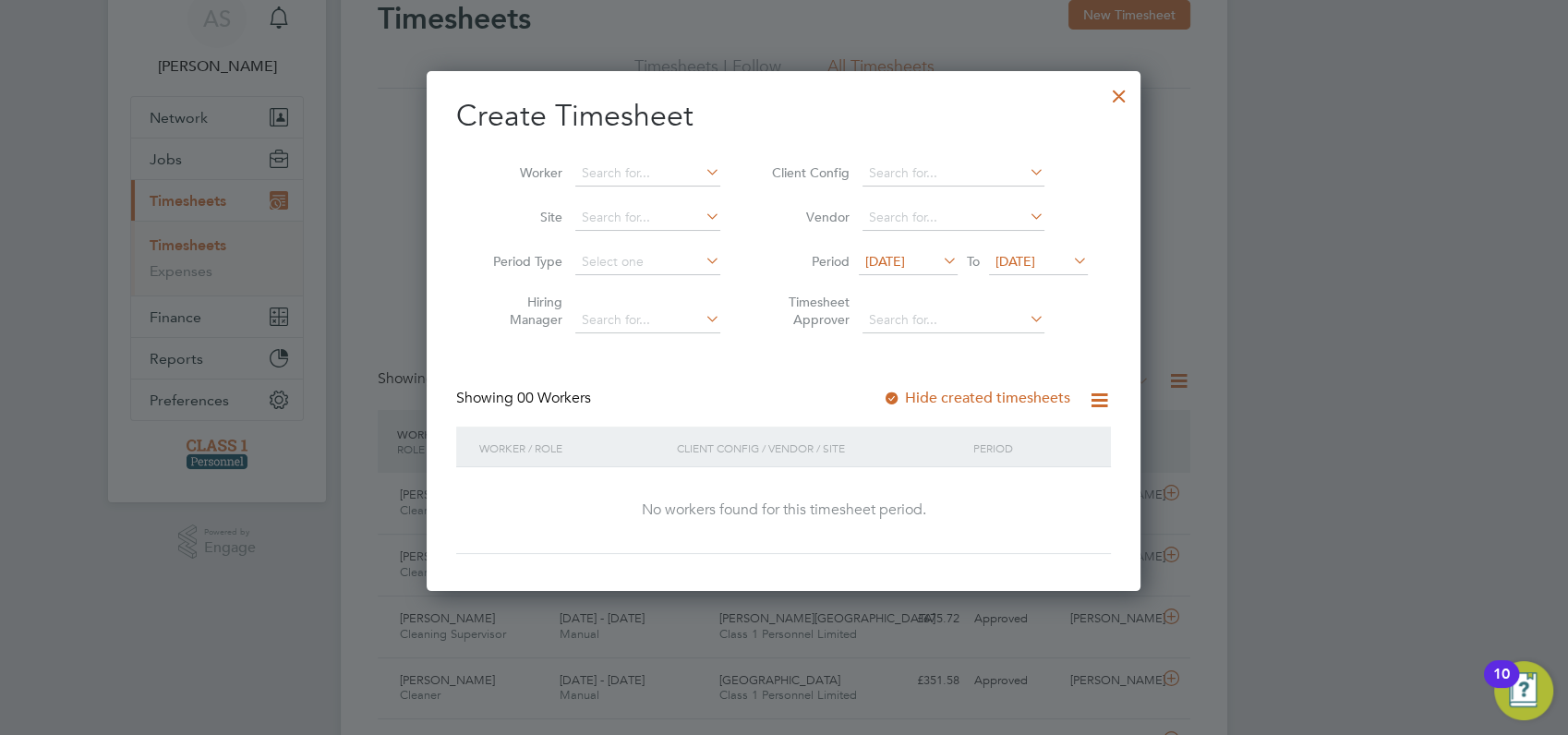
click at [886, 265] on span "12 Aug 2025" at bounding box center [885, 261] width 40 height 17
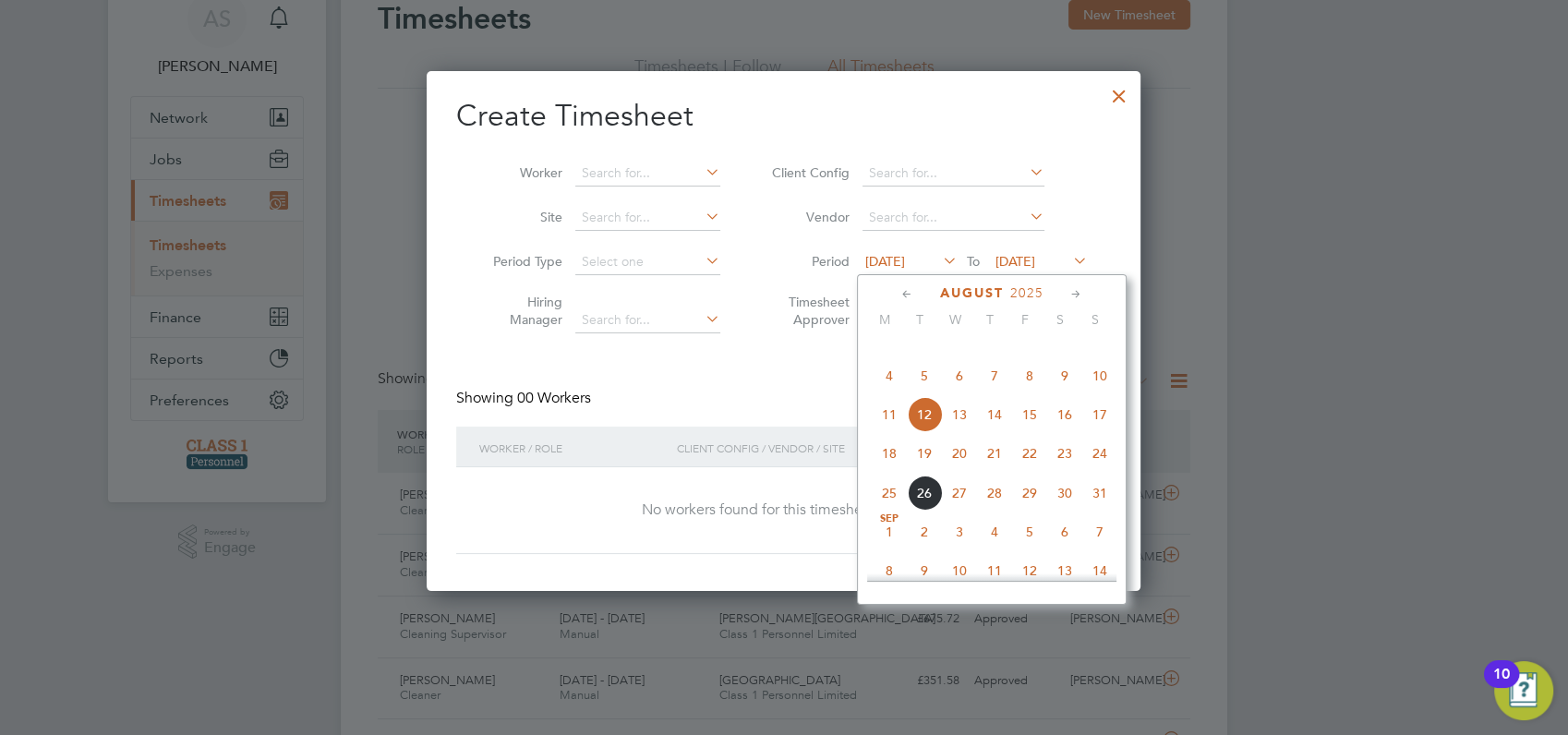
click at [891, 510] on span "25" at bounding box center [890, 493] width 35 height 35
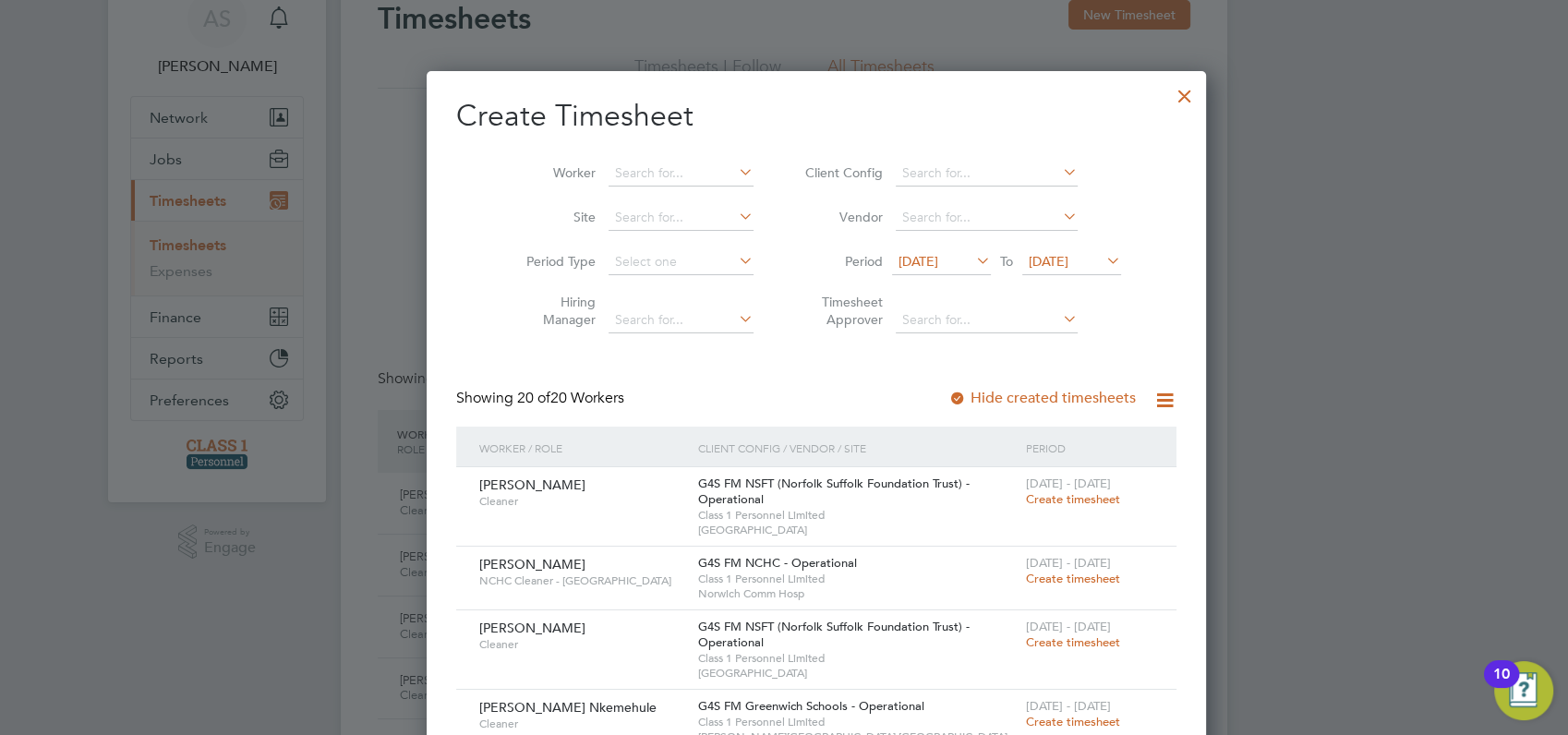
click at [1318, 480] on div at bounding box center [784, 367] width 1568 height 735
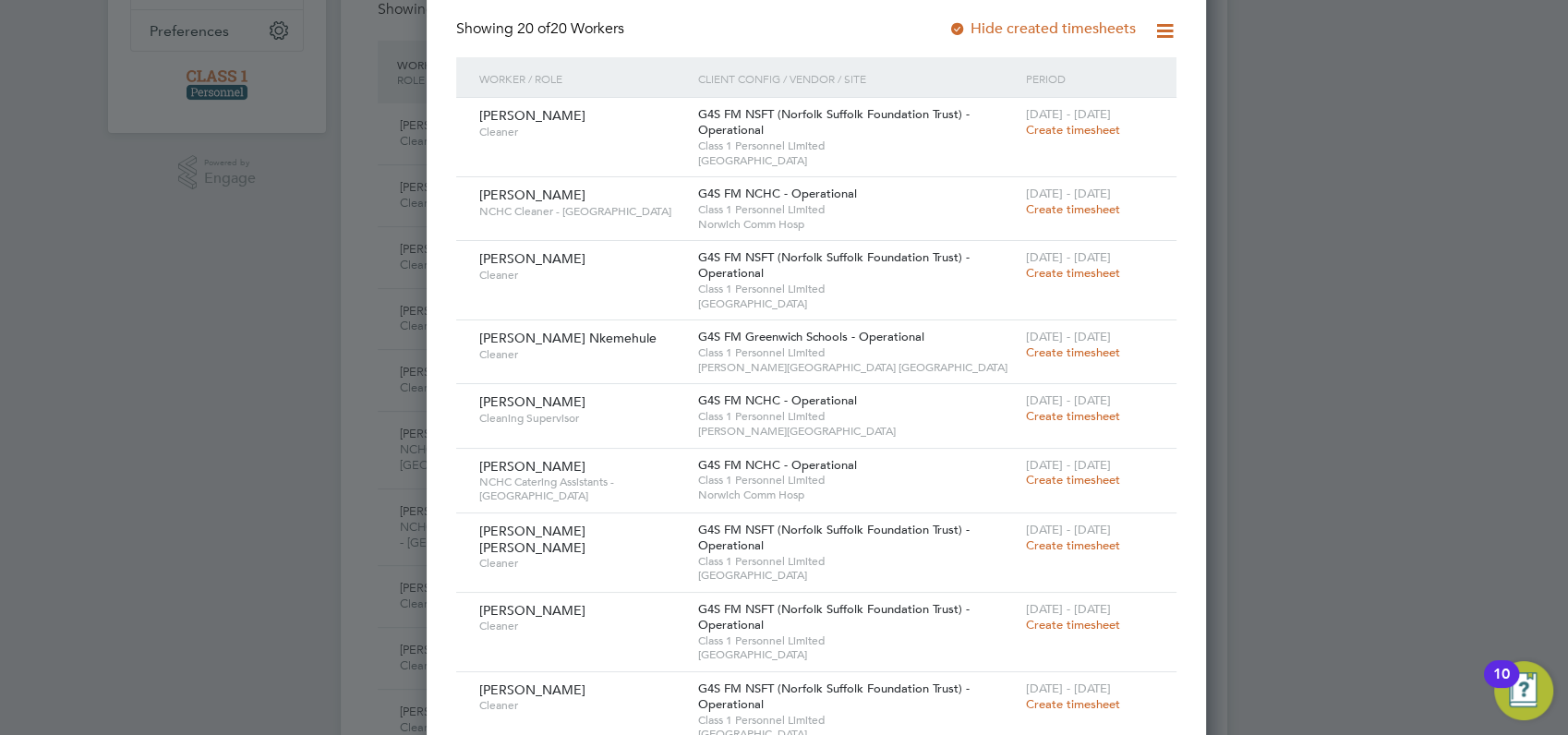
click at [1404, 394] on div at bounding box center [784, 367] width 1568 height 735
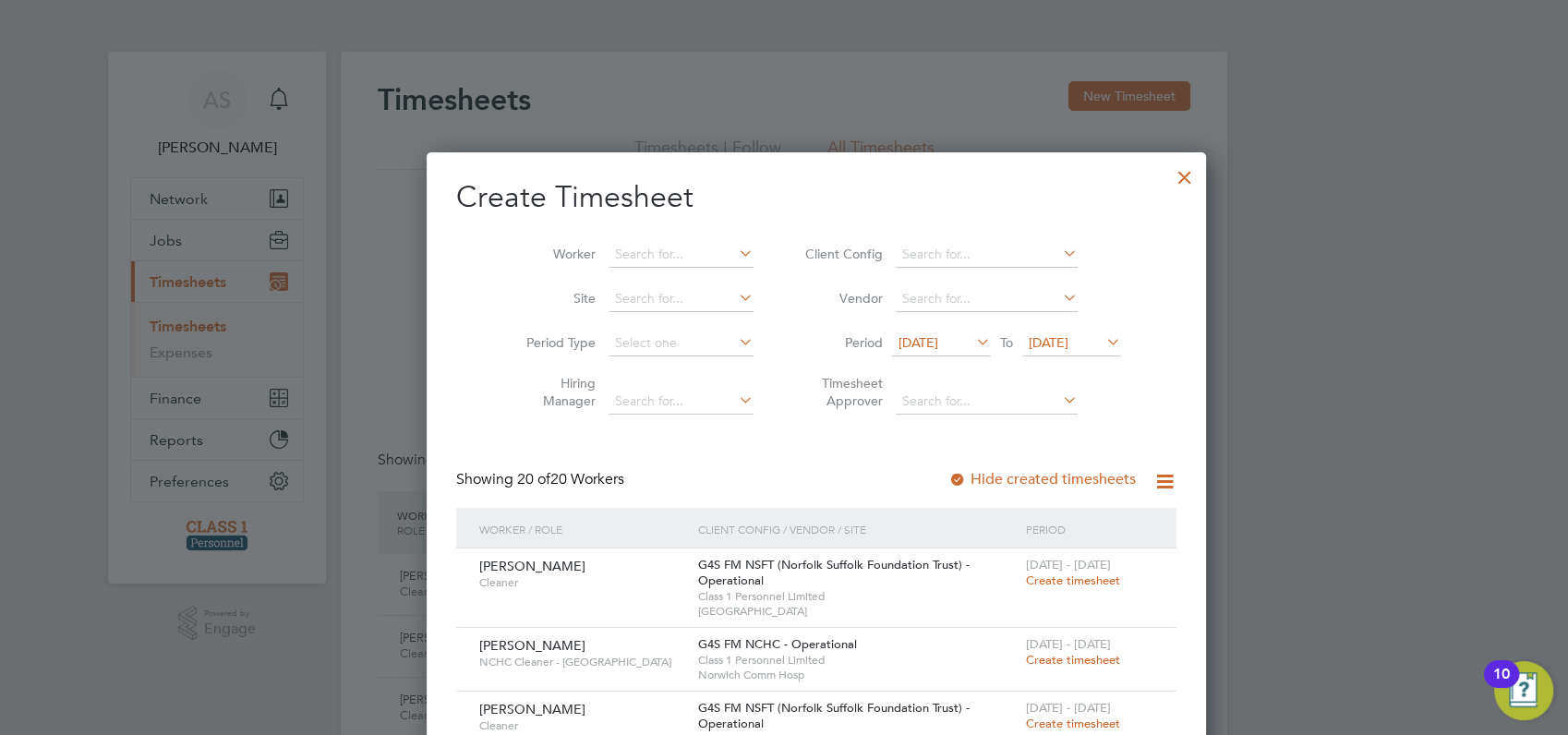
click at [1168, 184] on div at bounding box center [1185, 173] width 33 height 33
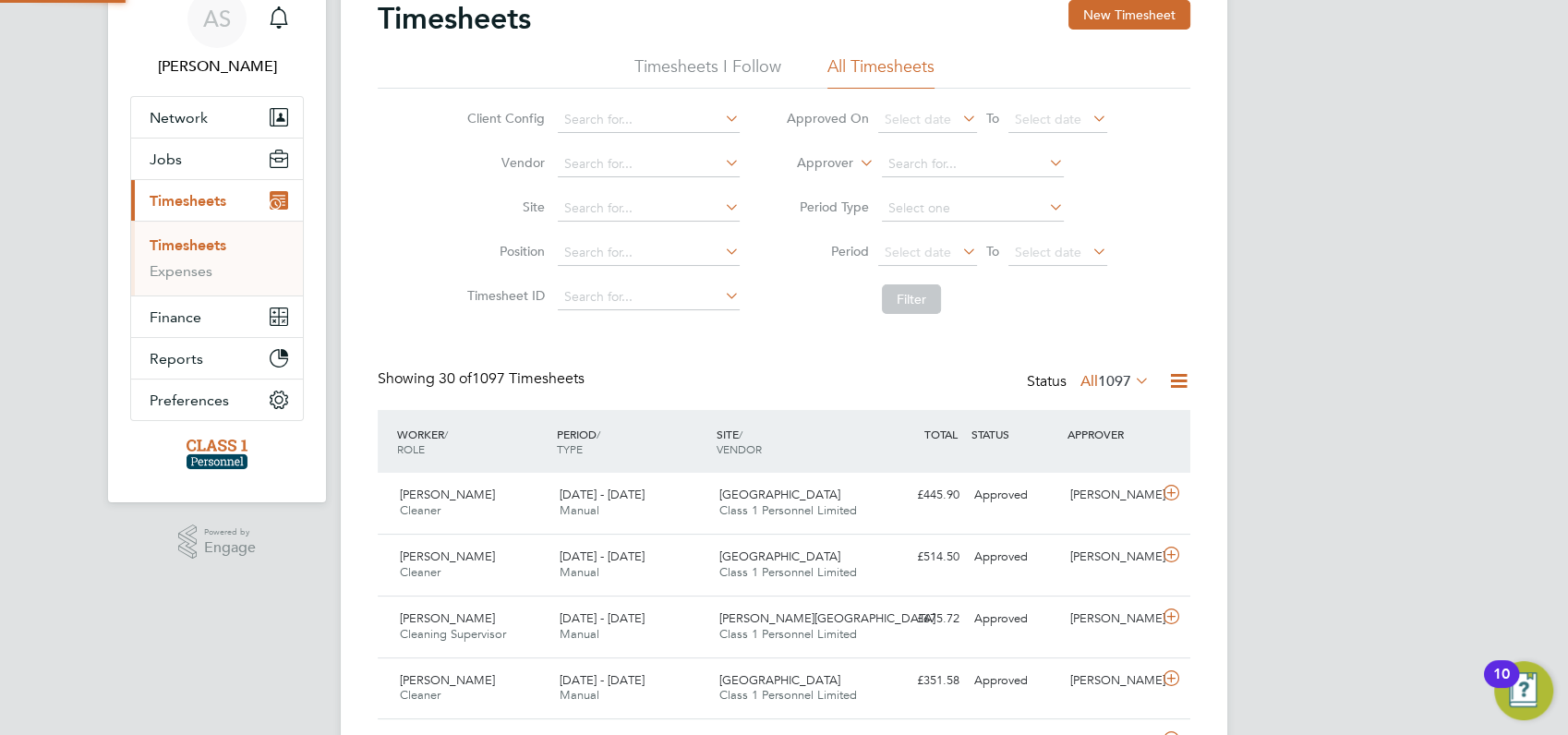
scroll to position [9, 9]
click at [1175, 554] on icon at bounding box center [1172, 554] width 23 height 15
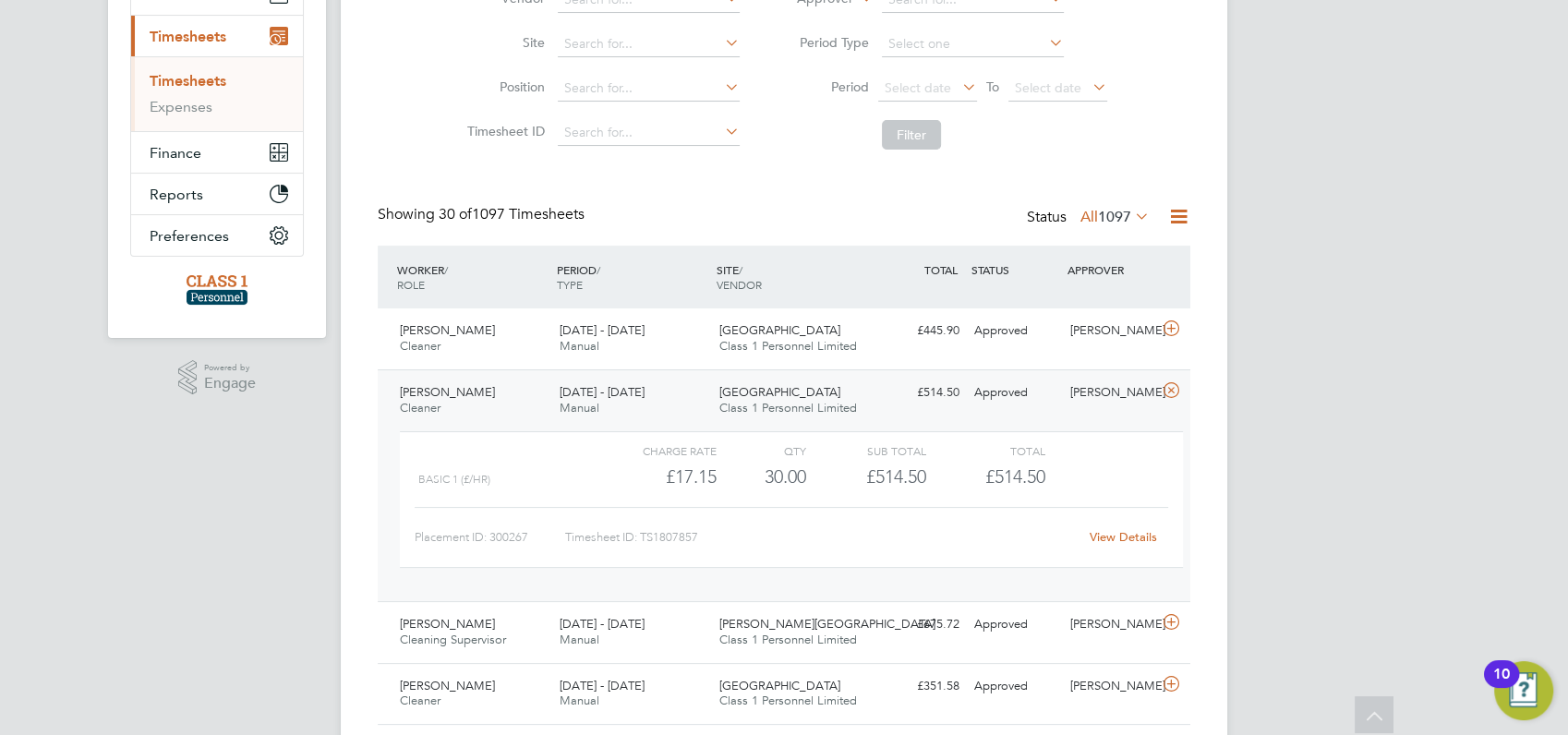
click at [1123, 536] on link "View Details" at bounding box center [1123, 537] width 67 height 16
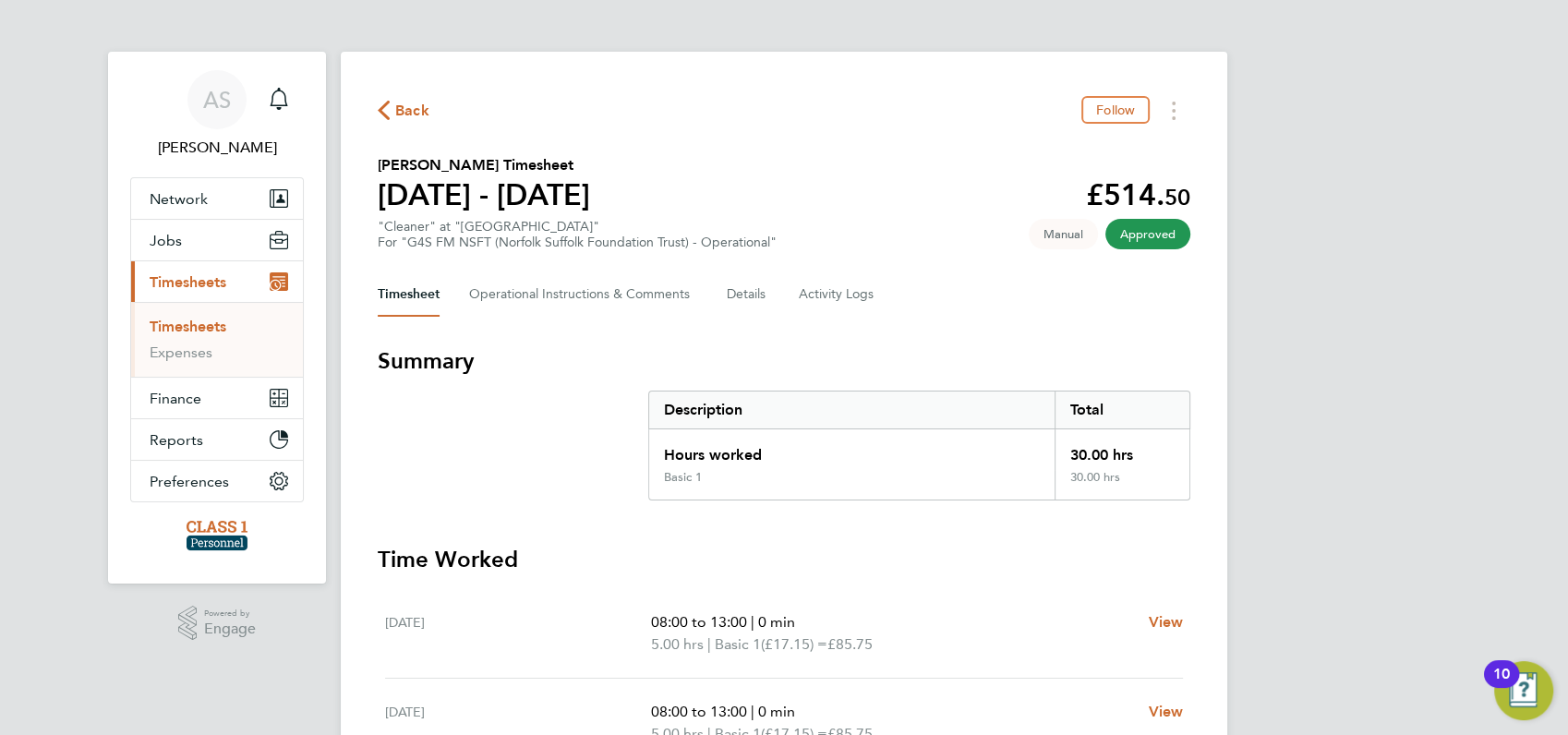
click at [395, 106] on span "Back" at bounding box center [412, 110] width 34 height 22
